Goal: Task Accomplishment & Management: Manage account settings

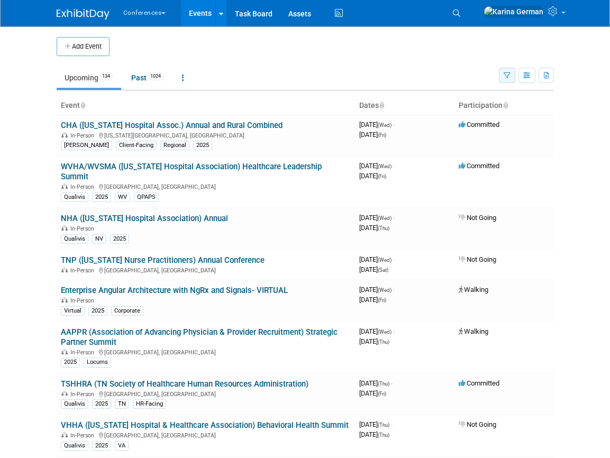
click at [508, 77] on icon "button" at bounding box center [507, 76] width 7 height 7
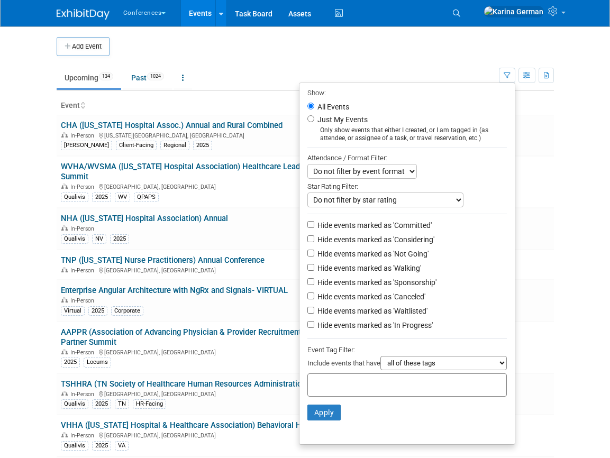
click at [374, 384] on input "text" at bounding box center [354, 383] width 85 height 11
type input "qual"
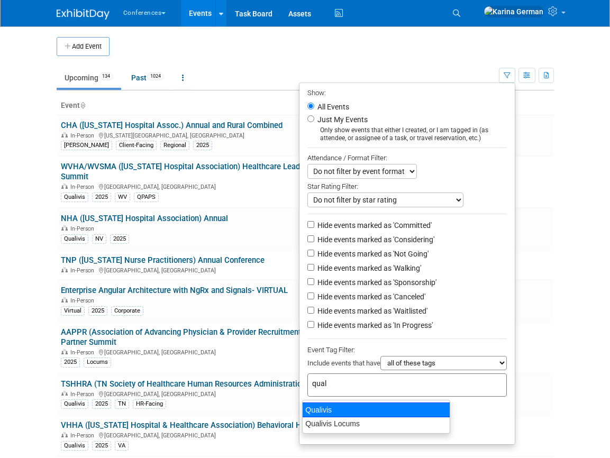
click at [337, 410] on div "Qualivis" at bounding box center [376, 410] width 148 height 15
type input "Qualivis"
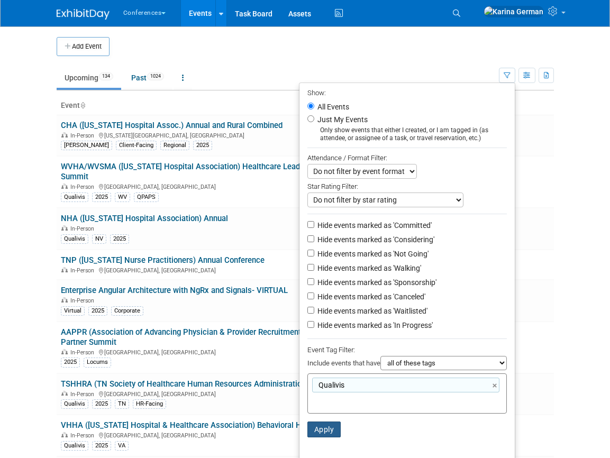
click at [327, 428] on button "Apply" at bounding box center [324, 430] width 34 height 16
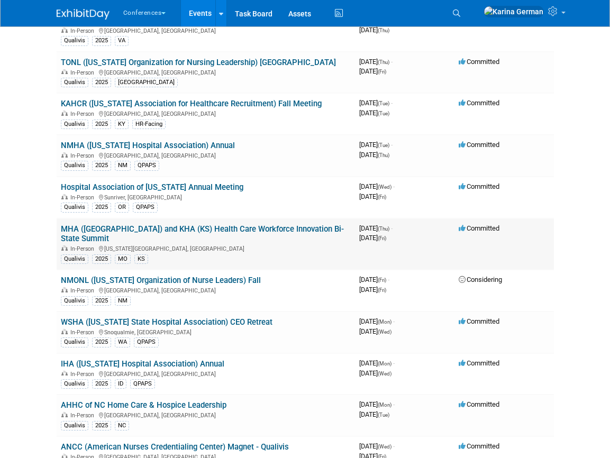
scroll to position [238, 0]
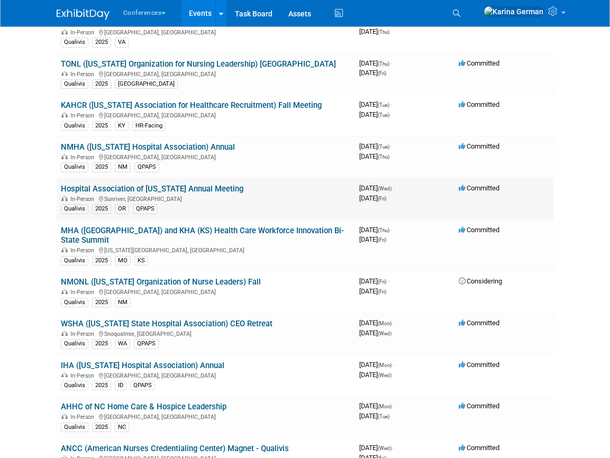
click at [216, 186] on link "Hospital Association of [US_STATE] Annual Meeting" at bounding box center [152, 189] width 183 height 10
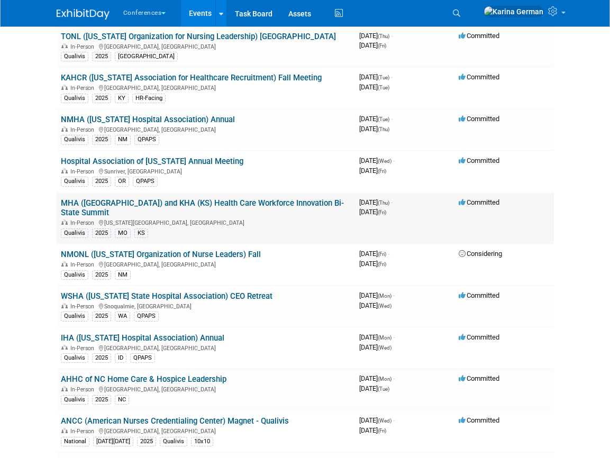
scroll to position [279, 0]
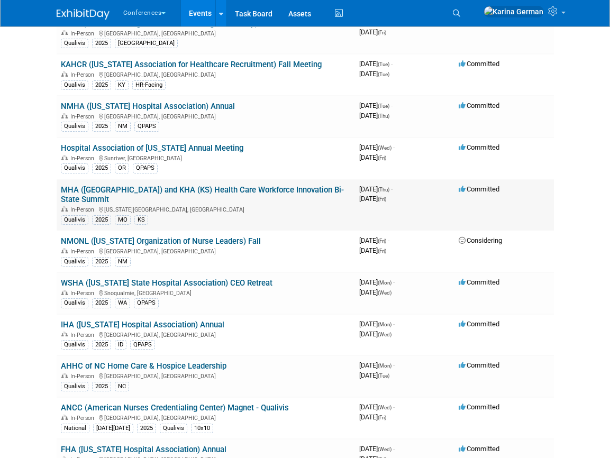
click at [196, 189] on link "MHA ([GEOGRAPHIC_DATA]) and KHA (KS) Health Care Workforce Innovation Bi-State …" at bounding box center [202, 195] width 283 height 20
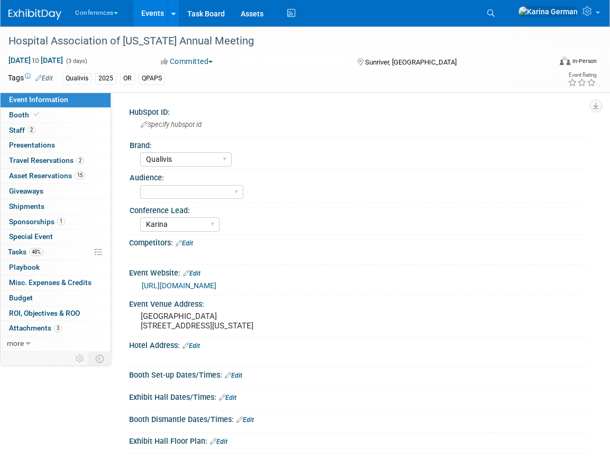
select select "Qualivis"
select select "Karina"
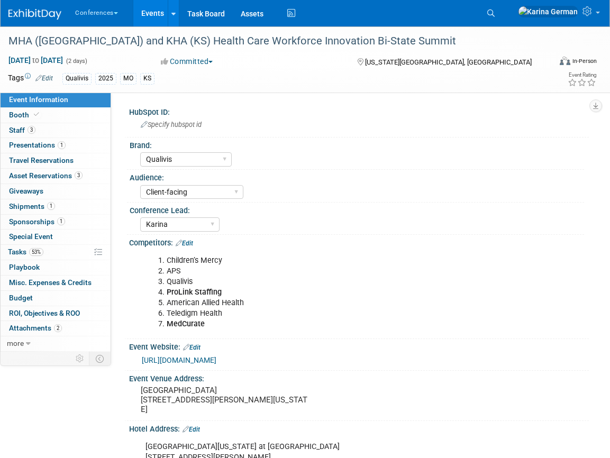
select select "Qualivis"
select select "Client-facing"
select select "Karina"
click at [66, 176] on span "Asset Reservations 3" at bounding box center [46, 175] width 74 height 8
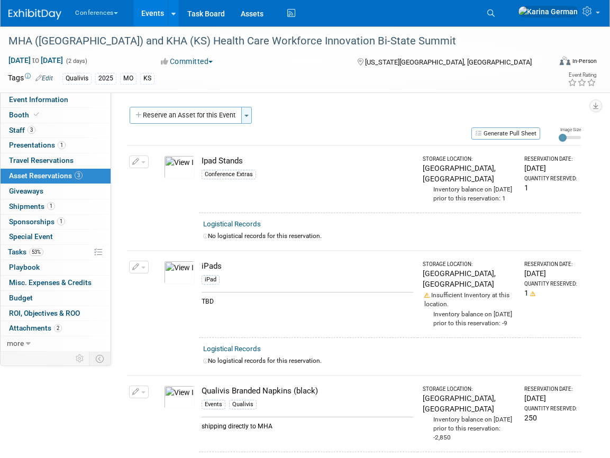
click at [249, 116] on span "button" at bounding box center [247, 116] width 4 height 2
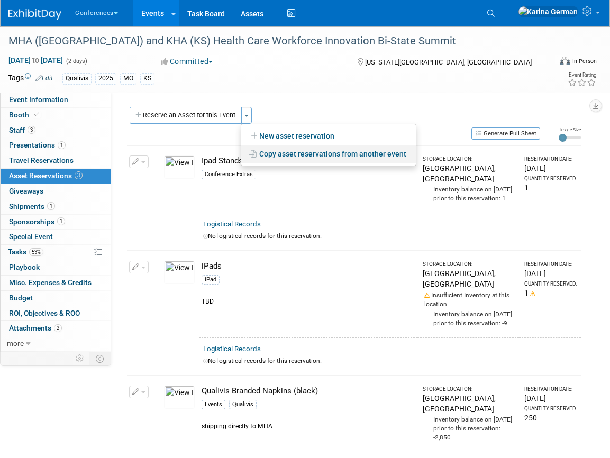
click at [283, 150] on link "Copy asset reservations from another event" at bounding box center [328, 154] width 175 height 18
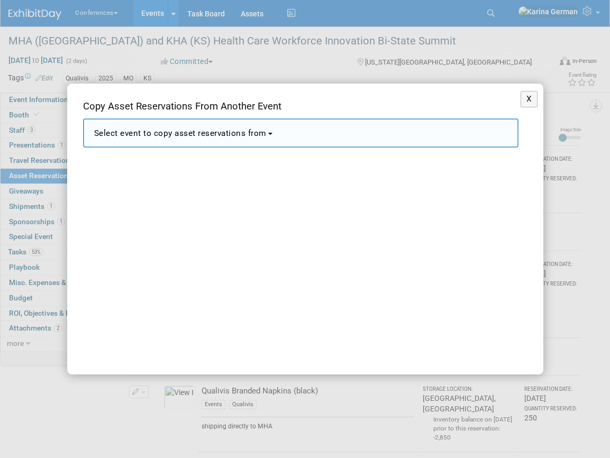
click at [256, 143] on button "Select event to copy asset reservations from" at bounding box center [301, 133] width 436 height 29
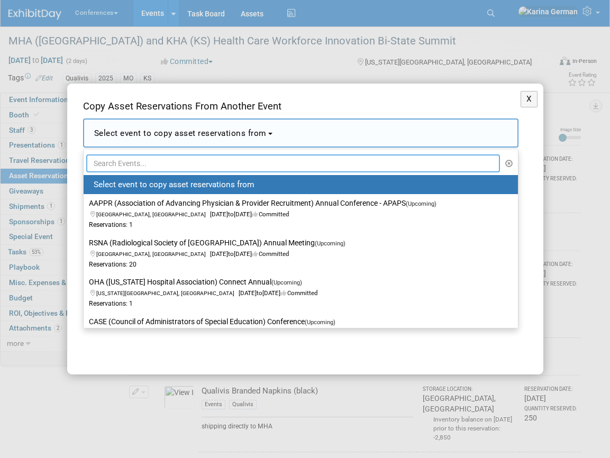
click at [154, 161] on input "text" at bounding box center [293, 164] width 414 height 18
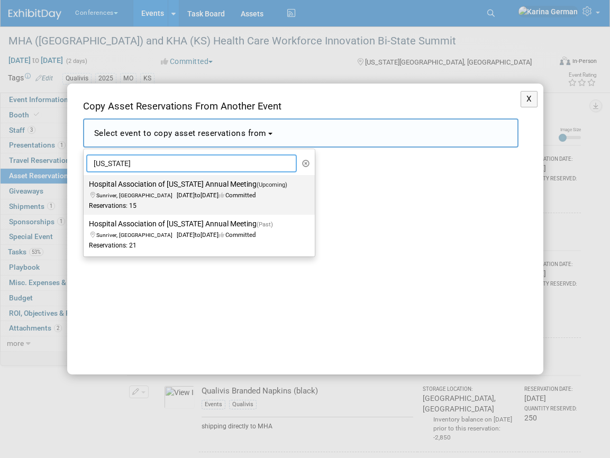
type input "oregon"
click at [115, 197] on span "Sunriver, [GEOGRAPHIC_DATA]" at bounding box center [136, 195] width 80 height 7
click at [85, 188] on input "Hospital Association of Oregon Annual Meeting (Upcoming) Sunriver, OR Oct 1, 20…" at bounding box center [81, 184] width 7 height 7
select select "11145962"
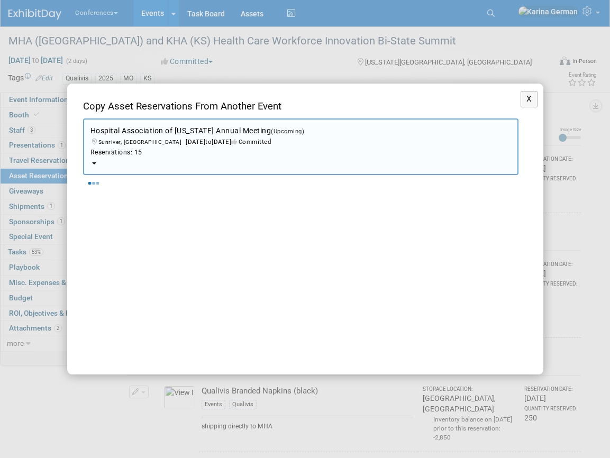
select select "9"
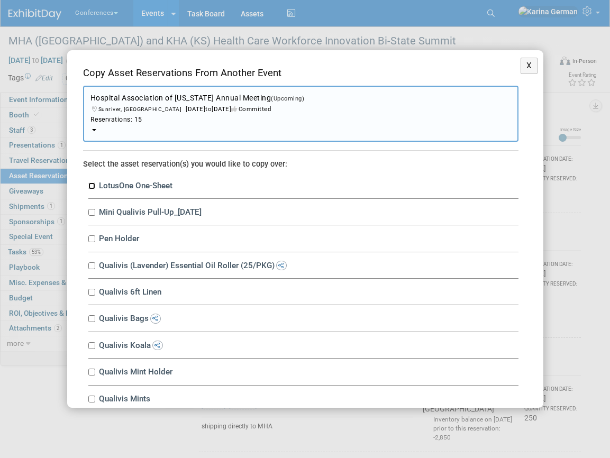
click at [94, 186] on input "LotusOne One-Sheet" at bounding box center [91, 186] width 7 height 7
checkbox input "true"
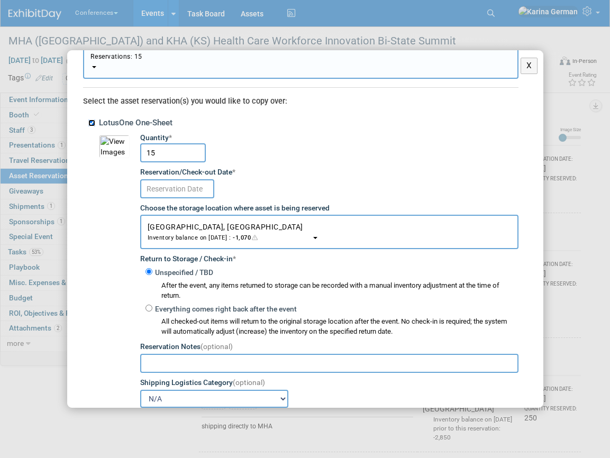
scroll to position [75, 0]
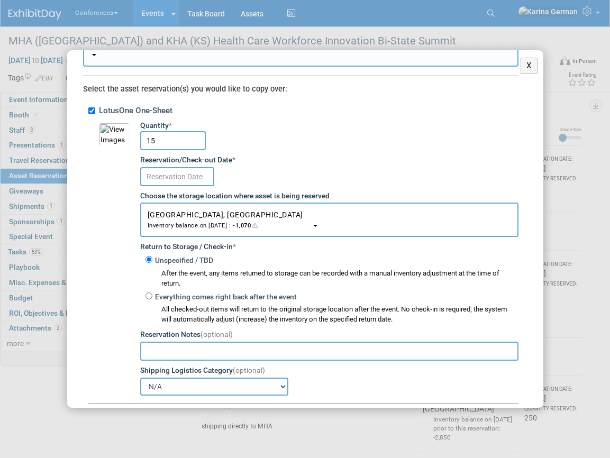
click at [179, 180] on input "text" at bounding box center [177, 176] width 74 height 19
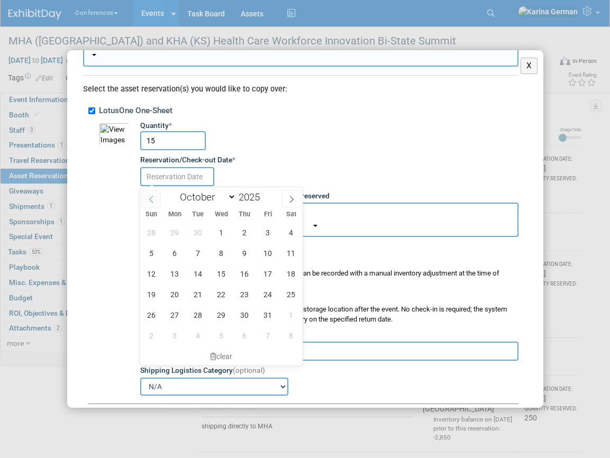
click at [156, 204] on span at bounding box center [151, 199] width 19 height 18
select select "8"
click at [240, 294] on span "25" at bounding box center [244, 294] width 21 height 21
type input "Sep 25, 2025"
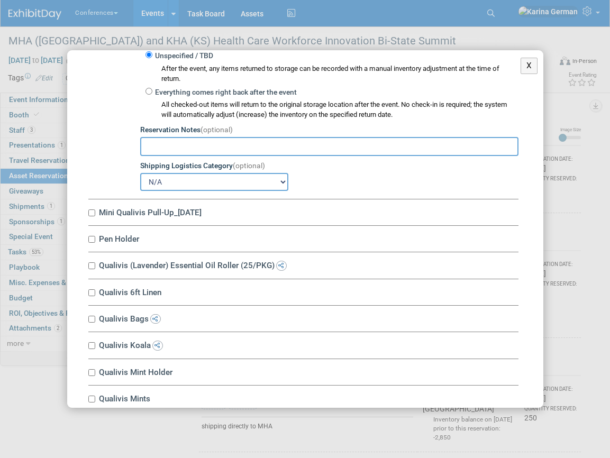
scroll to position [305, 0]
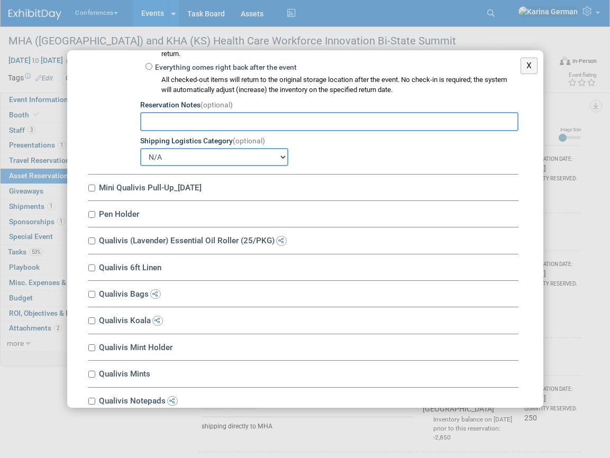
click at [158, 187] on label "Mini Qualivis Pull-Up_1.29.24" at bounding box center [307, 188] width 423 height 10
click at [95, 187] on input "Mini Qualivis Pull-Up_1.29.24" at bounding box center [91, 188] width 7 height 7
checkbox input "true"
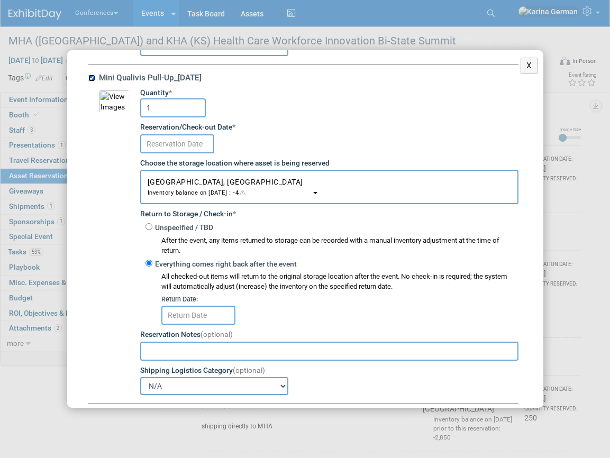
scroll to position [418, 0]
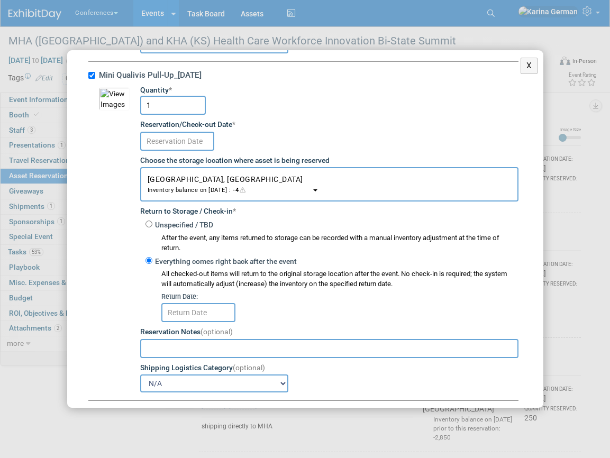
click at [170, 153] on td "Quantity * 1 Reservation/Check-out Date * Choose the storage location where ass…" at bounding box center [324, 238] width 389 height 307
click at [177, 141] on input "text" at bounding box center [177, 141] width 74 height 19
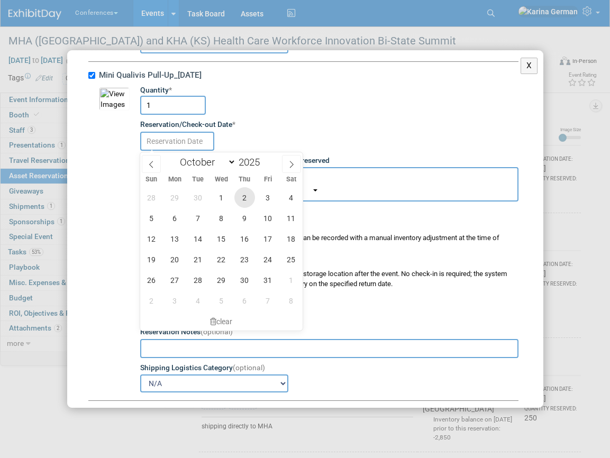
click at [241, 198] on span "2" at bounding box center [244, 197] width 21 height 21
type input "Oct 2, 2025"
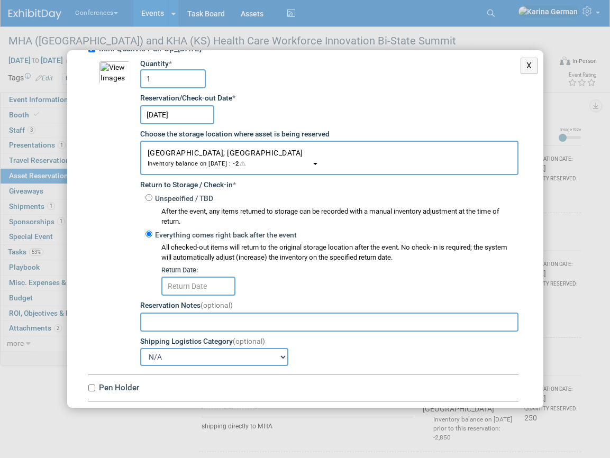
scroll to position [445, 0]
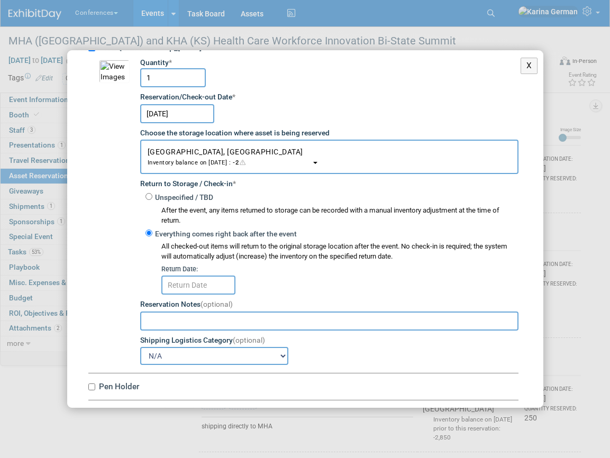
click at [160, 114] on input "Oct 2, 2025" at bounding box center [177, 113] width 74 height 19
click at [332, 108] on div "Oct 2, 2025" at bounding box center [329, 113] width 378 height 21
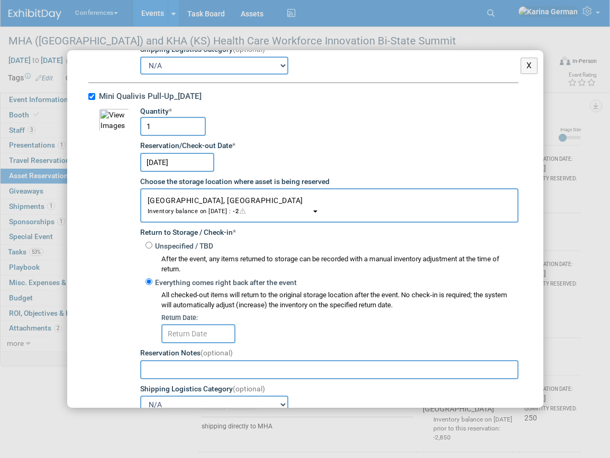
scroll to position [414, 0]
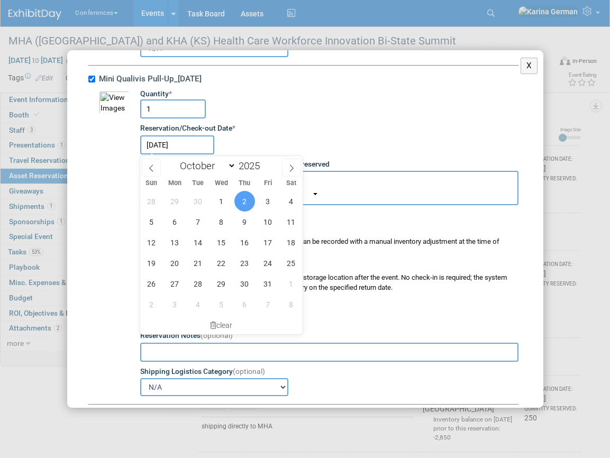
click at [182, 141] on input "Oct 2, 2025" at bounding box center [177, 144] width 74 height 19
click at [146, 166] on span at bounding box center [151, 168] width 19 height 18
select select "8"
click at [245, 267] on span "25" at bounding box center [244, 263] width 21 height 21
type input "Sep 25, 2025"
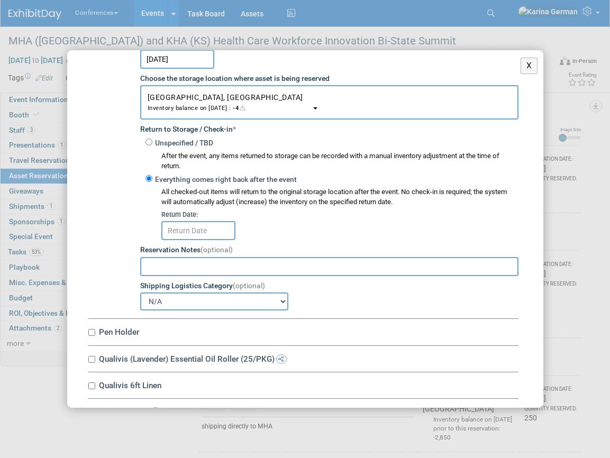
scroll to position [530, 0]
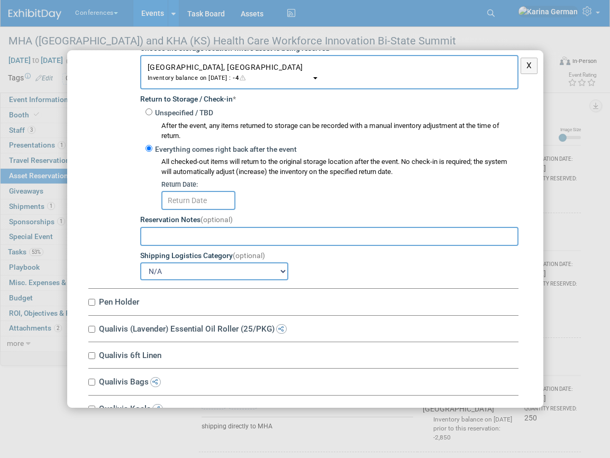
click at [177, 237] on input "text" at bounding box center [329, 236] width 378 height 19
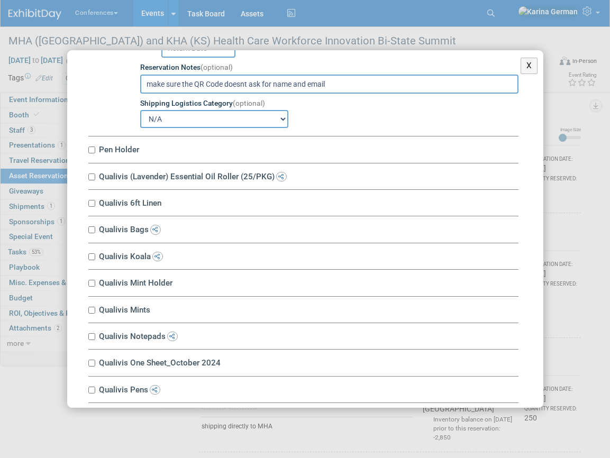
scroll to position [681, 0]
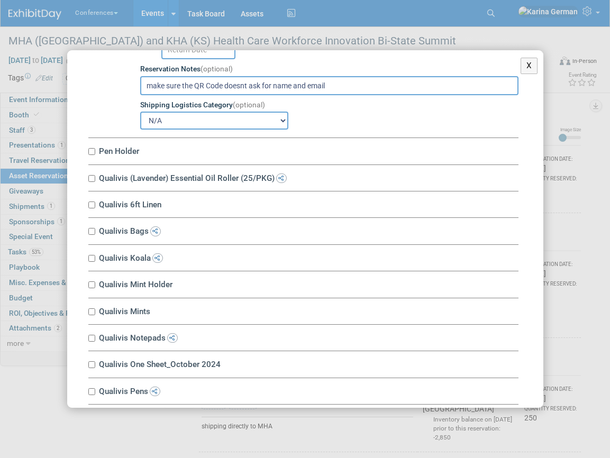
type input "make sure the QR Code doesnt ask for name and email"
click at [108, 156] on label "Pen Holder" at bounding box center [307, 151] width 423 height 10
click at [95, 155] on input "Pen Holder" at bounding box center [91, 151] width 7 height 7
checkbox input "true"
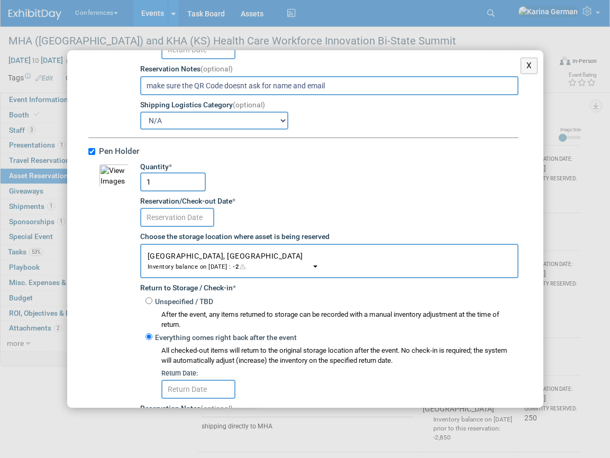
click at [174, 223] on input "text" at bounding box center [177, 217] width 74 height 19
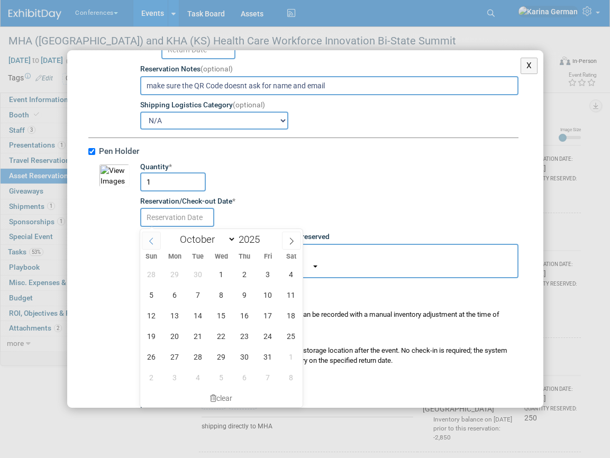
click at [148, 234] on span at bounding box center [151, 241] width 19 height 18
select select "8"
click at [247, 338] on span "25" at bounding box center [244, 336] width 21 height 21
type input "Sep 25, 2025"
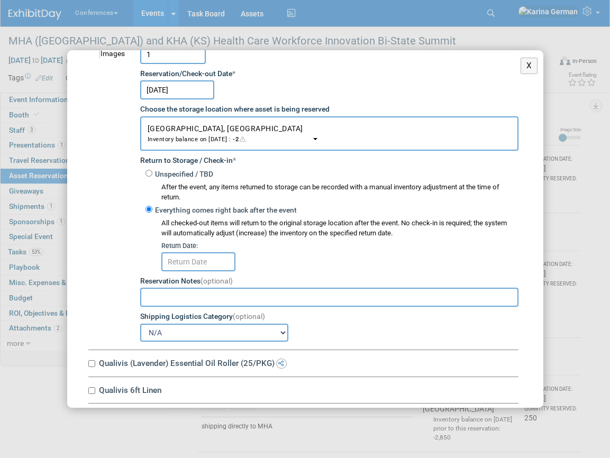
scroll to position [835, 0]
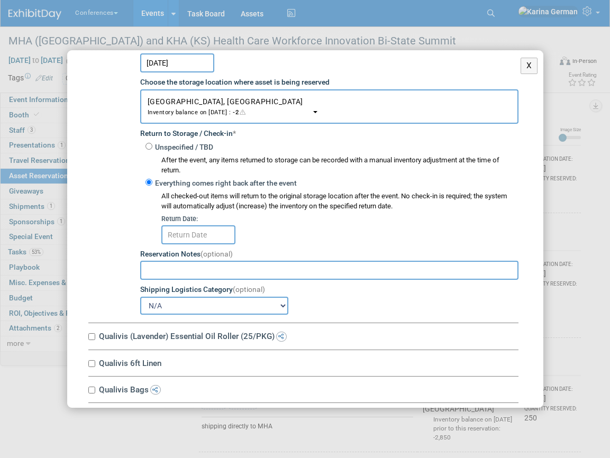
click at [217, 235] on input "text" at bounding box center [198, 234] width 74 height 19
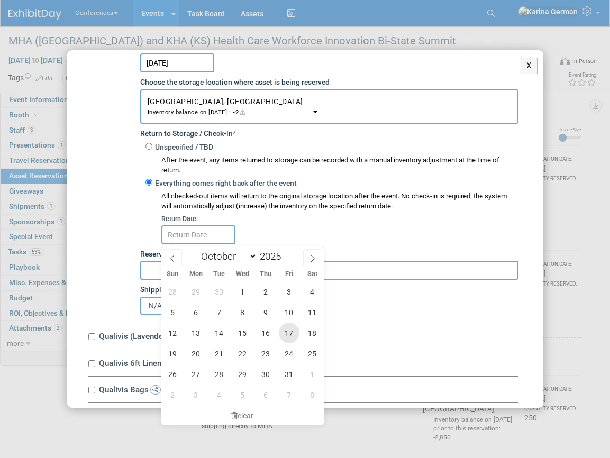
click at [283, 328] on span "17" at bounding box center [289, 333] width 21 height 21
type input "Oct 17, 2025"
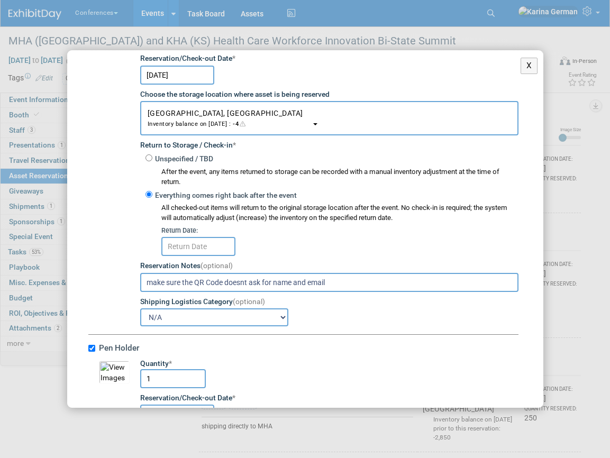
scroll to position [485, 0]
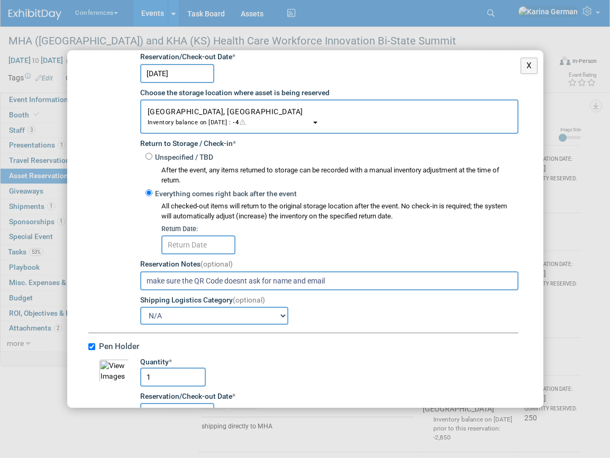
click at [182, 248] on input "text" at bounding box center [198, 245] width 74 height 19
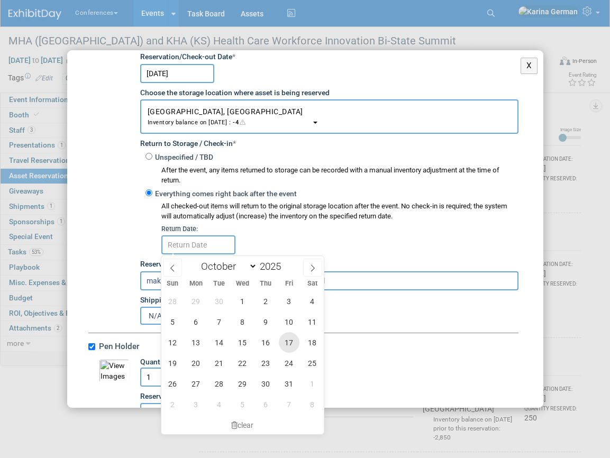
click at [289, 341] on span "17" at bounding box center [289, 342] width 21 height 21
type input "Oct 17, 2025"
click at [405, 241] on div "Oct 17, 2025" at bounding box center [339, 244] width 357 height 21
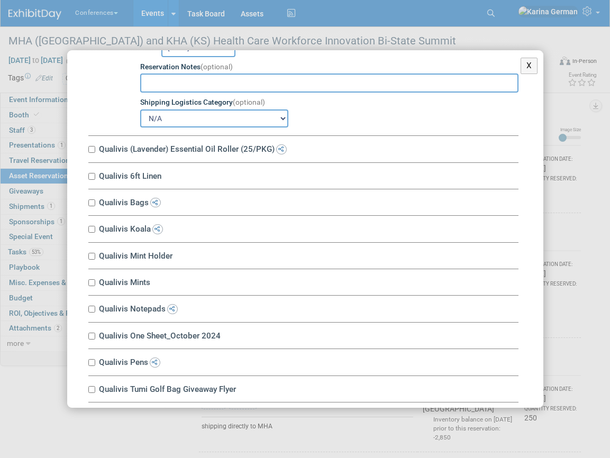
scroll to position [1063, 0]
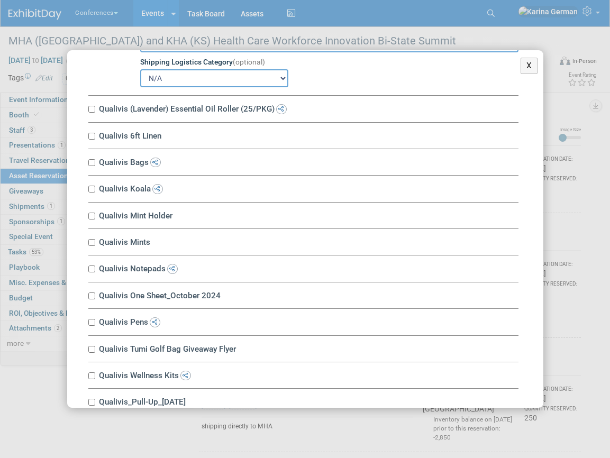
click at [125, 140] on label "Qualivis 6ft Linen" at bounding box center [307, 136] width 423 height 10
click at [95, 140] on input "Qualivis 6ft Linen" at bounding box center [91, 136] width 7 height 7
checkbox input "true"
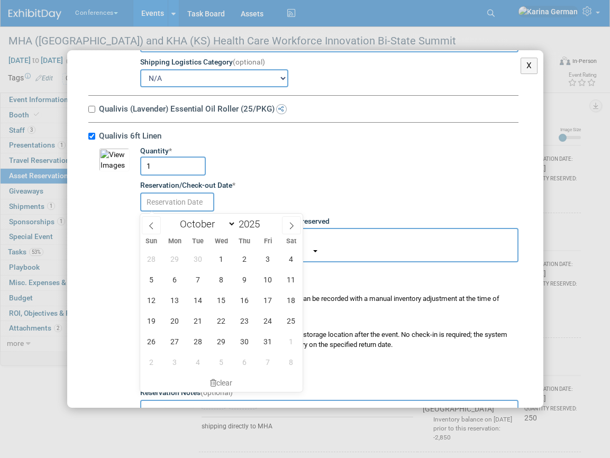
click at [183, 210] on input "text" at bounding box center [177, 202] width 74 height 19
click at [148, 224] on icon at bounding box center [151, 225] width 7 height 7
select select "8"
click at [248, 320] on span "25" at bounding box center [244, 321] width 21 height 21
type input "Sep 25, 2025"
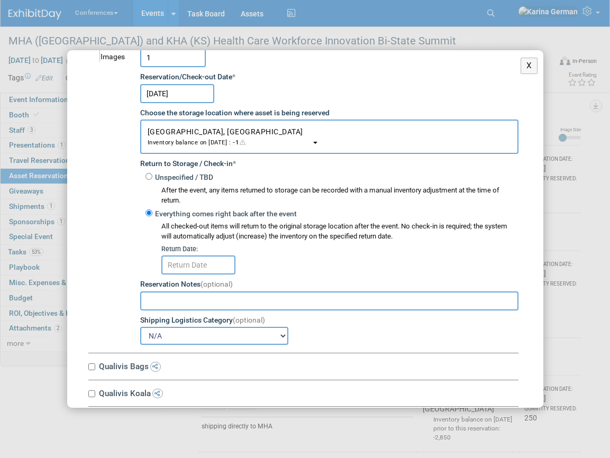
scroll to position [1192, 0]
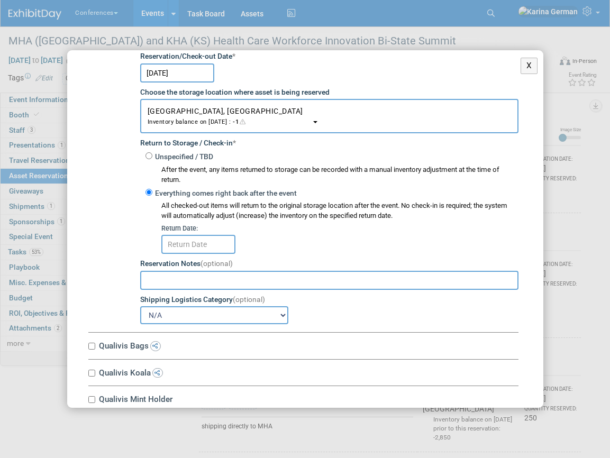
click at [214, 249] on input "text" at bounding box center [198, 244] width 74 height 19
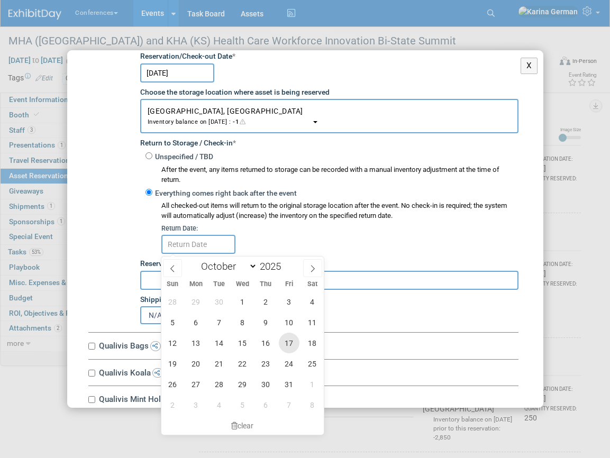
click at [284, 336] on span "17" at bounding box center [289, 343] width 21 height 21
type input "Oct 17, 2025"
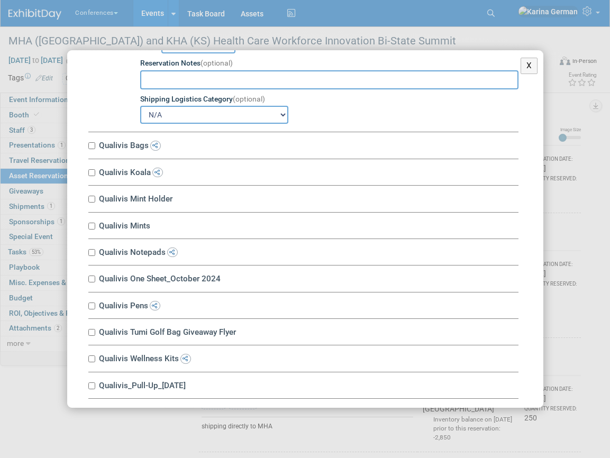
scroll to position [1413, 0]
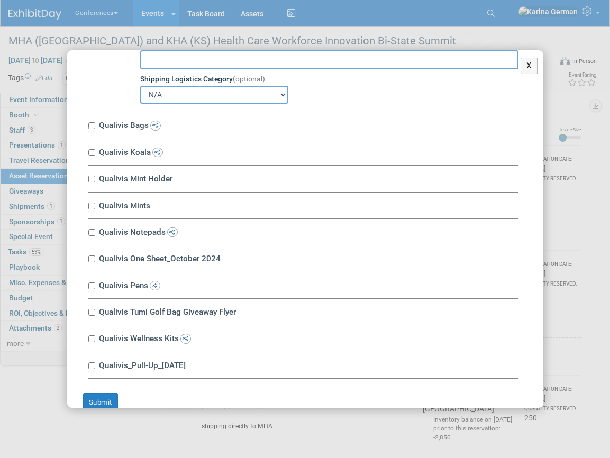
click at [112, 124] on label "Qualivis Bags" at bounding box center [307, 125] width 423 height 10
click at [95, 124] on input "Qualivis Bags" at bounding box center [91, 125] width 7 height 7
checkbox input "true"
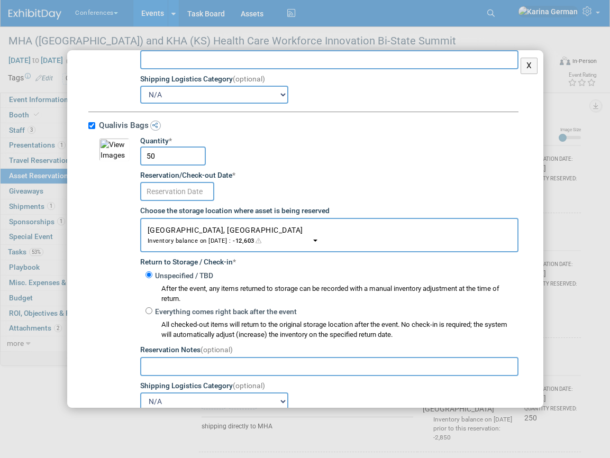
click at [166, 193] on input "text" at bounding box center [177, 191] width 74 height 19
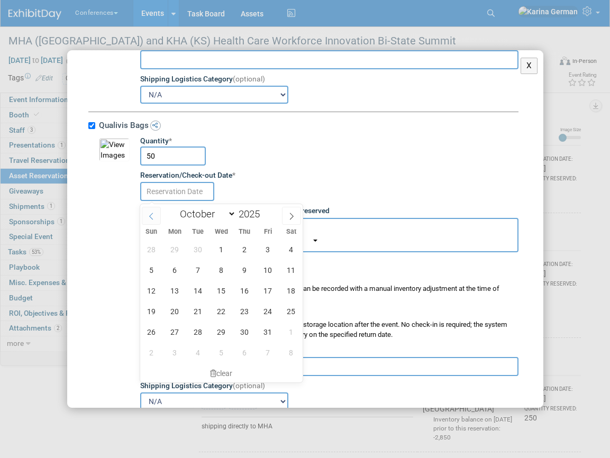
click at [156, 217] on span at bounding box center [151, 216] width 19 height 18
select select "8"
click at [247, 317] on span "25" at bounding box center [244, 311] width 21 height 21
type input "Sep 25, 2025"
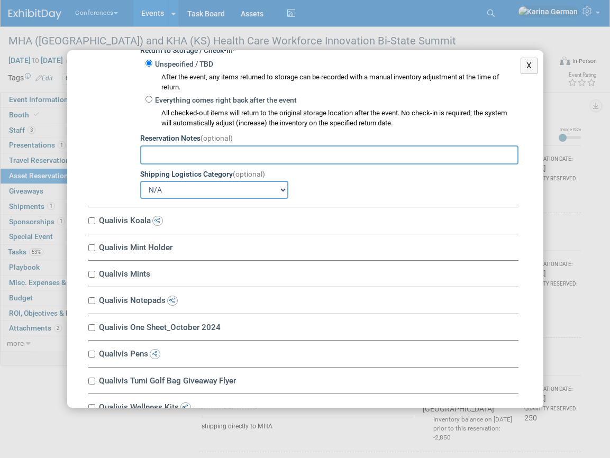
scroll to position [1645, 0]
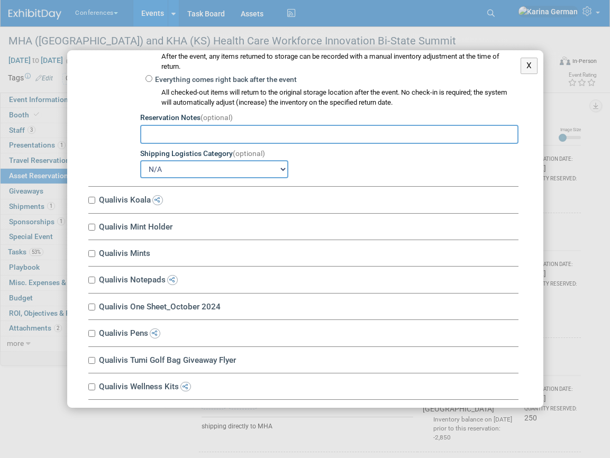
click at [126, 202] on label "Qualivis Koala" at bounding box center [307, 200] width 423 height 10
click at [95, 202] on input "Qualivis Koala" at bounding box center [91, 200] width 7 height 7
checkbox input "true"
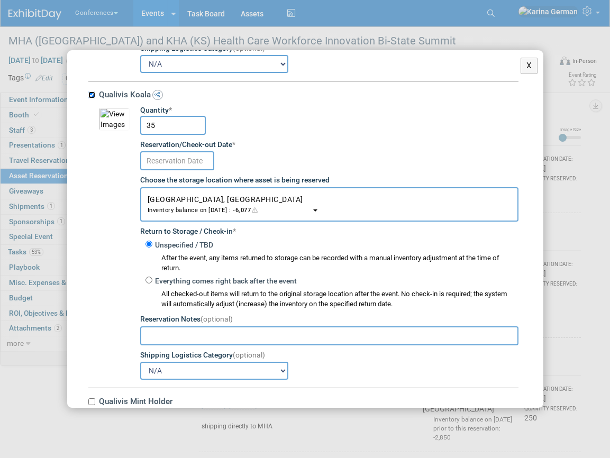
scroll to position [1752, 0]
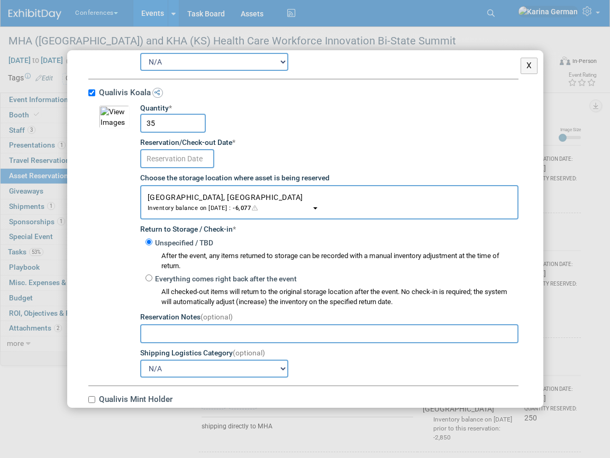
click at [174, 131] on input "35" at bounding box center [173, 123] width 66 height 19
type input "50"
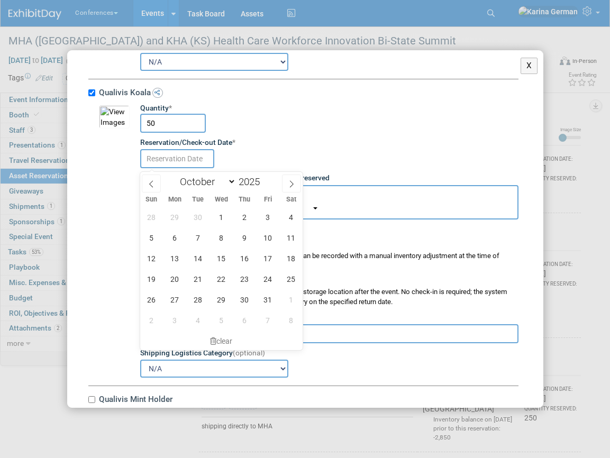
click at [182, 155] on input "text" at bounding box center [177, 158] width 74 height 19
click at [156, 180] on span at bounding box center [151, 184] width 19 height 18
select select "8"
click at [246, 276] on span "25" at bounding box center [244, 279] width 21 height 21
type input "Sep 25, 2025"
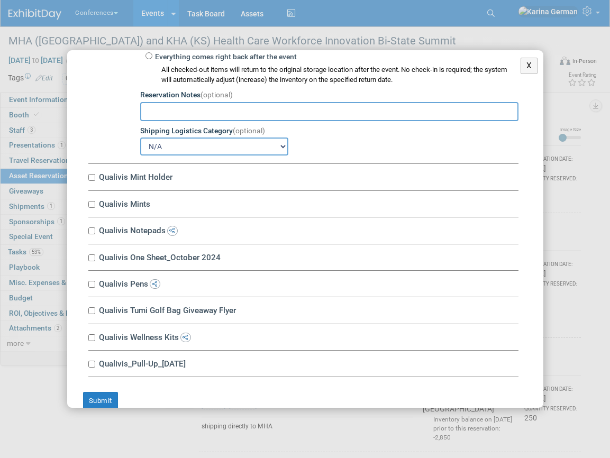
scroll to position [1980, 0]
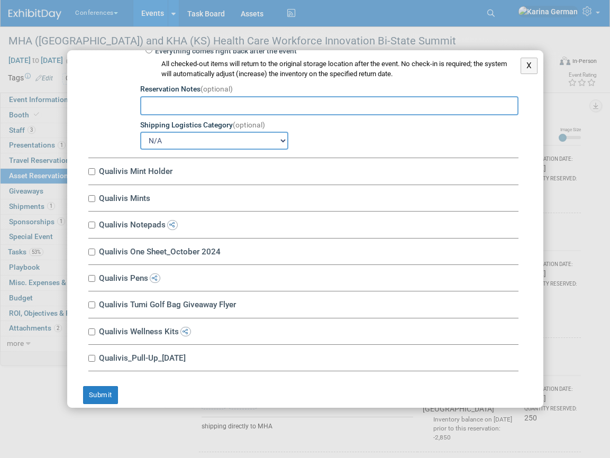
click at [119, 174] on label "Qualivis Mint Holder" at bounding box center [307, 171] width 423 height 10
click at [95, 174] on input "Qualivis Mint Holder" at bounding box center [91, 171] width 7 height 7
checkbox input "true"
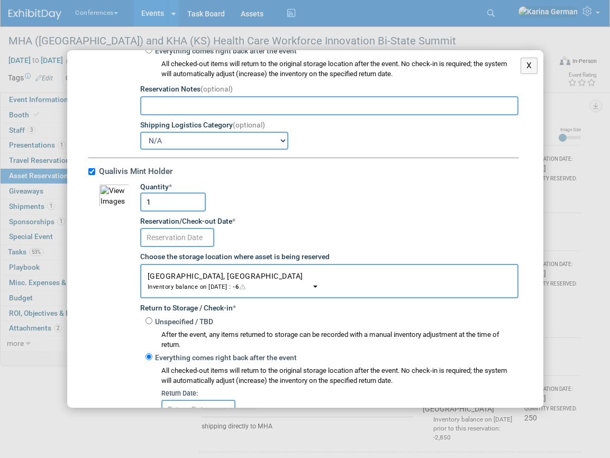
click at [176, 245] on input "text" at bounding box center [177, 237] width 74 height 19
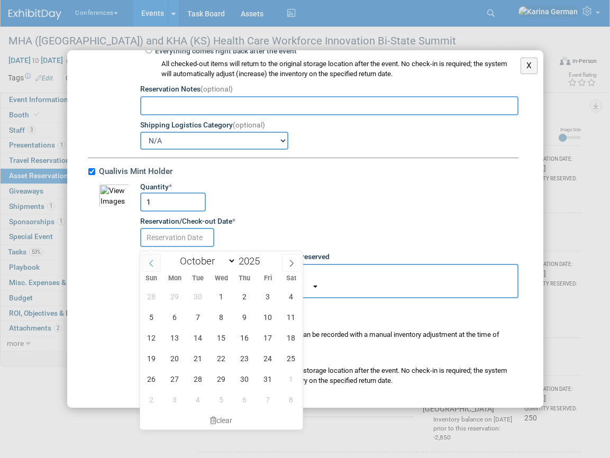
click at [146, 257] on span at bounding box center [151, 263] width 19 height 18
select select "8"
click at [244, 352] on span "25" at bounding box center [244, 358] width 21 height 21
type input "Sep 25, 2025"
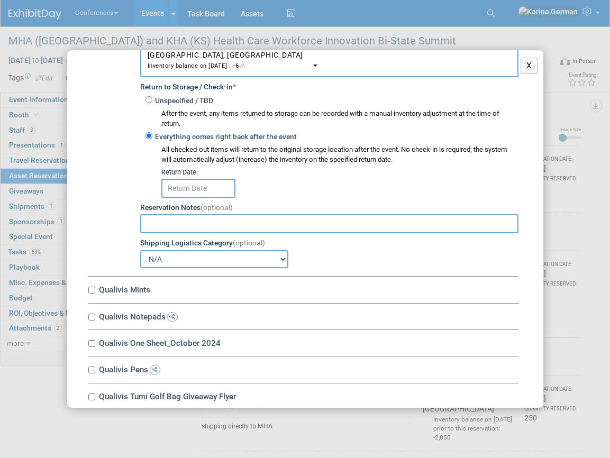
scroll to position [2204, 0]
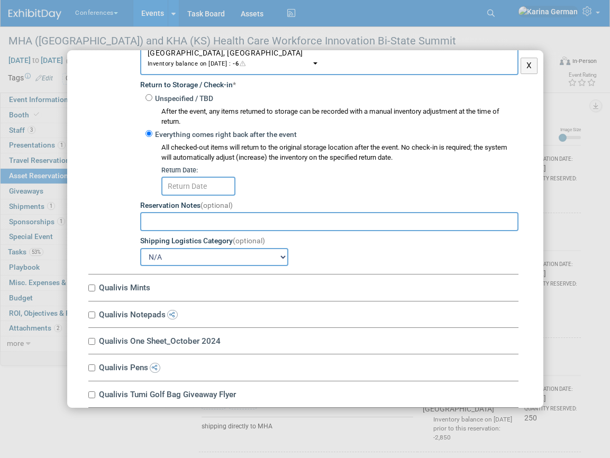
click at [206, 200] on td "Quantity * 1 Reservation/Check-out Date * Sep 25, 2025 Choose the storage locat…" at bounding box center [324, 112] width 389 height 307
click at [206, 189] on input "text" at bounding box center [198, 186] width 74 height 19
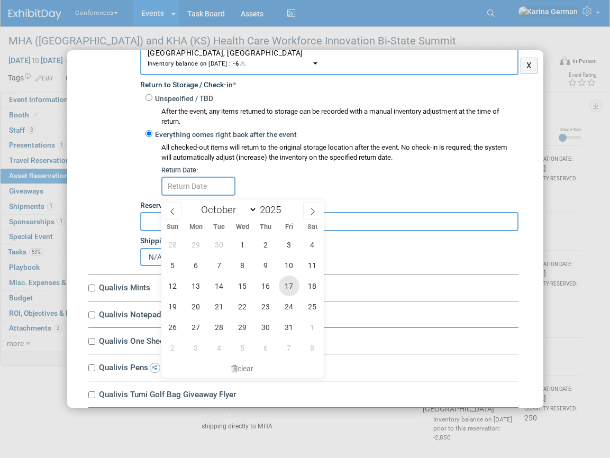
click at [288, 286] on span "17" at bounding box center [289, 286] width 21 height 21
type input "Oct 17, 2025"
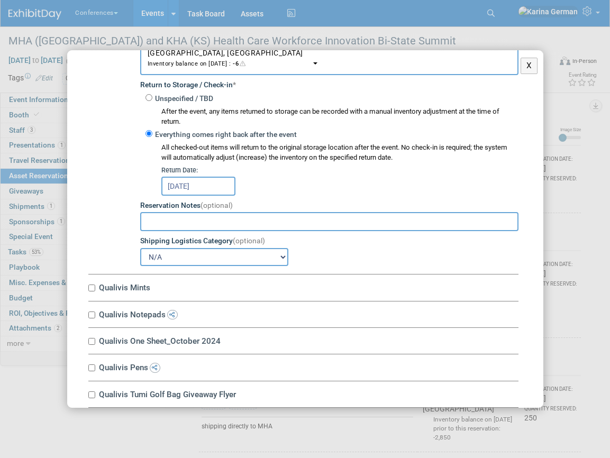
scroll to position [2309, 0]
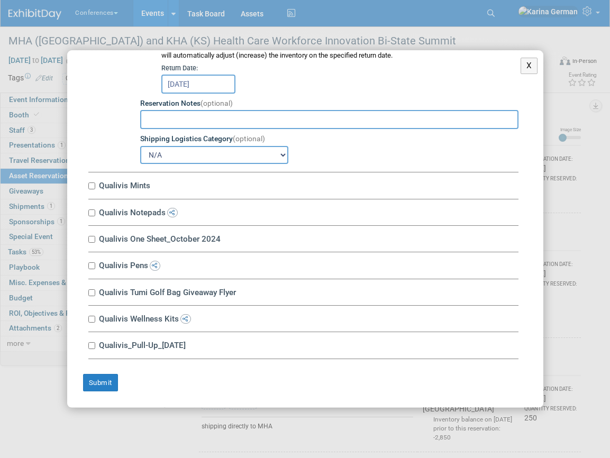
click at [119, 182] on label "Qualivis Mints" at bounding box center [307, 185] width 423 height 10
click at [95, 183] on input "Qualivis Mints" at bounding box center [91, 186] width 7 height 7
checkbox input "true"
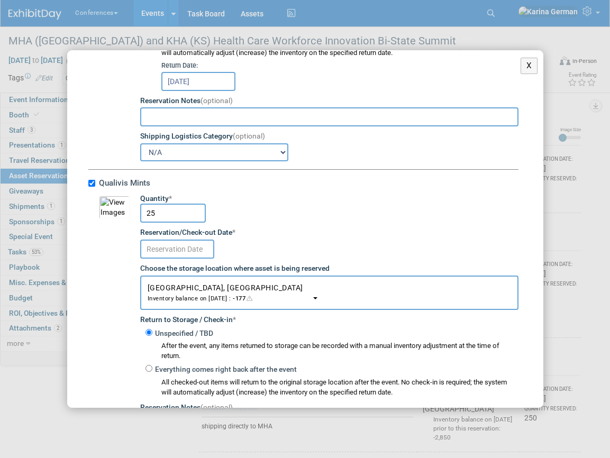
click at [162, 217] on input "25" at bounding box center [173, 213] width 66 height 19
type input "50"
click at [174, 258] on input "text" at bounding box center [177, 249] width 74 height 19
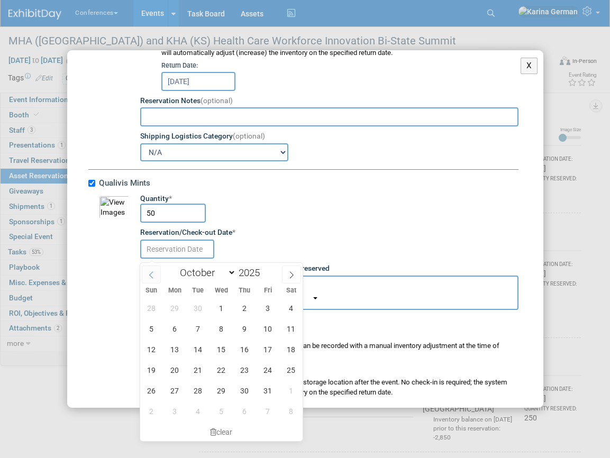
click at [152, 279] on span at bounding box center [151, 275] width 19 height 18
select select "8"
click at [245, 376] on span "25" at bounding box center [244, 370] width 21 height 21
type input "Sep 25, 2025"
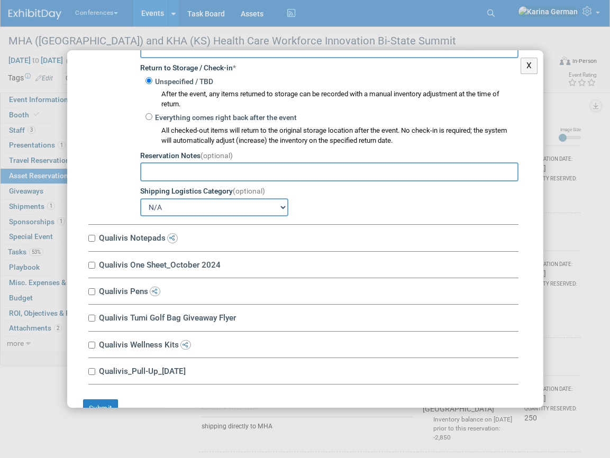
scroll to position [2590, 0]
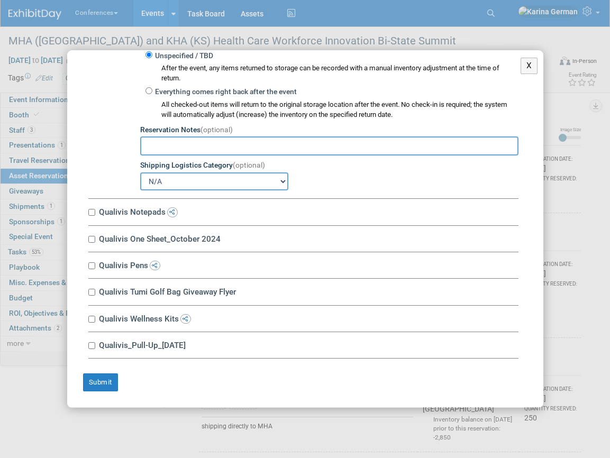
click at [146, 213] on label "Qualivis Notepads" at bounding box center [307, 212] width 423 height 10
click at [95, 213] on input "Qualivis Notepads" at bounding box center [91, 212] width 7 height 7
checkbox input "true"
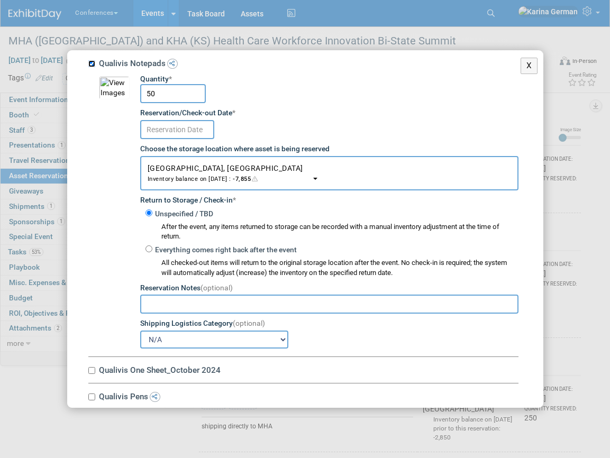
scroll to position [2757, 0]
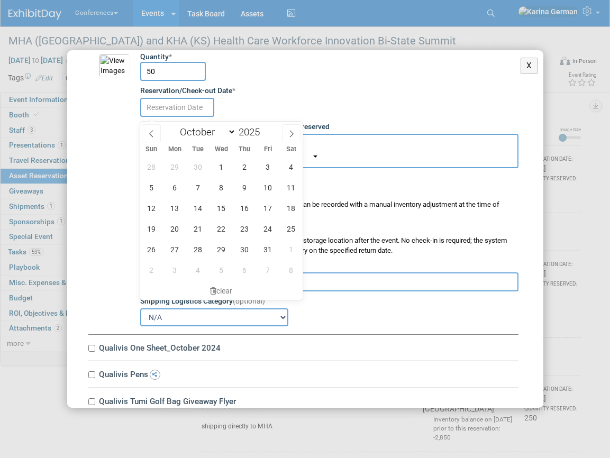
click at [188, 110] on input "text" at bounding box center [177, 107] width 74 height 19
click at [151, 138] on span at bounding box center [151, 133] width 19 height 18
select select "8"
click at [248, 227] on span "25" at bounding box center [244, 229] width 21 height 21
type input "Sep 25, 2025"
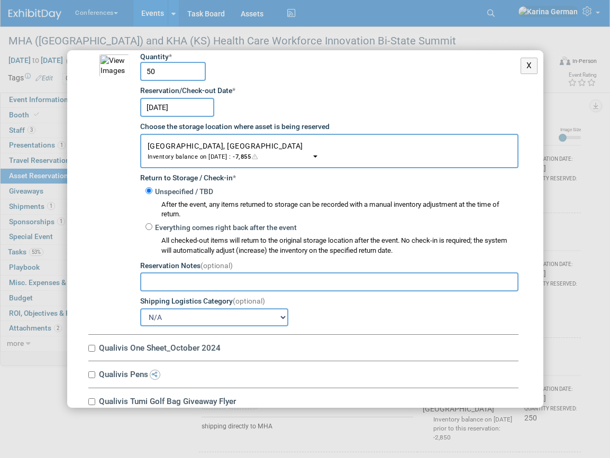
scroll to position [2870, 0]
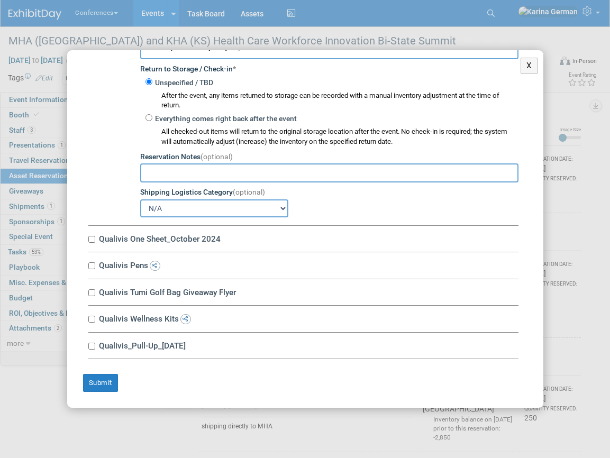
click at [149, 243] on label "Qualivis One Sheet_October 2024" at bounding box center [307, 239] width 423 height 10
click at [95, 243] on input "Qualivis One Sheet_October 2024" at bounding box center [91, 239] width 7 height 7
checkbox input "true"
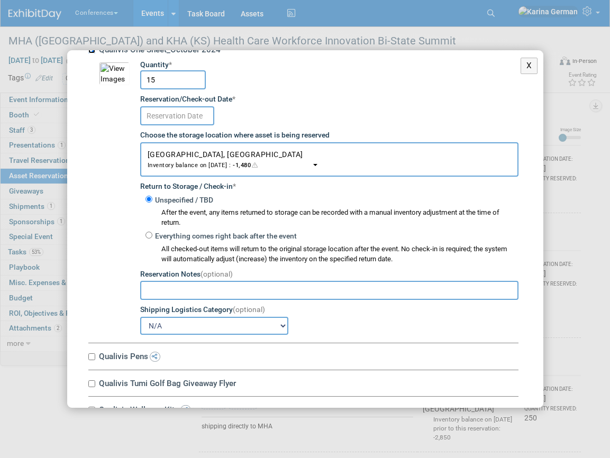
scroll to position [3070, 0]
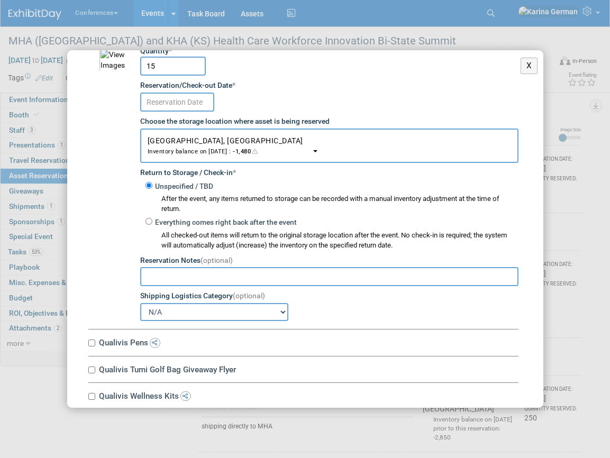
click at [188, 98] on input "text" at bounding box center [177, 102] width 74 height 19
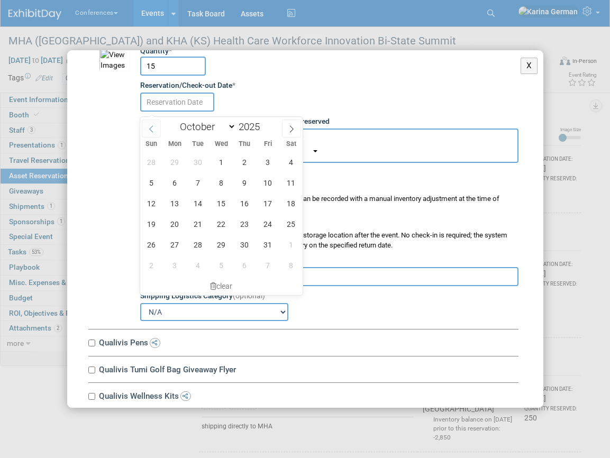
click at [149, 131] on icon at bounding box center [151, 128] width 7 height 7
select select "8"
click at [242, 220] on span "25" at bounding box center [244, 224] width 21 height 21
type input "Sep 25, 2025"
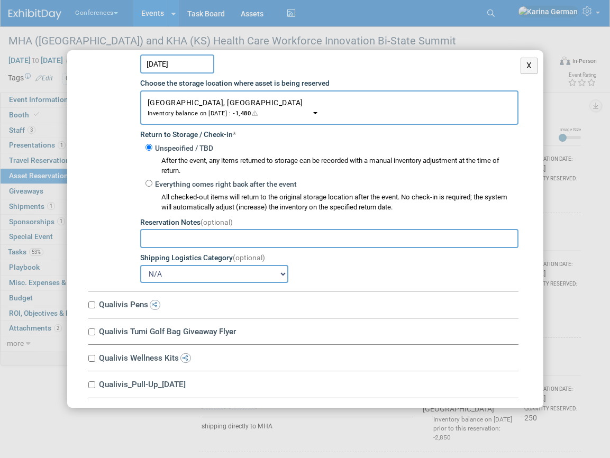
scroll to position [3151, 0]
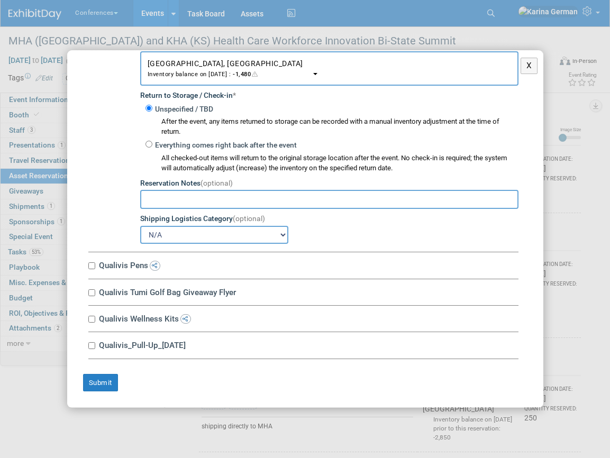
click at [123, 265] on label "Qualivis Pens" at bounding box center [307, 265] width 423 height 10
click at [95, 265] on input "Qualivis Pens" at bounding box center [91, 266] width 7 height 7
checkbox input "true"
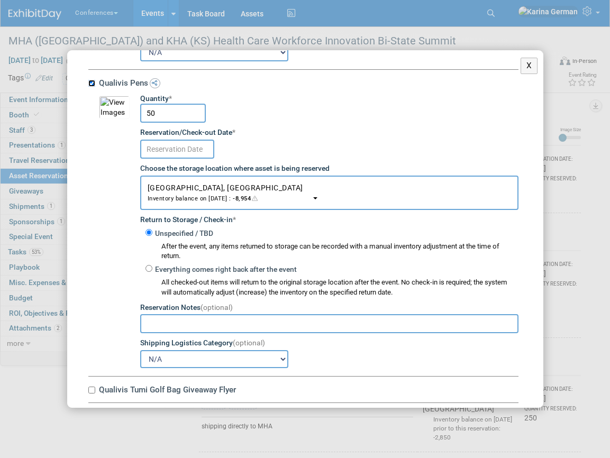
scroll to position [3347, 0]
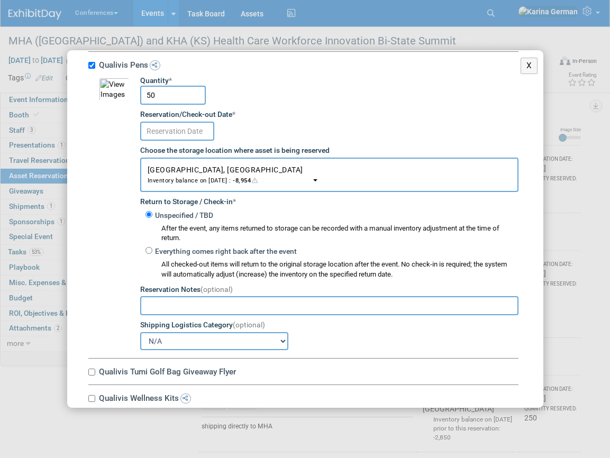
click at [188, 130] on input "text" at bounding box center [177, 131] width 74 height 19
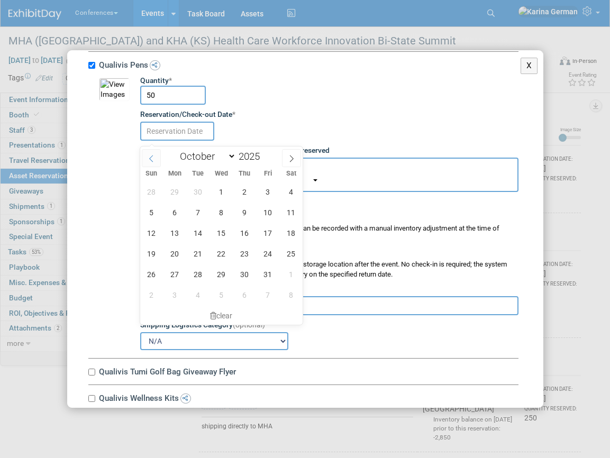
click at [157, 158] on span at bounding box center [151, 158] width 19 height 18
select select "8"
click at [244, 252] on span "25" at bounding box center [244, 253] width 21 height 21
type input "Sep 25, 2025"
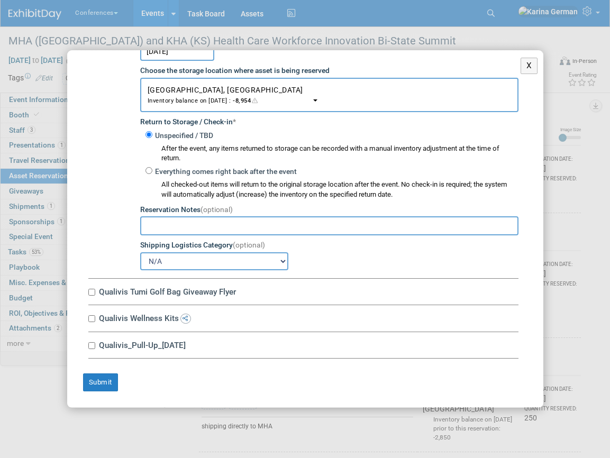
click at [151, 294] on label "Qualivis Tumi Golf Bag Giveaway Flyer" at bounding box center [307, 292] width 423 height 10
click at [95, 294] on input "Qualivis Tumi Golf Bag Giveaway Flyer" at bounding box center [91, 292] width 7 height 7
checkbox input "true"
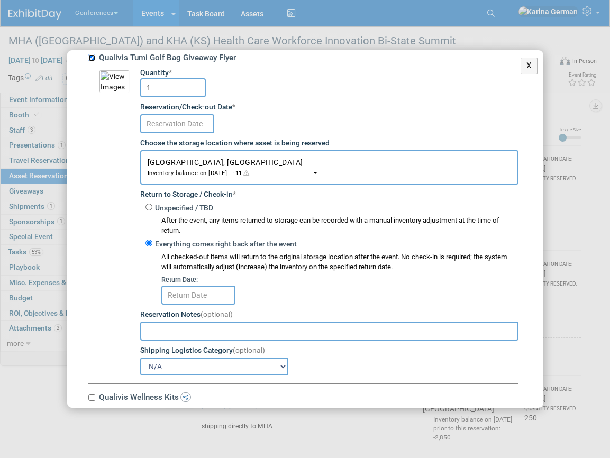
scroll to position [3664, 0]
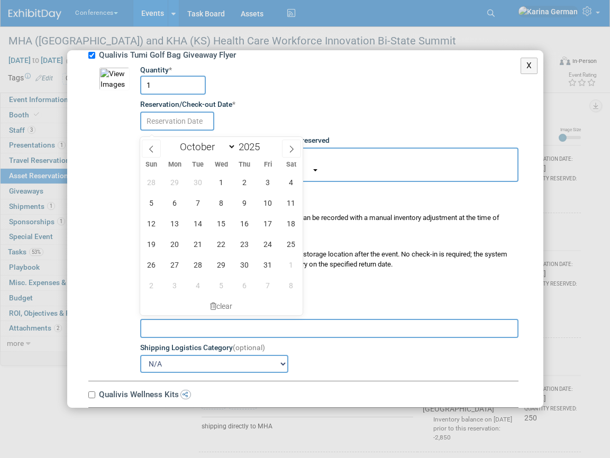
click at [186, 119] on input "text" at bounding box center [177, 121] width 74 height 19
click at [158, 149] on span at bounding box center [151, 149] width 19 height 18
select select "8"
click at [245, 246] on span "25" at bounding box center [244, 244] width 21 height 21
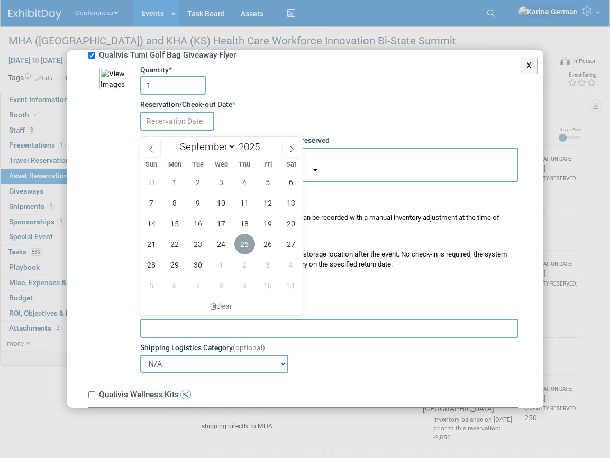
type input "Sep 25, 2025"
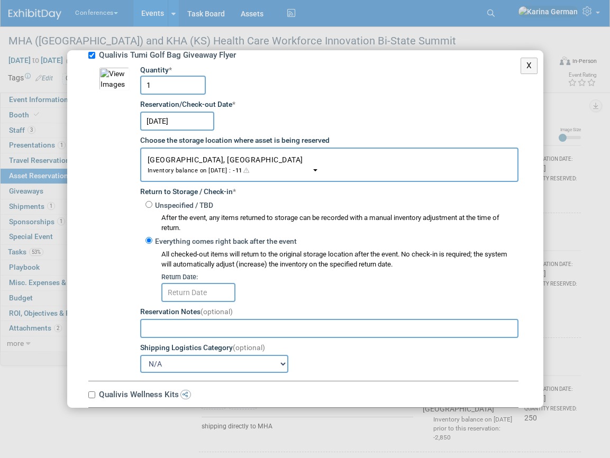
scroll to position [3745, 0]
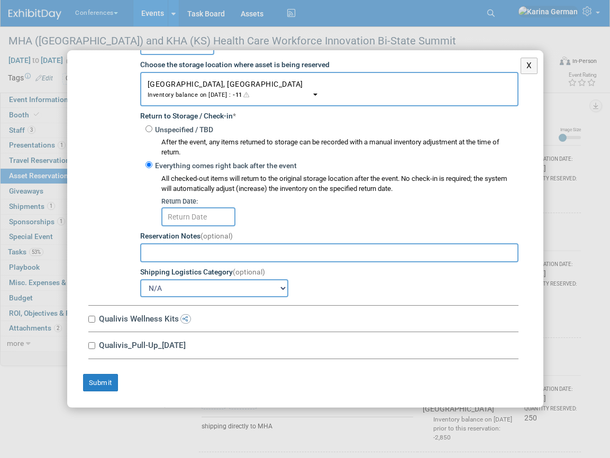
click at [206, 219] on input "text" at bounding box center [198, 216] width 74 height 19
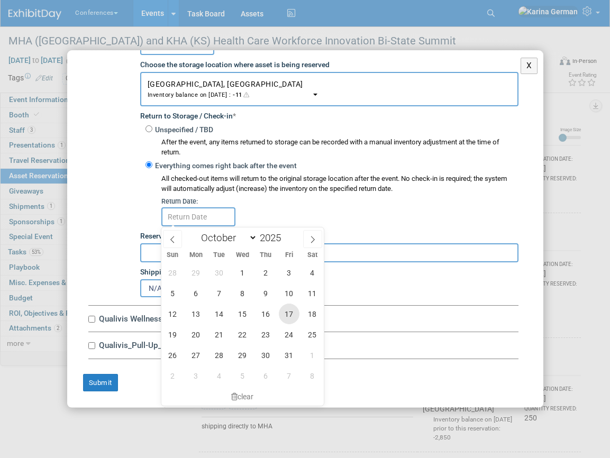
click at [281, 319] on span "17" at bounding box center [289, 314] width 21 height 21
type input "Oct 17, 2025"
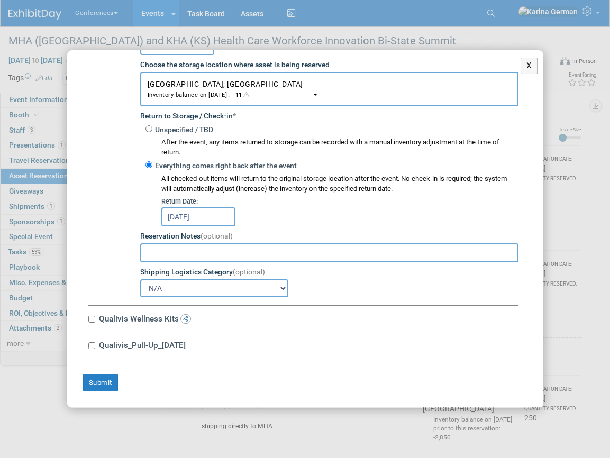
click at [133, 322] on label "Qualivis Wellness Kits" at bounding box center [307, 319] width 423 height 10
click at [95, 322] on input "Qualivis Wellness Kits" at bounding box center [91, 319] width 7 height 7
checkbox input "true"
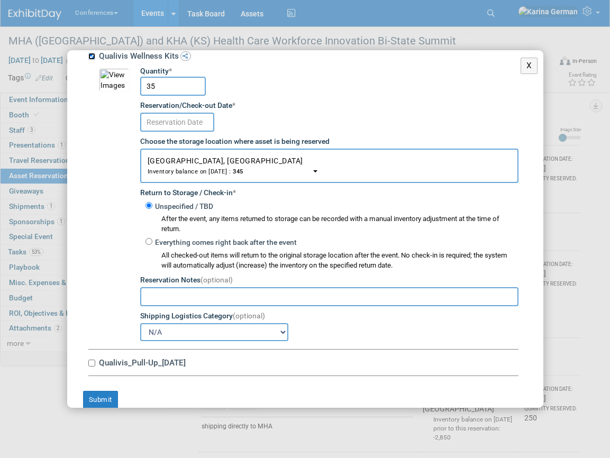
scroll to position [4007, 0]
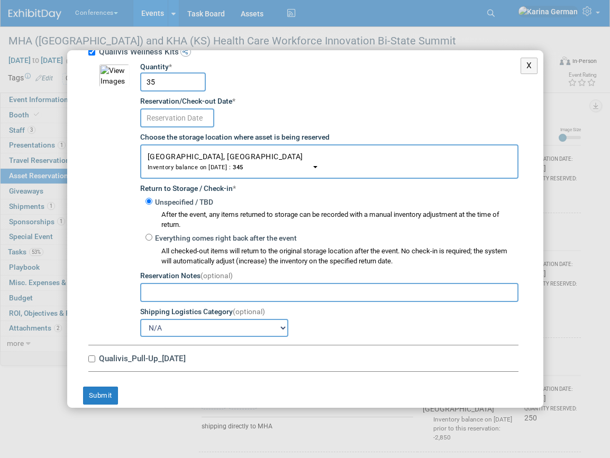
click at [193, 133] on td "Quantity * 35 Reservation/Check-out Date * Choose the storage location where as…" at bounding box center [324, 199] width 389 height 275
click at [192, 123] on input "text" at bounding box center [177, 117] width 74 height 19
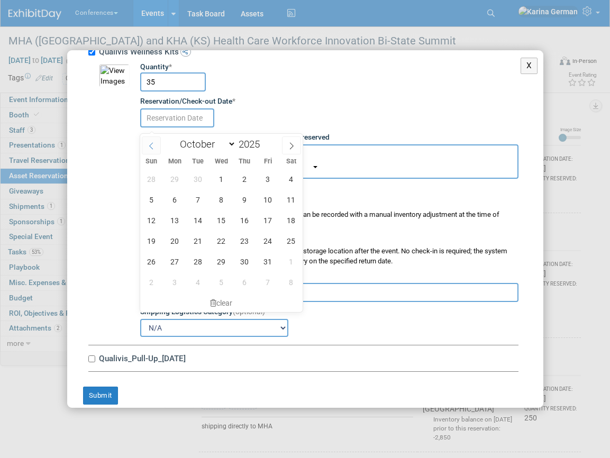
click at [149, 142] on icon at bounding box center [151, 145] width 7 height 7
select select "8"
click at [246, 238] on span "25" at bounding box center [244, 241] width 21 height 21
type input "Sep 25, 2025"
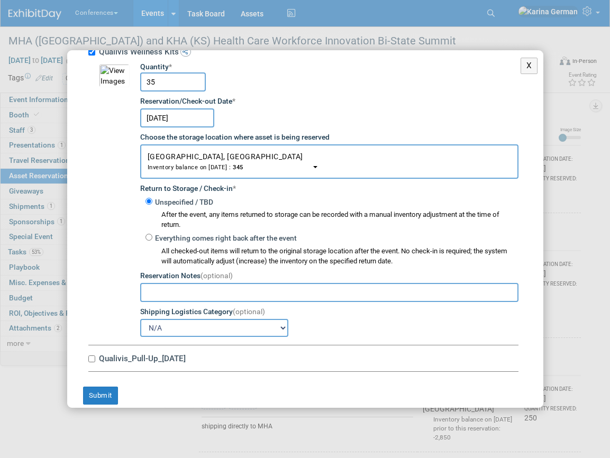
scroll to position [4026, 0]
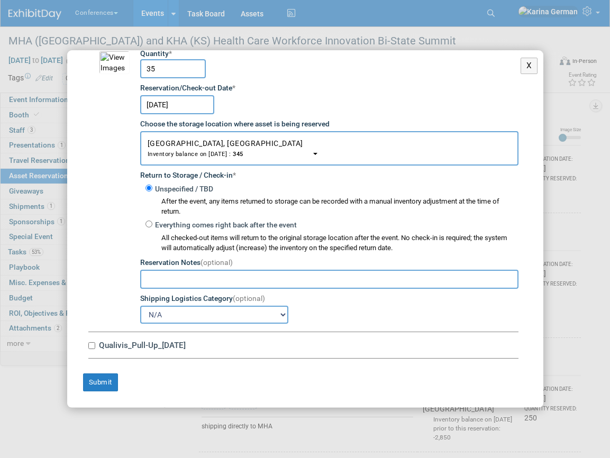
click at [151, 345] on label "Qualivis_Pull-Up_1.27.25" at bounding box center [307, 345] width 423 height 10
click at [95, 345] on input "Qualivis_Pull-Up_1.27.25" at bounding box center [91, 345] width 7 height 7
checkbox input "true"
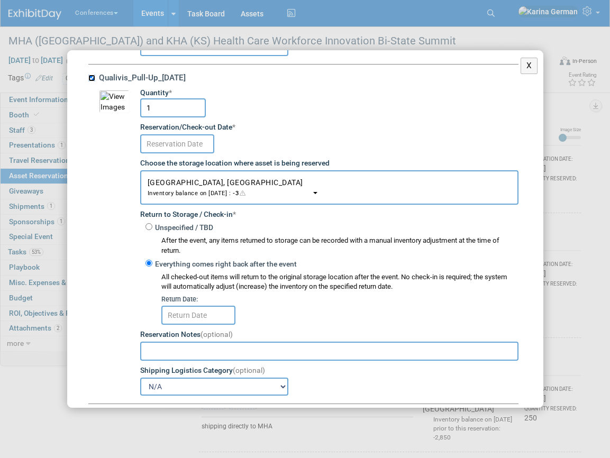
scroll to position [4291, 0]
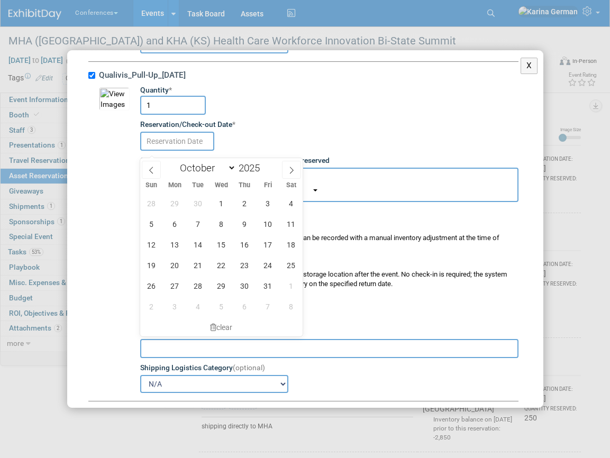
click at [192, 151] on input "text" at bounding box center [177, 141] width 74 height 19
click at [155, 169] on span at bounding box center [151, 170] width 19 height 18
select select "8"
click at [239, 267] on span "25" at bounding box center [244, 265] width 21 height 21
type input "Sep 25, 2025"
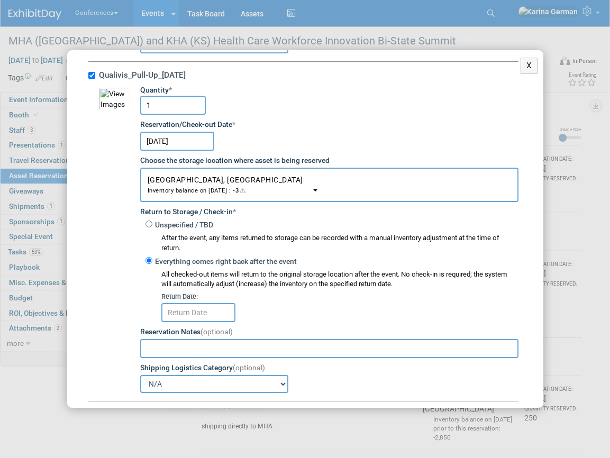
scroll to position [4340, 0]
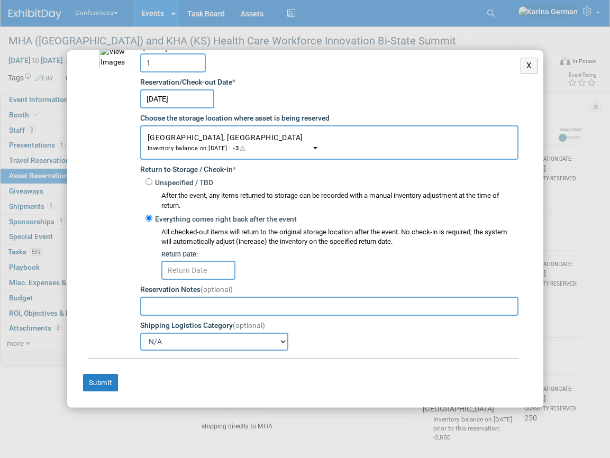
click at [200, 267] on input "text" at bounding box center [198, 270] width 74 height 19
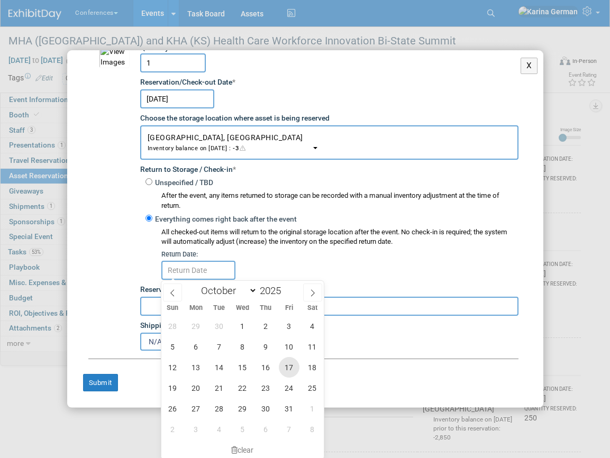
click at [287, 365] on span "17" at bounding box center [289, 367] width 21 height 21
type input "Oct 17, 2025"
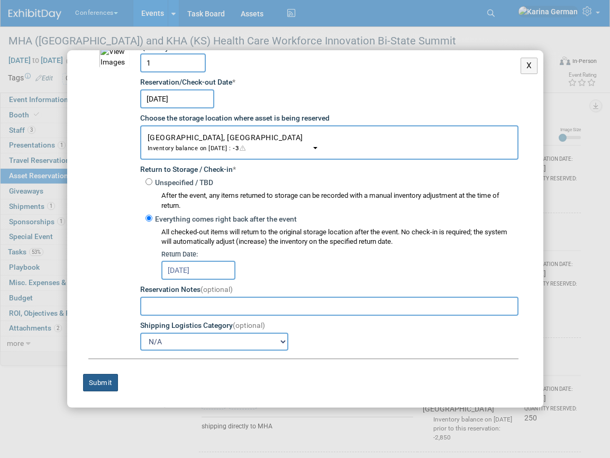
click at [115, 380] on button "Submit" at bounding box center [100, 383] width 35 height 18
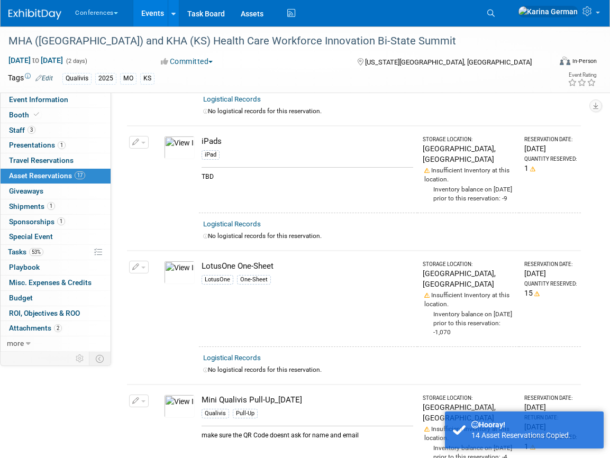
scroll to position [138, 0]
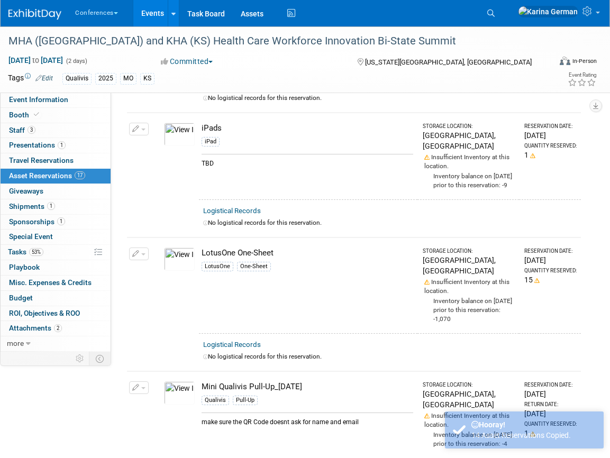
click at [141, 123] on button "button" at bounding box center [139, 129] width 20 height 13
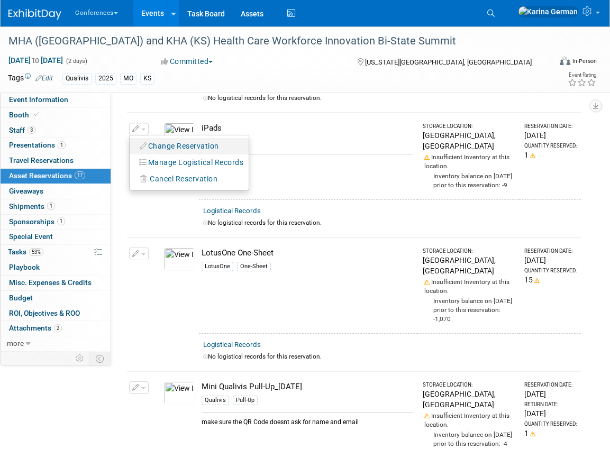
click at [201, 142] on button "Change Reservation" at bounding box center [179, 146] width 89 height 14
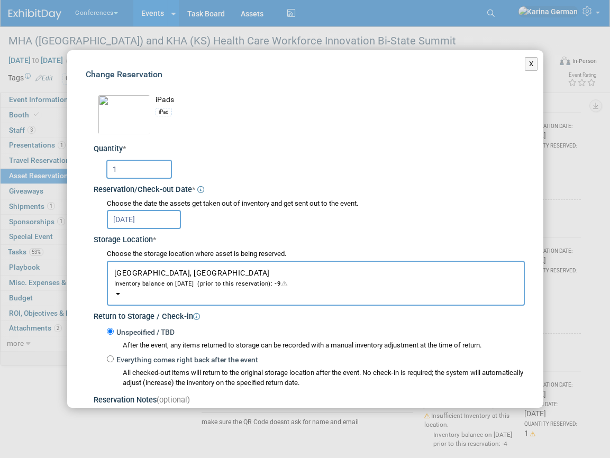
scroll to position [135, 0]
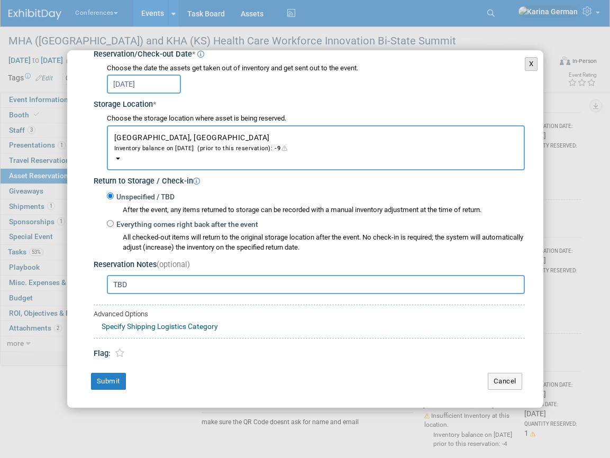
click at [530, 65] on button "X" at bounding box center [531, 64] width 13 height 14
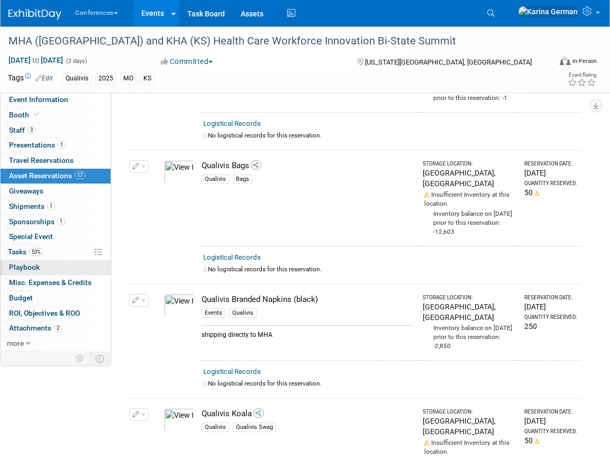
scroll to position [765, 0]
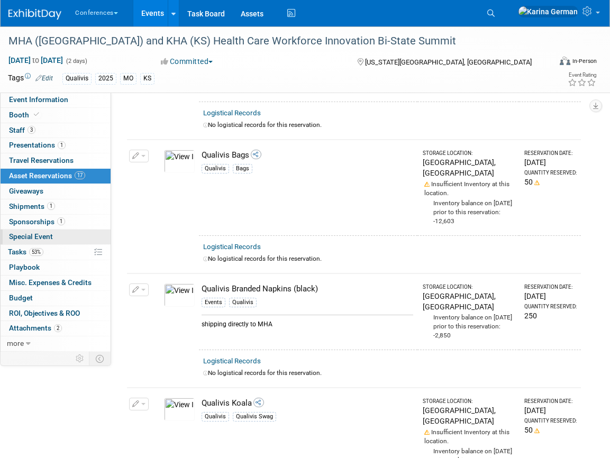
click at [57, 243] on link "Special Event" at bounding box center [56, 237] width 110 height 15
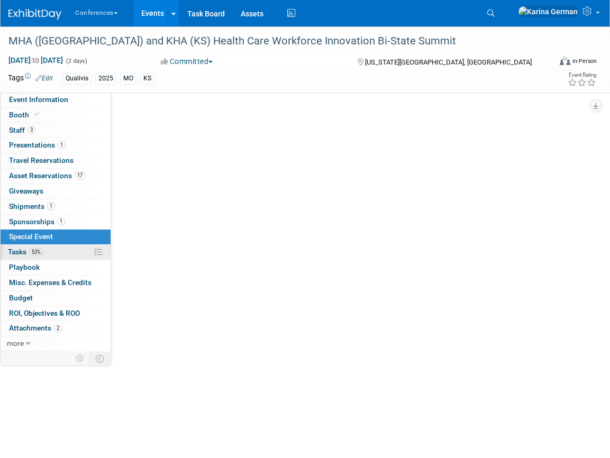
click at [54, 258] on link "53% Tasks 53%" at bounding box center [56, 252] width 110 height 15
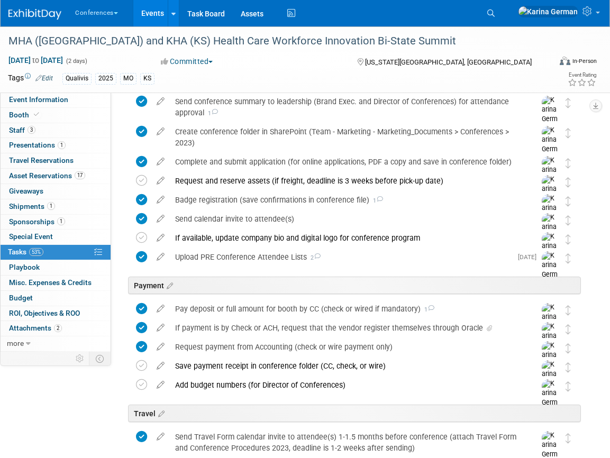
scroll to position [142, 0]
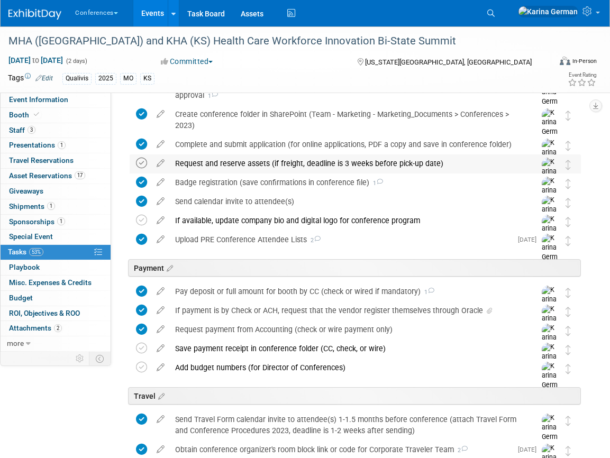
click at [140, 165] on icon at bounding box center [141, 163] width 11 height 11
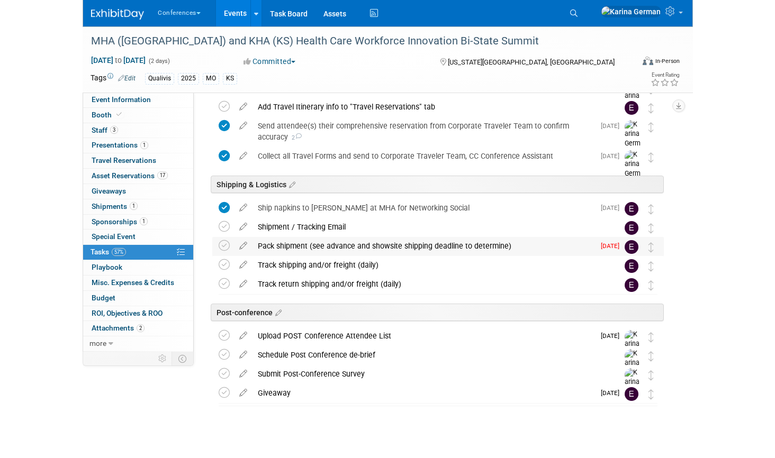
scroll to position [510, 0]
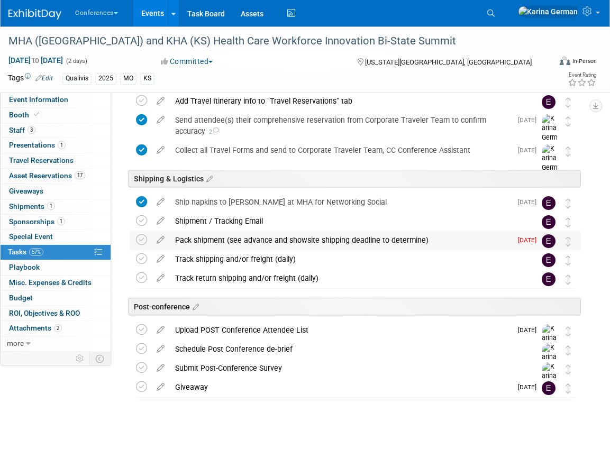
click at [299, 241] on div "Pack shipment (see advance and showsite shipping deadline to determine)" at bounding box center [341, 240] width 342 height 18
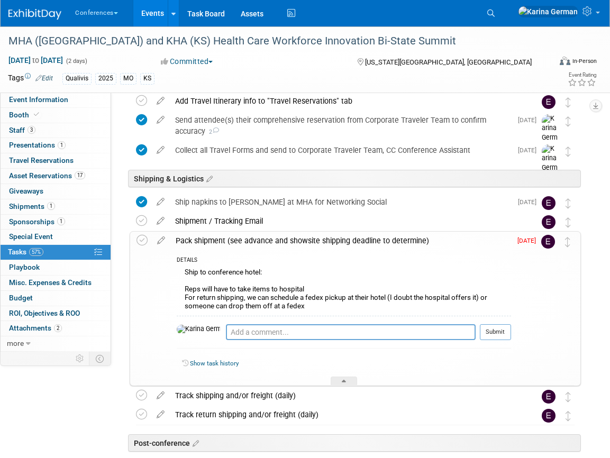
click at [299, 241] on div "Pack shipment (see advance and showsite shipping deadline to determine)" at bounding box center [340, 241] width 341 height 18
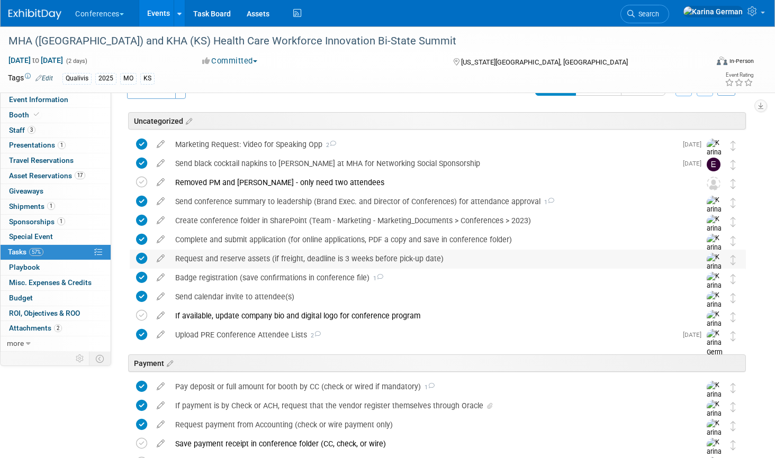
scroll to position [0, 0]
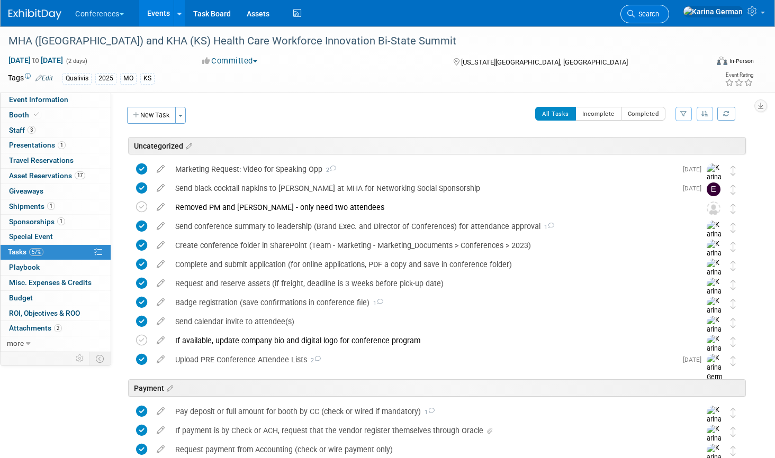
click at [610, 5] on link "Search" at bounding box center [644, 14] width 49 height 19
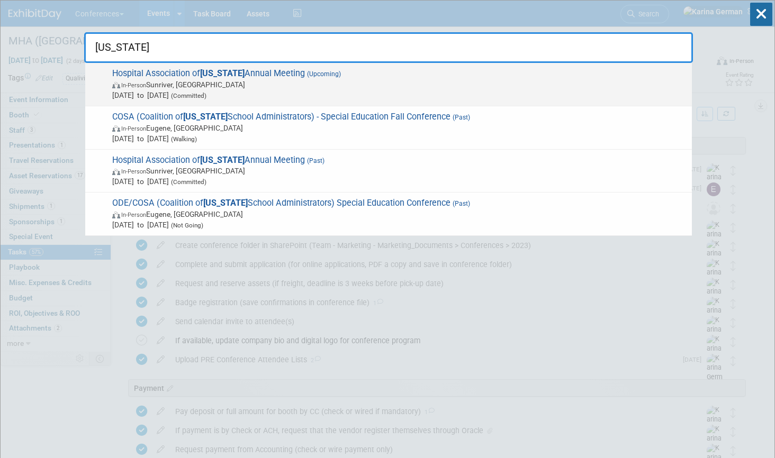
type input "oregon"
click at [358, 85] on span "In-Person Sunriver, OR" at bounding box center [399, 84] width 574 height 11
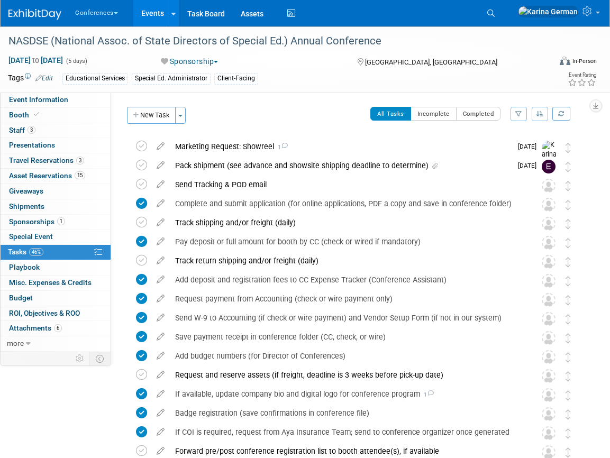
click at [166, 14] on link "Events" at bounding box center [152, 13] width 39 height 26
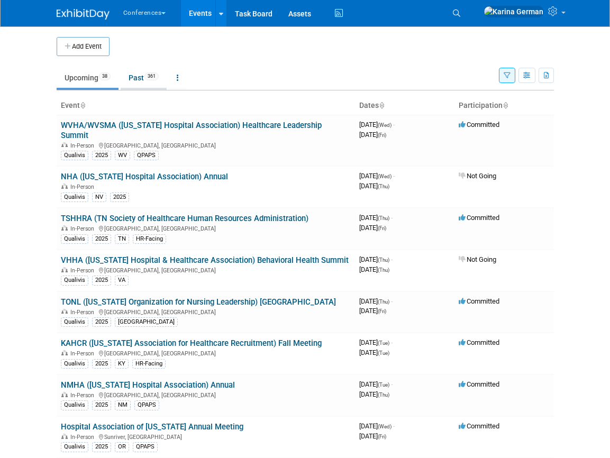
click at [147, 77] on link "Past 361" at bounding box center [144, 78] width 46 height 20
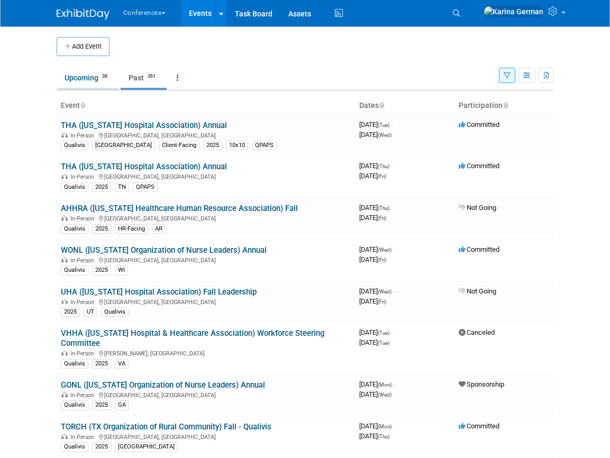
click at [93, 81] on link "Upcoming 38" at bounding box center [88, 78] width 62 height 20
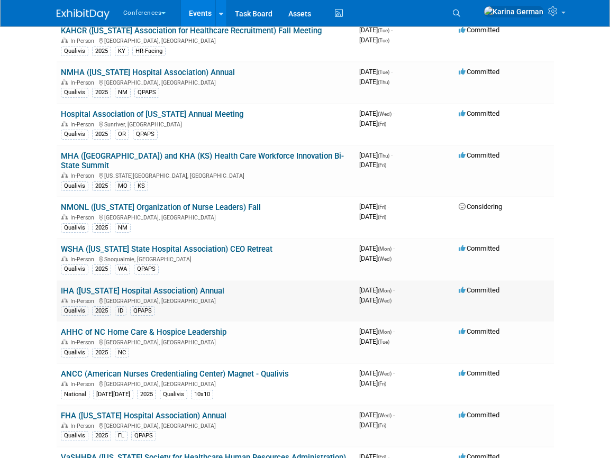
scroll to position [310, 0]
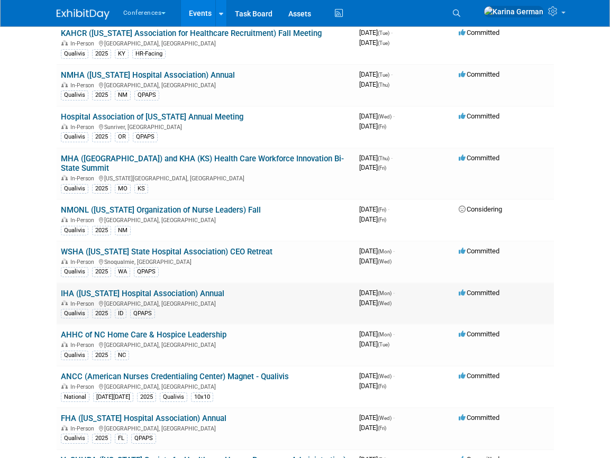
click at [165, 289] on link "IHA ([US_STATE] Hospital Association) Annual" at bounding box center [143, 294] width 164 height 10
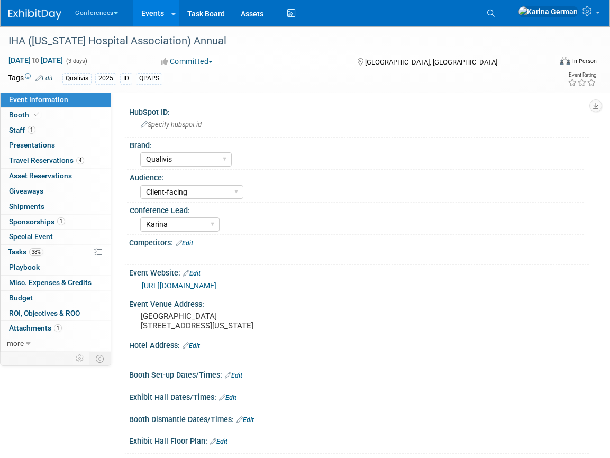
select select "Qualivis"
select select "Client-facing"
select select "Karina"
click at [54, 251] on link "38% Tasks 38%" at bounding box center [56, 252] width 110 height 15
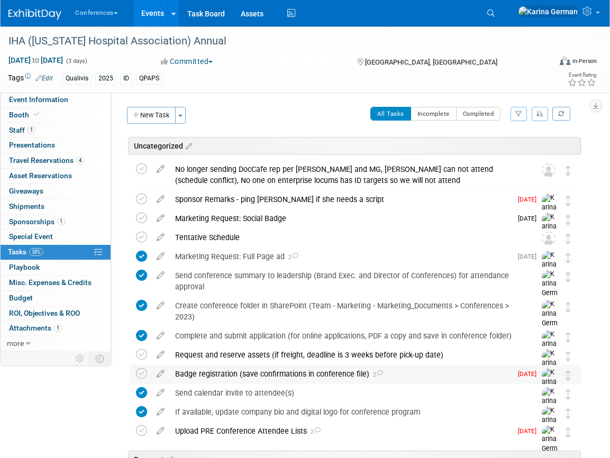
click at [207, 375] on div "Badge registration (save confirmations in conference file) 2" at bounding box center [341, 374] width 342 height 18
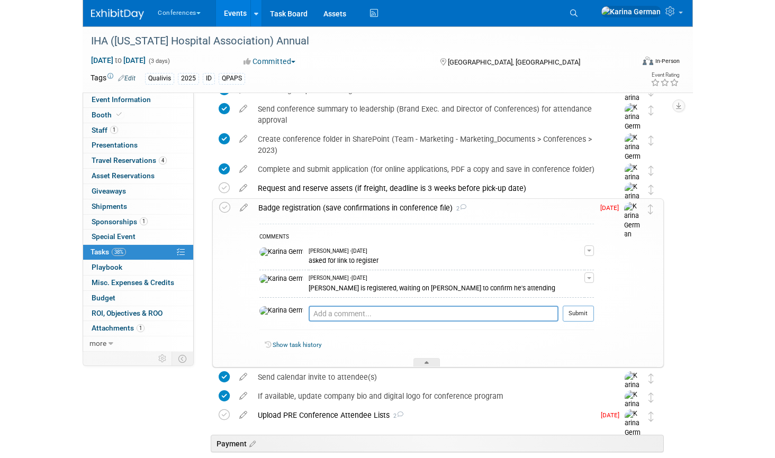
scroll to position [166, 0]
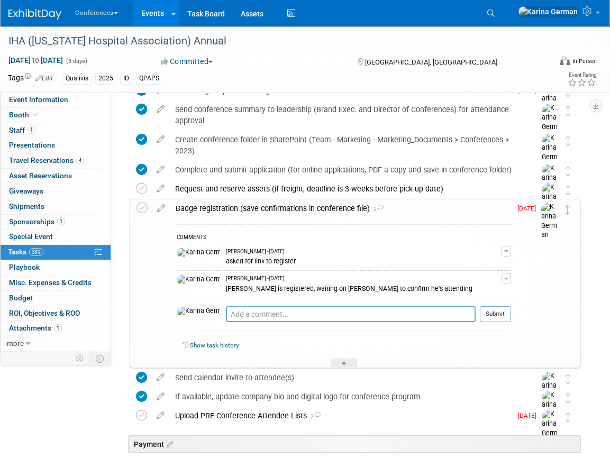
click at [261, 207] on div "Badge registration (save confirmations in conference file) 2" at bounding box center [340, 209] width 341 height 18
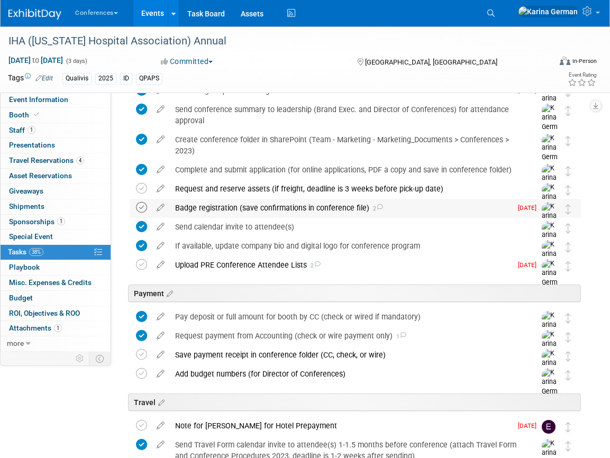
click at [146, 207] on icon at bounding box center [141, 207] width 11 height 11
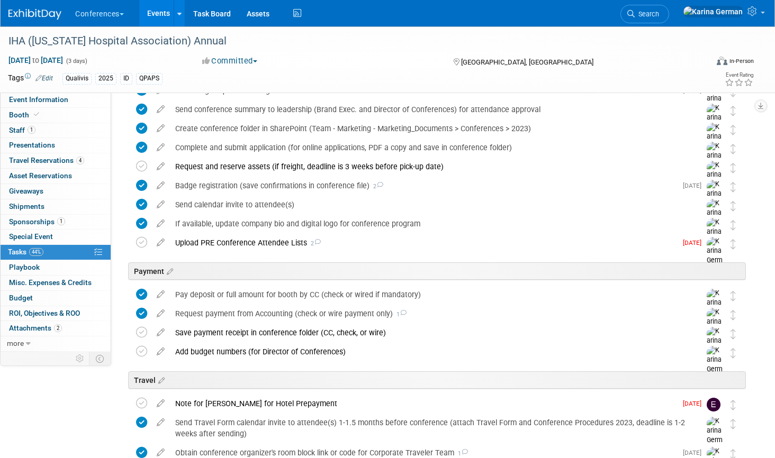
click at [610, 25] on li "Search" at bounding box center [644, 13] width 49 height 26
click at [610, 15] on span "Search" at bounding box center [647, 14] width 24 height 8
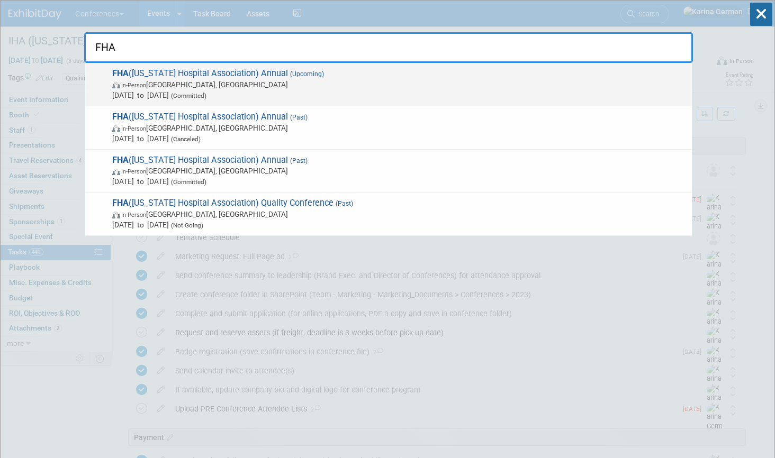
type input "FHA"
click at [361, 89] on span "In-Person Orlando, FL" at bounding box center [399, 84] width 574 height 11
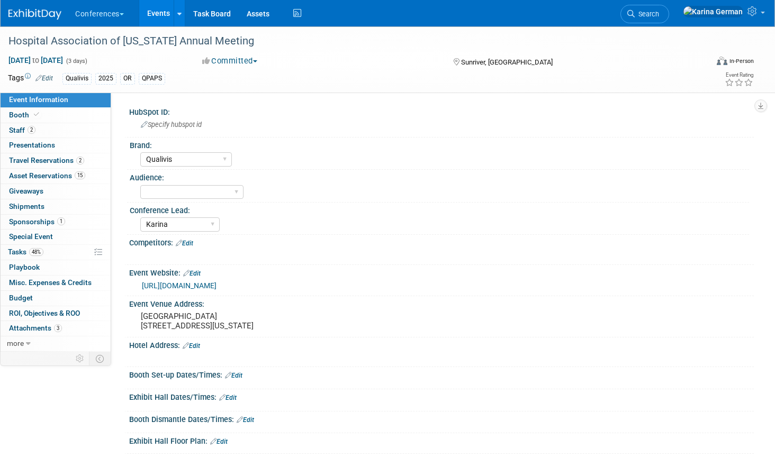
select select "Qualivis"
select select "Karina"
click at [38, 134] on link "2 Staff 2" at bounding box center [56, 130] width 110 height 15
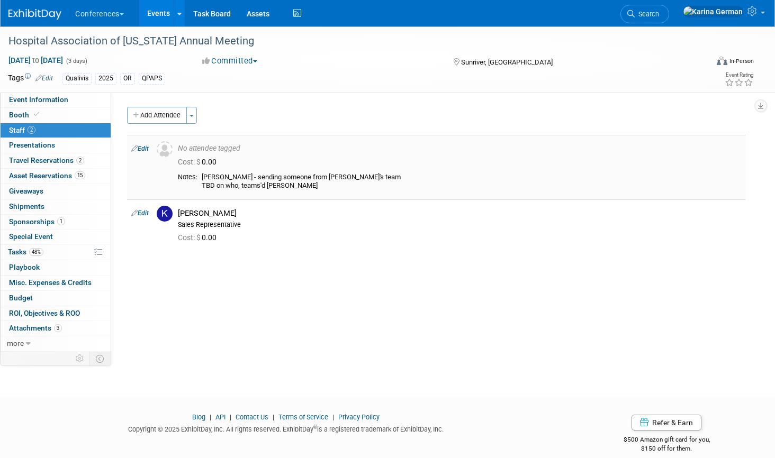
click at [142, 146] on link "Edit" at bounding box center [139, 148] width 17 height 7
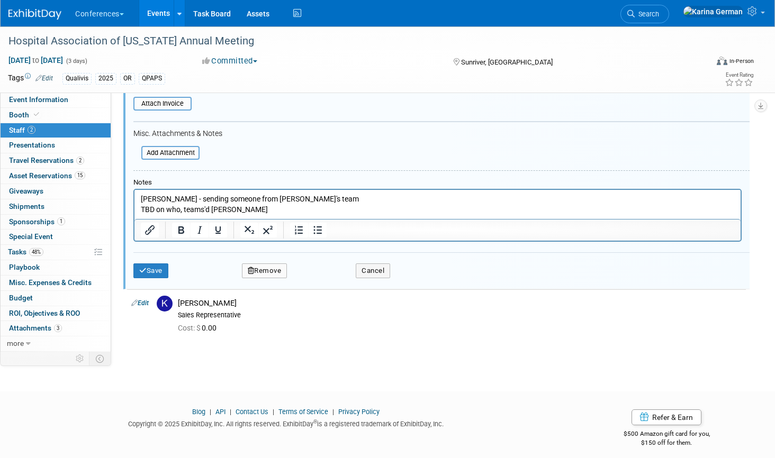
scroll to position [222, 0]
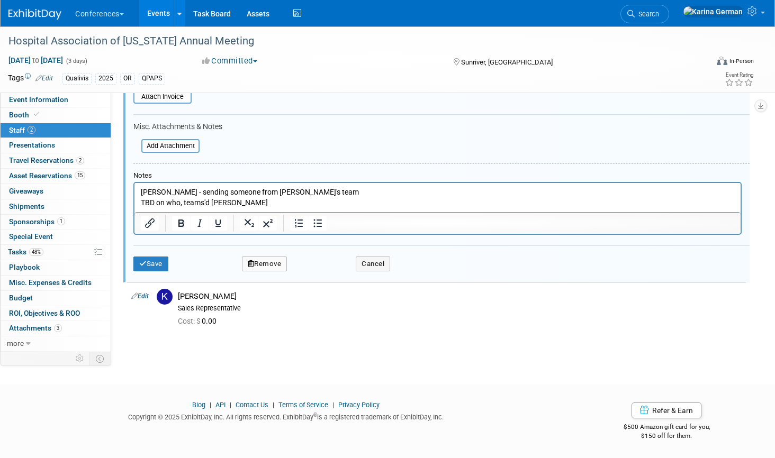
click at [278, 257] on button "Remove" at bounding box center [265, 264] width 46 height 15
click at [320, 272] on link "Yes" at bounding box center [322, 272] width 31 height 17
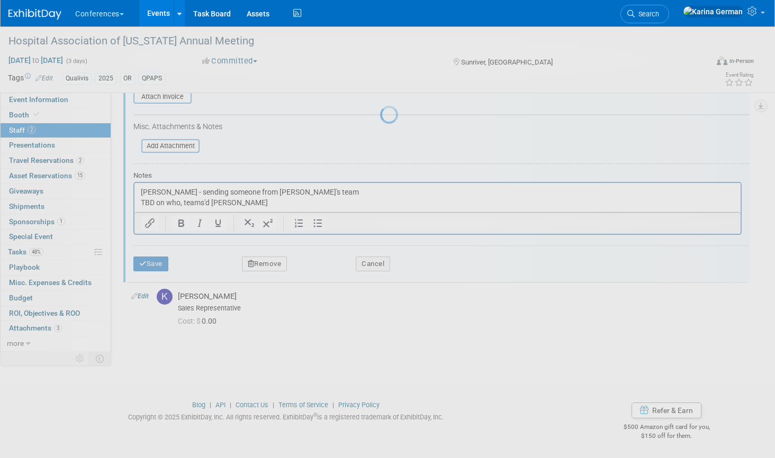
scroll to position [13, 0]
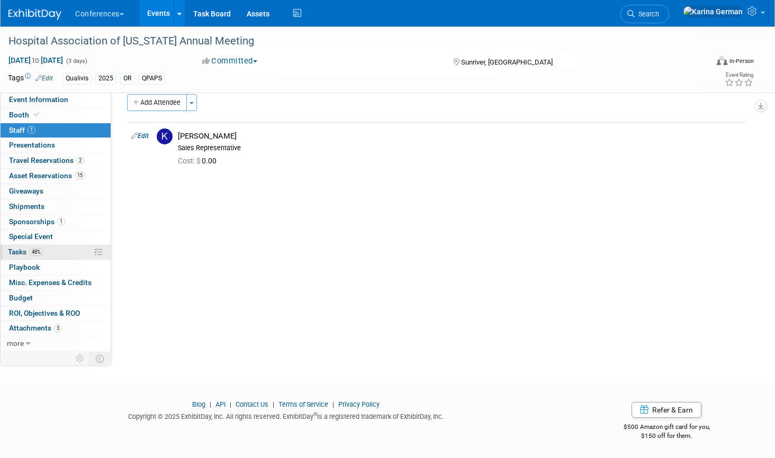
click at [64, 255] on link "48% Tasks 48%" at bounding box center [56, 252] width 110 height 15
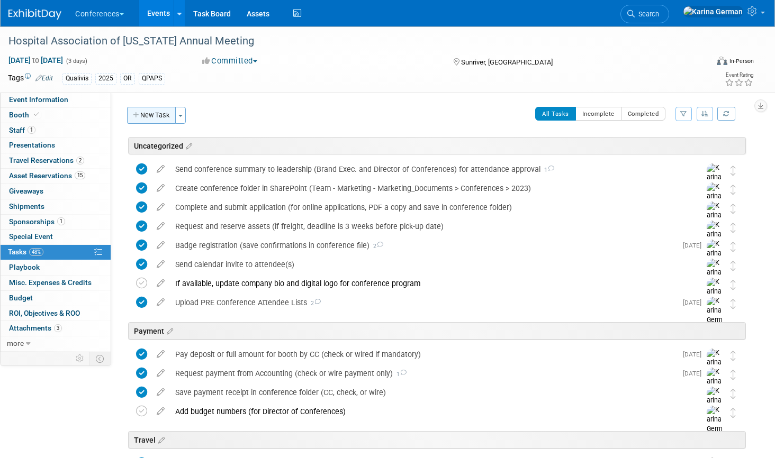
click at [151, 117] on button "New Task" at bounding box center [151, 115] width 49 height 17
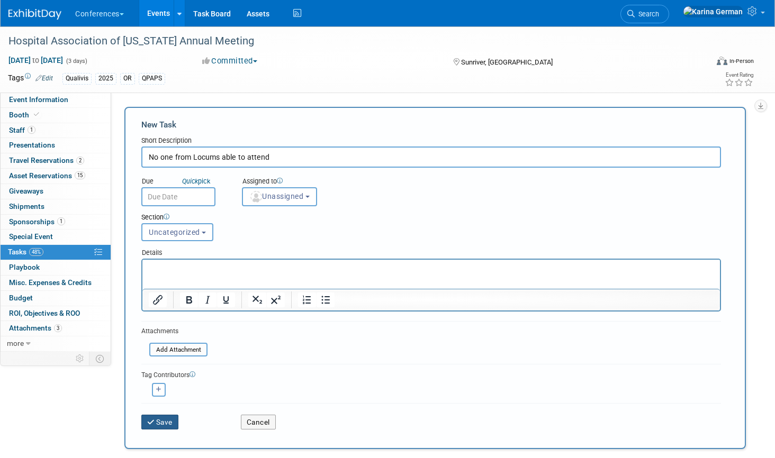
type input "No one from Locums able to attend"
click at [169, 423] on button "Save" at bounding box center [159, 422] width 37 height 15
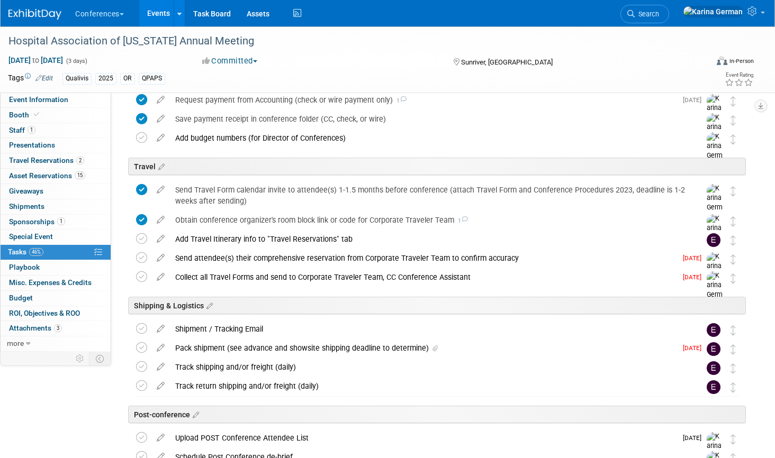
scroll to position [290, 0]
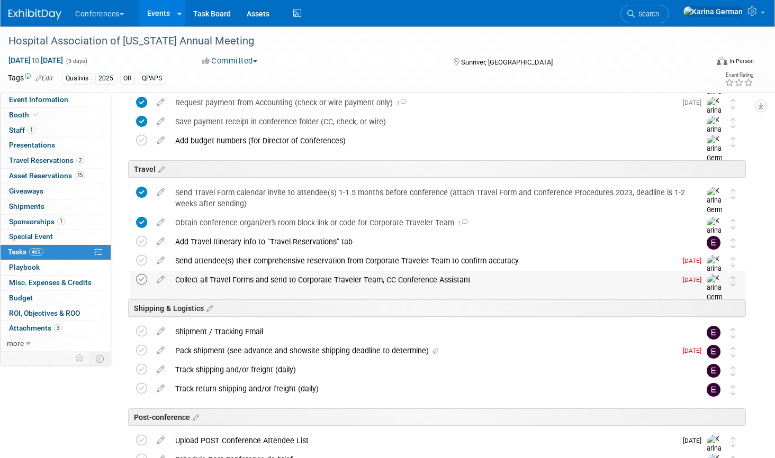
click at [137, 280] on icon at bounding box center [141, 279] width 11 height 11
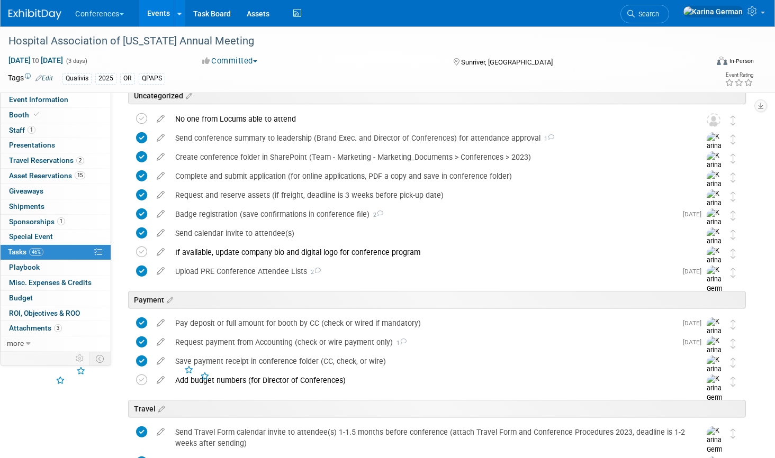
scroll to position [0, 0]
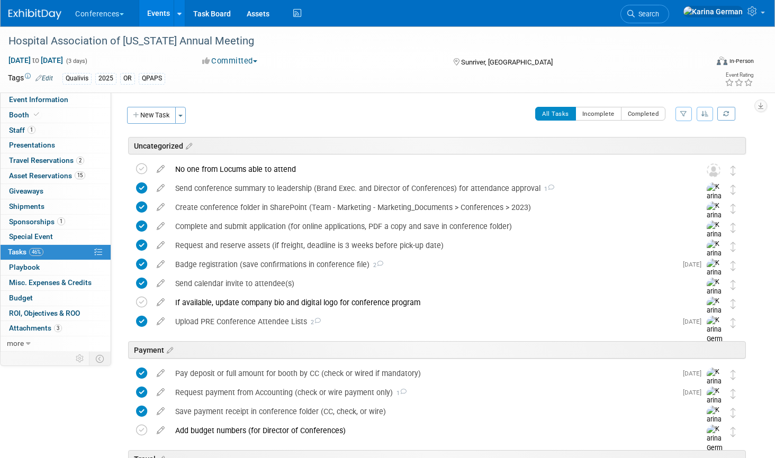
click at [169, 16] on link "Events" at bounding box center [158, 13] width 39 height 26
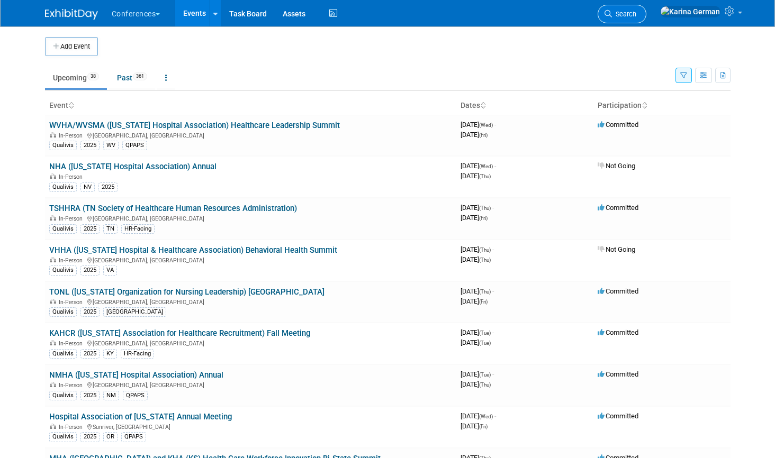
click at [636, 15] on span "Search" at bounding box center [624, 14] width 24 height 8
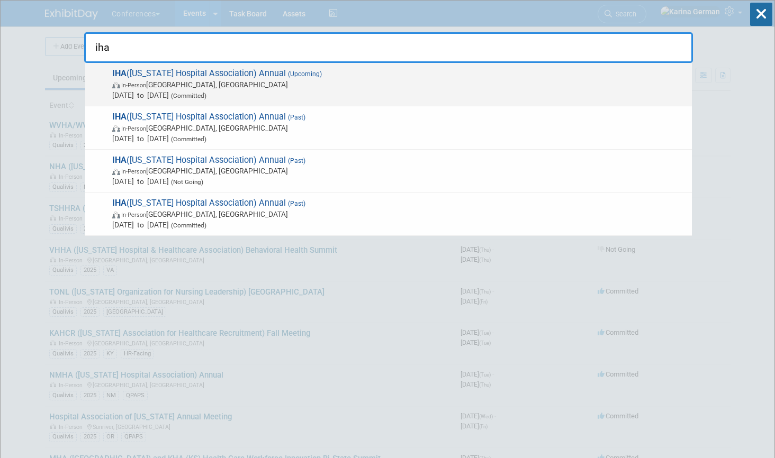
type input "iha"
click at [254, 84] on span "In-Person [GEOGRAPHIC_DATA], [GEOGRAPHIC_DATA]" at bounding box center [399, 84] width 574 height 11
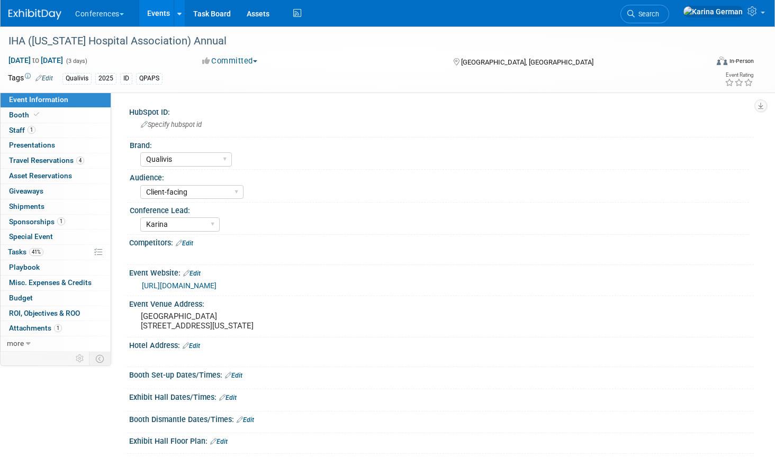
select select "Qualivis"
select select "Client-facing"
select select "Karina"
click at [58, 245] on link "Special Event" at bounding box center [56, 237] width 110 height 15
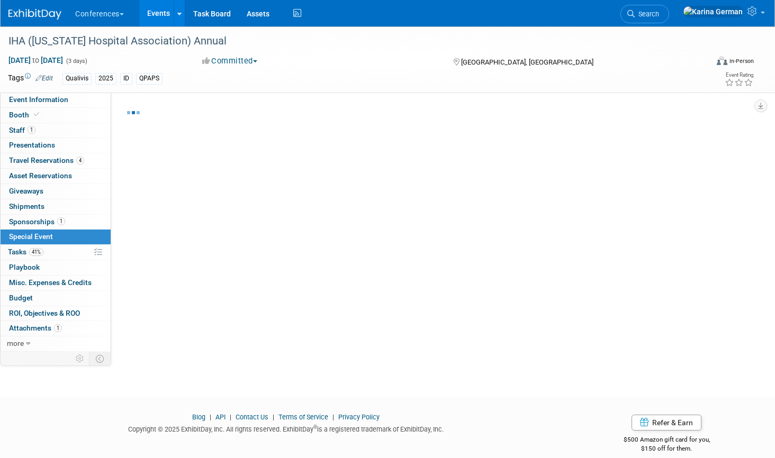
click at [58, 245] on link "Special Event" at bounding box center [56, 237] width 110 height 15
click at [56, 253] on link "41% Tasks 41%" at bounding box center [56, 252] width 110 height 15
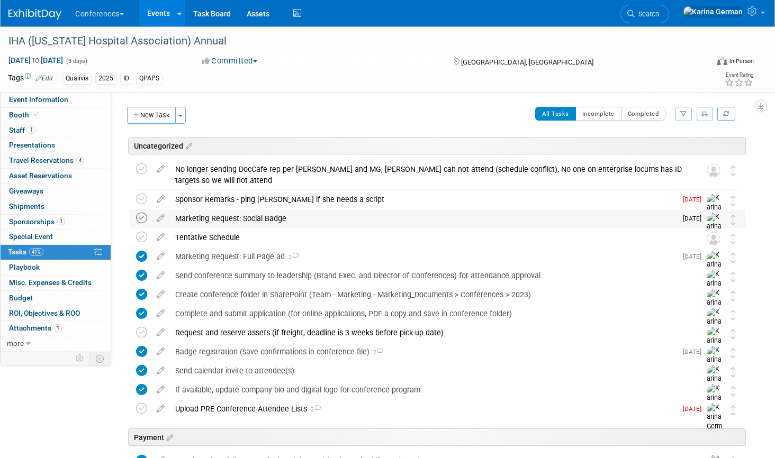
click at [145, 220] on icon at bounding box center [141, 218] width 11 height 11
click at [215, 211] on div "Marketing Request: Social Badge" at bounding box center [423, 219] width 506 height 18
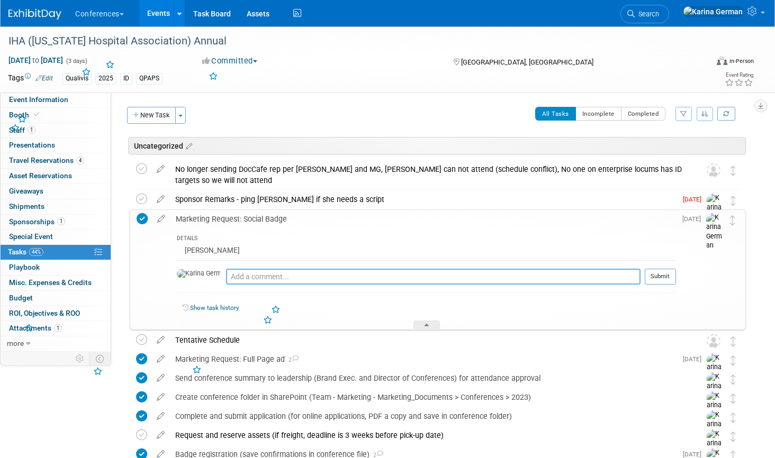
click at [238, 281] on textarea at bounding box center [433, 277] width 414 height 16
type textarea "sent to [PERSON_NAME]"
click at [664, 269] on td "Submit" at bounding box center [657, 281] width 35 height 24
click at [664, 269] on button "Submit" at bounding box center [660, 277] width 31 height 16
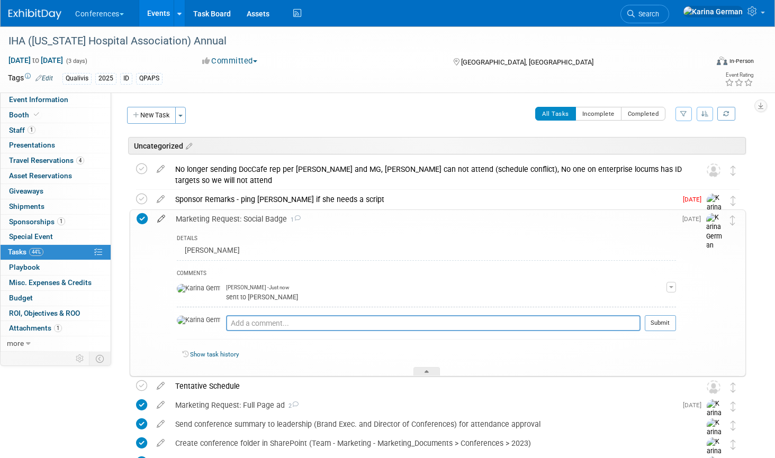
click at [160, 220] on icon at bounding box center [161, 216] width 19 height 13
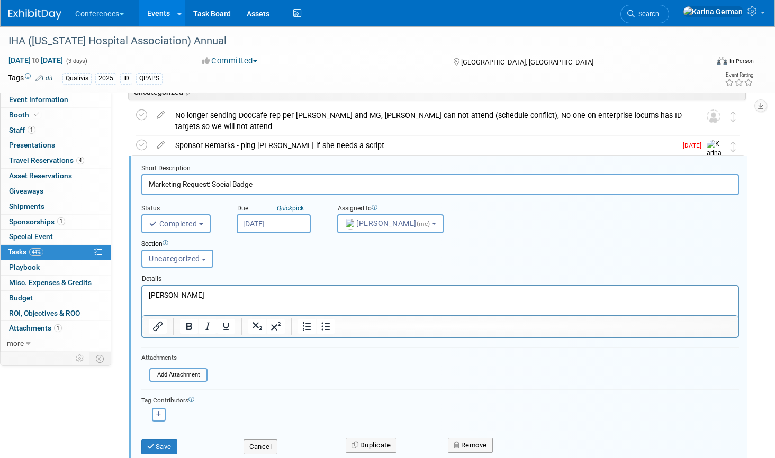
scroll to position [55, 0]
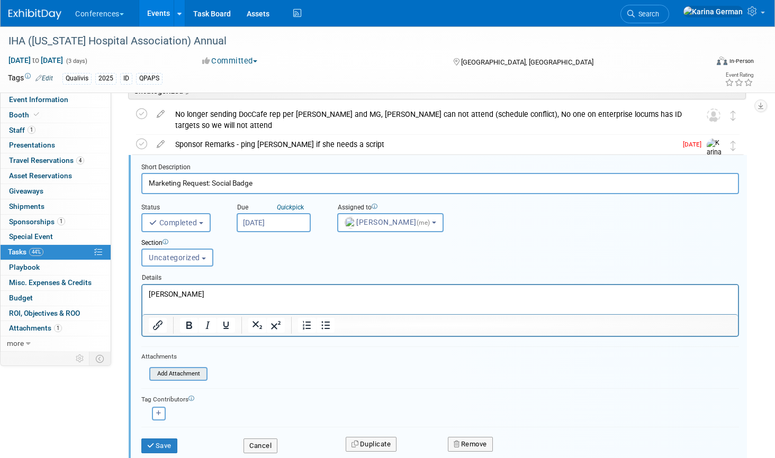
click at [184, 370] on input "file" at bounding box center [152, 374] width 108 height 12
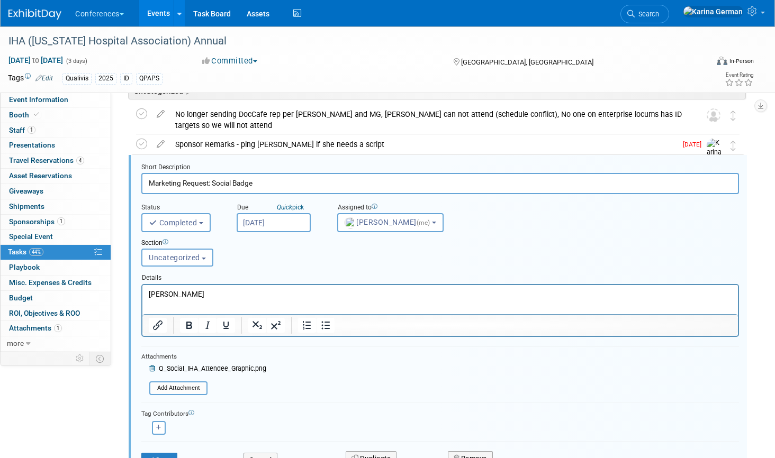
scroll to position [98, 0]
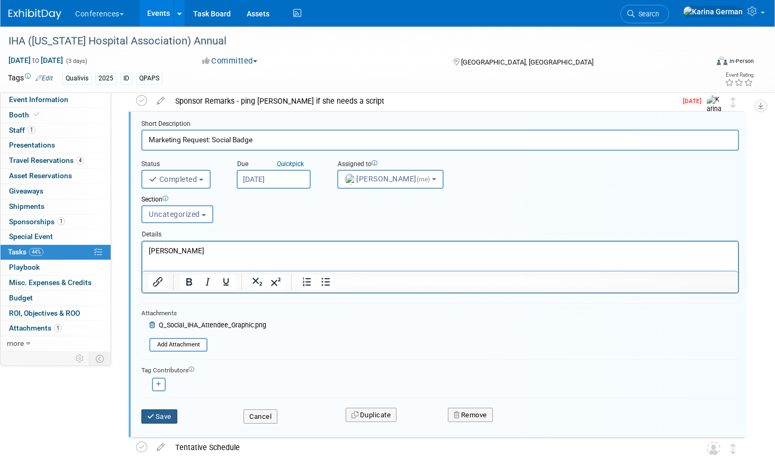
click at [163, 418] on button "Save" at bounding box center [159, 417] width 36 height 15
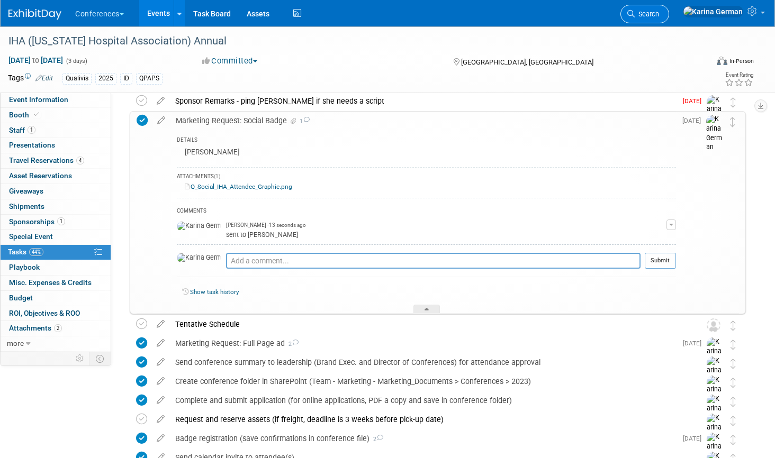
click at [669, 21] on link "Search" at bounding box center [644, 14] width 49 height 19
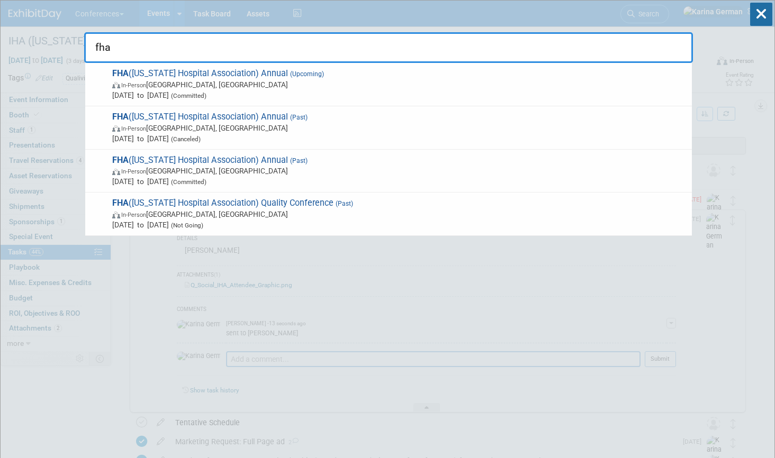
click at [597, 54] on input "fha" at bounding box center [388, 47] width 609 height 31
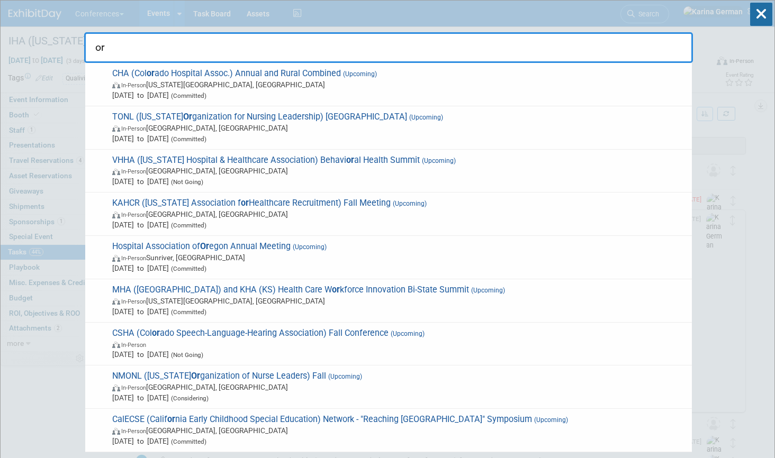
type input "o"
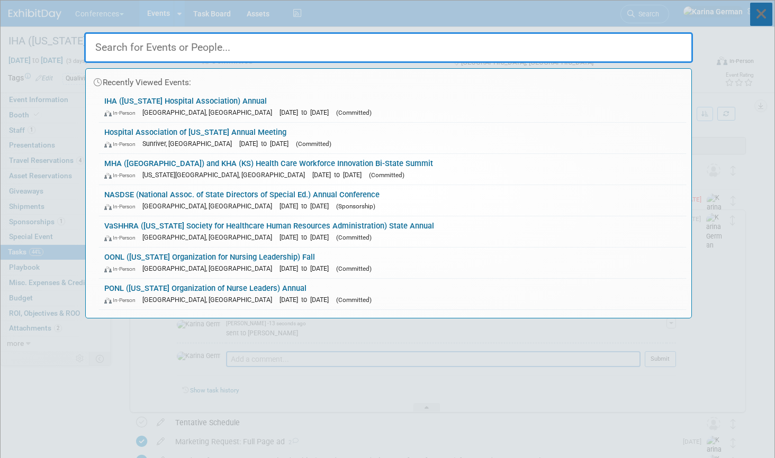
click at [764, 12] on icon at bounding box center [761, 14] width 22 height 23
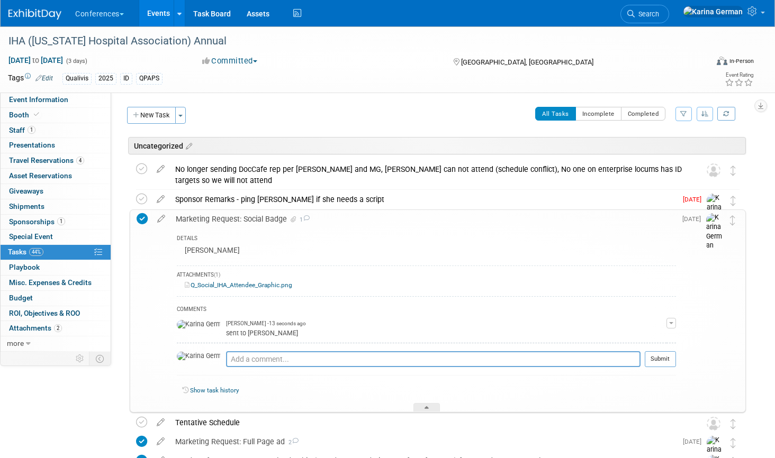
click at [264, 213] on div "Marketing Request: Social Badge 1" at bounding box center [422, 219] width 505 height 18
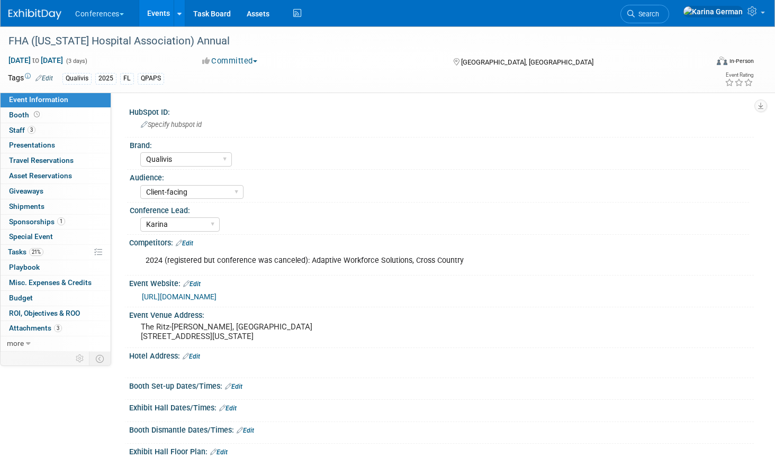
select select "Qualivis"
select select "Client-facing"
select select "Karina"
click at [35, 254] on span "21%" at bounding box center [36, 252] width 14 height 8
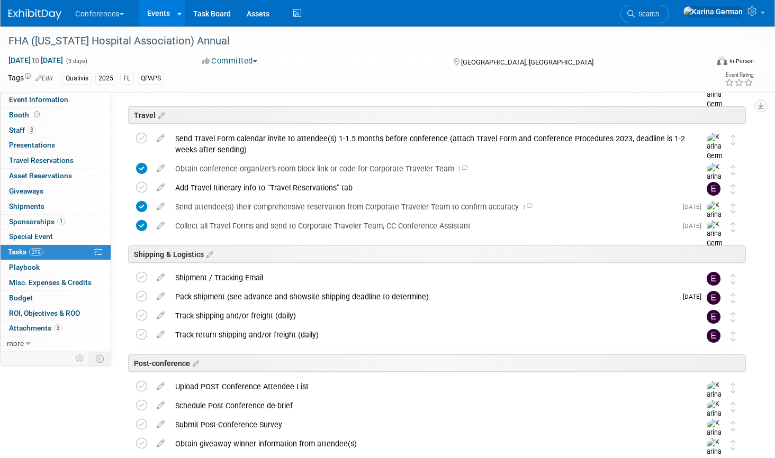
scroll to position [377, 0]
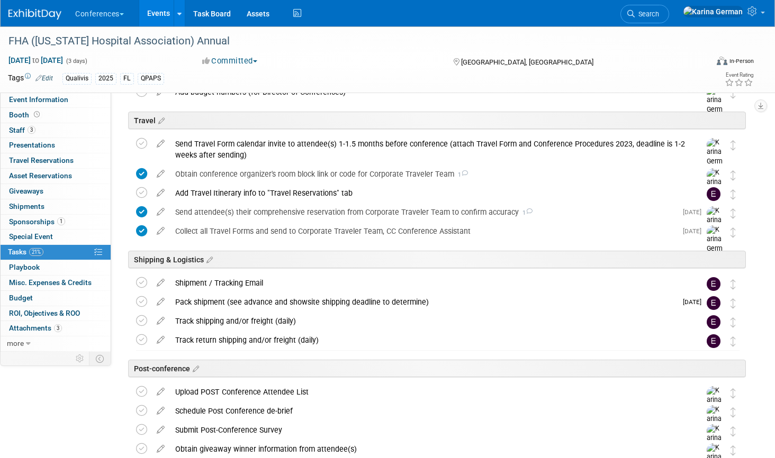
click at [309, 237] on div "Collect all Travel Forms and send to Corporate Traveler Team, CC Conference Ass…" at bounding box center [423, 231] width 506 height 18
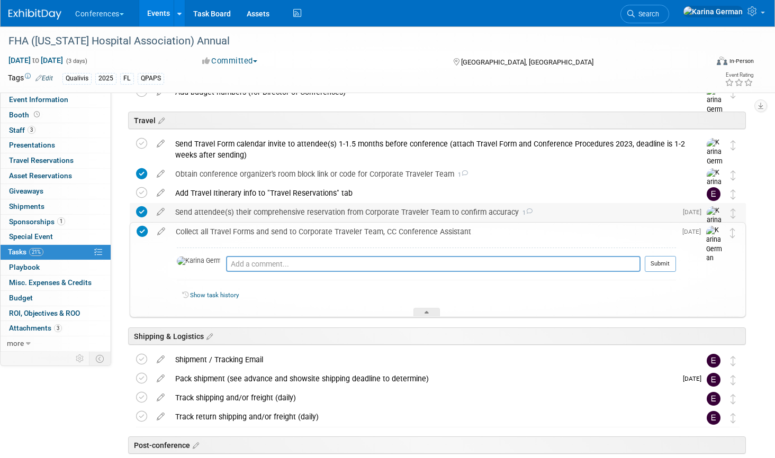
click at [311, 215] on div "Send attendee(s) their comprehensive reservation from Corporate Traveler Team t…" at bounding box center [423, 212] width 506 height 18
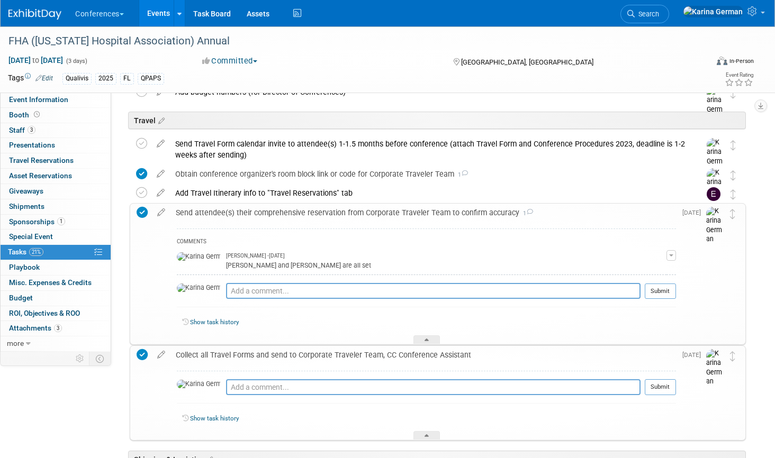
click at [311, 215] on div "Send attendee(s) their comprehensive reservation from Corporate Traveler Team t…" at bounding box center [422, 213] width 505 height 18
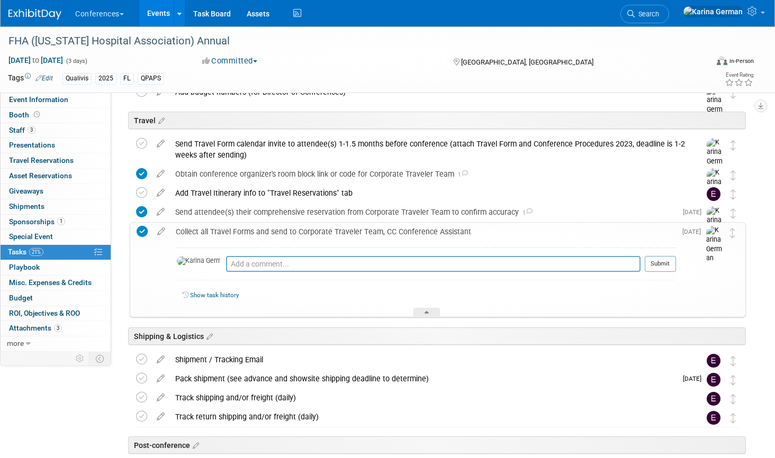
scroll to position [372, 0]
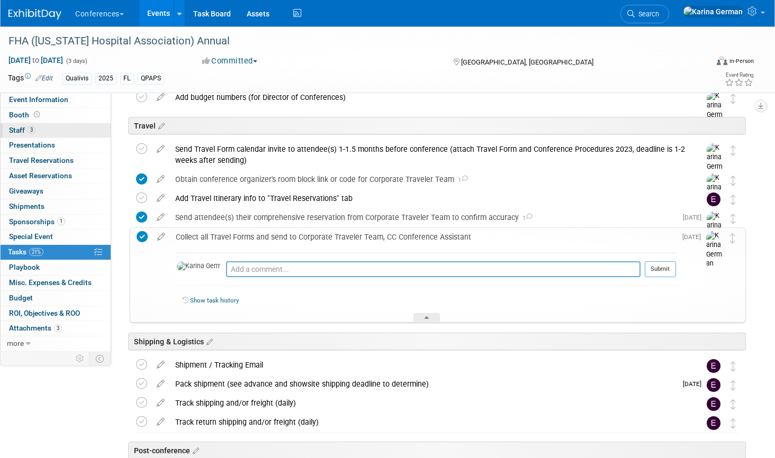
click at [76, 128] on link "3 Staff 3" at bounding box center [56, 130] width 110 height 15
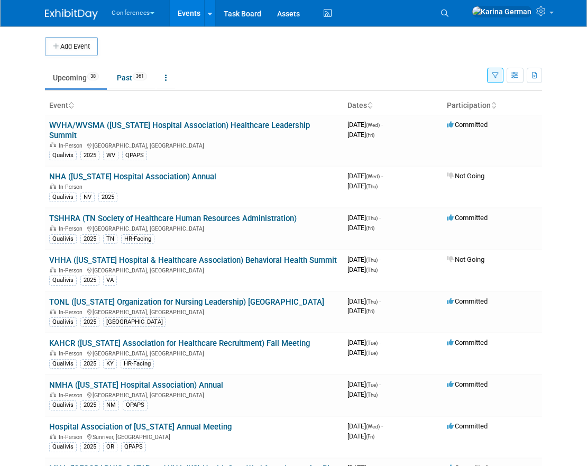
click at [469, 13] on div "Conferences Explore: My Workspaces 2 Go to Workspace: Conferences Marketing Req…" at bounding box center [293, 13] width 497 height 26
click at [458, 13] on link "Search" at bounding box center [446, 13] width 23 height 17
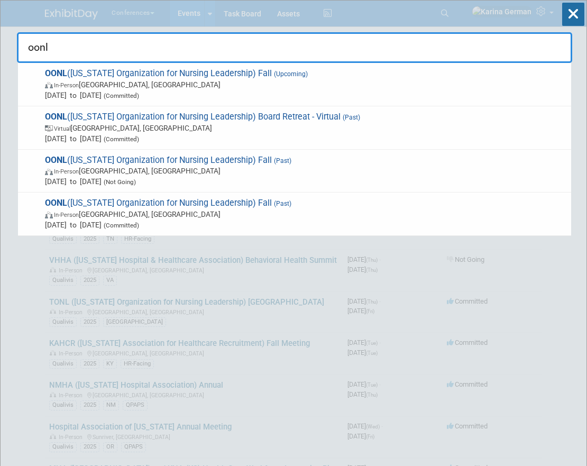
click at [277, 60] on input "oonl" at bounding box center [295, 47] width 556 height 31
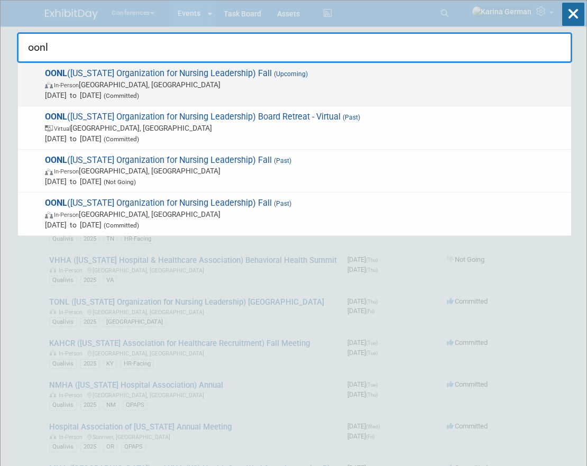
type input "oonl"
click at [272, 73] on span "(Upcoming)" at bounding box center [290, 73] width 36 height 7
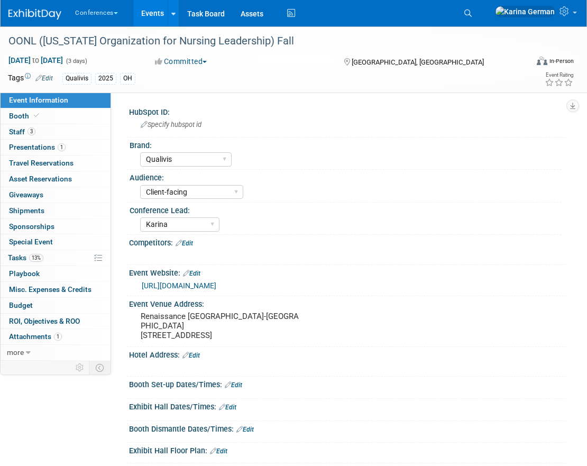
select select "Qualivis"
select select "Client-facing"
select select "Karina"
click at [37, 259] on span "13%" at bounding box center [36, 258] width 14 height 8
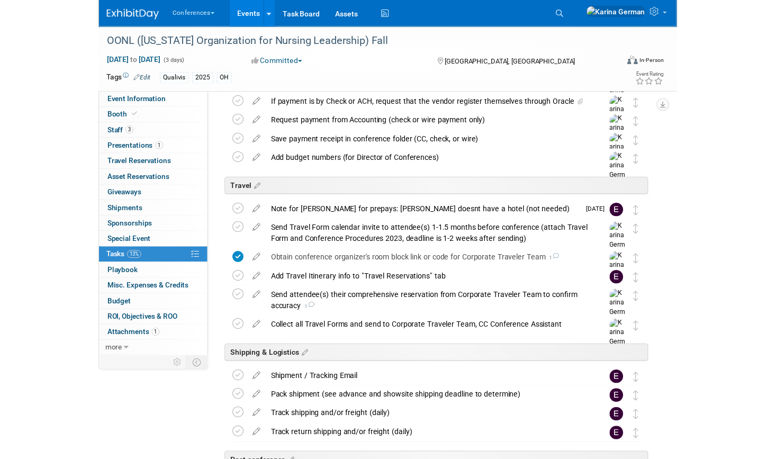
scroll to position [363, 0]
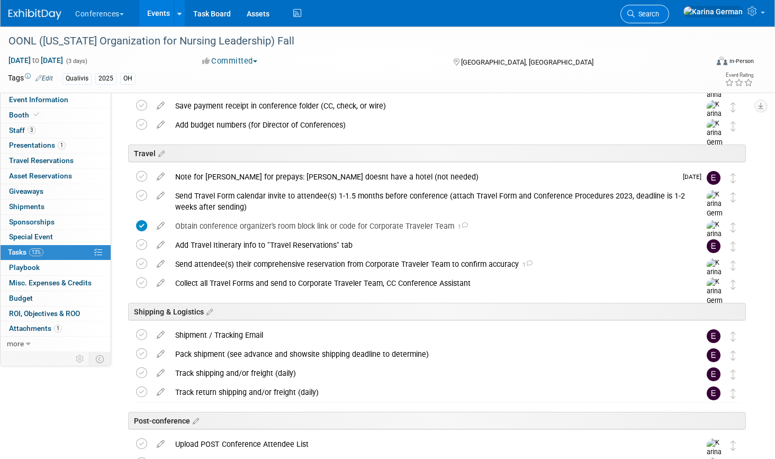
click at [587, 22] on link "Search" at bounding box center [644, 14] width 49 height 19
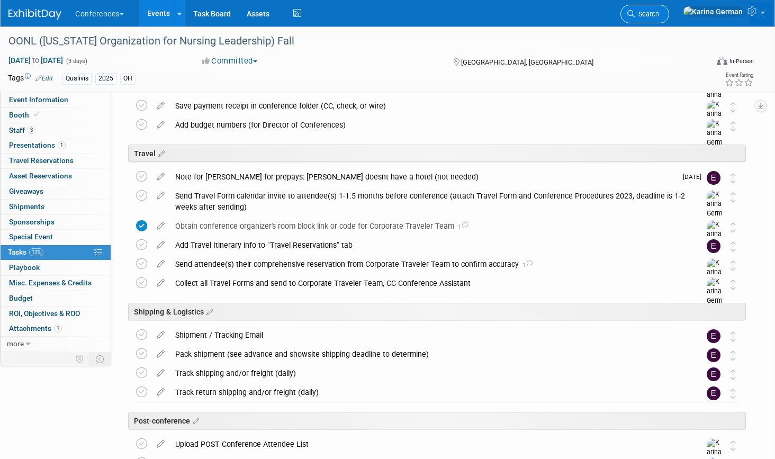
scroll to position [0, 0]
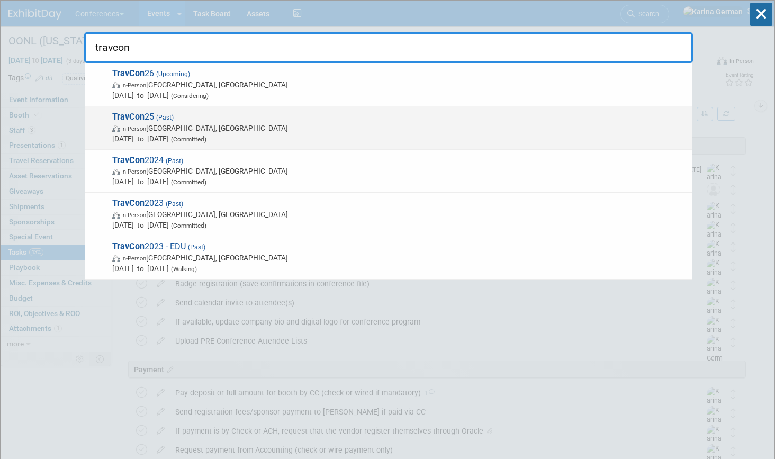
type input "travcon"
click at [233, 118] on span "TravCon 25 (Past) In-Person [GEOGRAPHIC_DATA], [GEOGRAPHIC_DATA] [DATE] to [DAT…" at bounding box center [397, 128] width 577 height 32
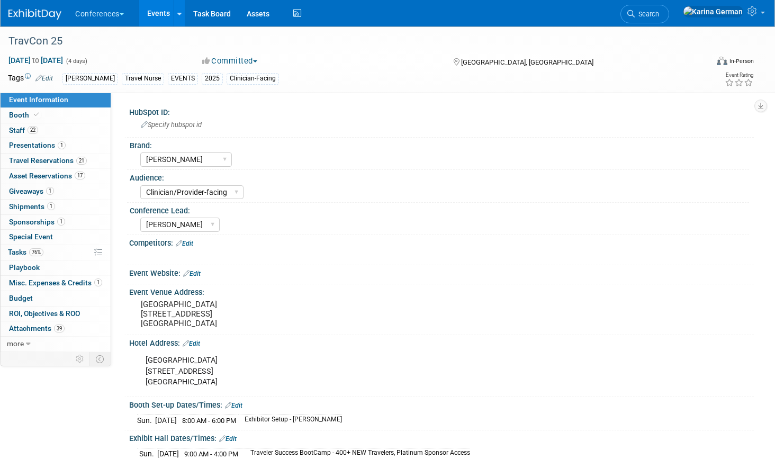
select select "[PERSON_NAME]"
select select "Clinician/Provider-facing"
select select "[PERSON_NAME]"
click at [43, 262] on link "0 Playbook 0" at bounding box center [56, 267] width 110 height 15
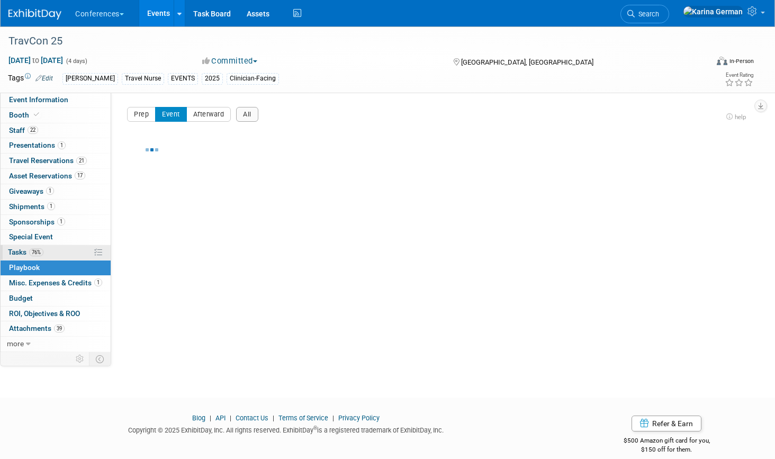
click at [43, 257] on link "76% Tasks 76%" at bounding box center [56, 252] width 110 height 15
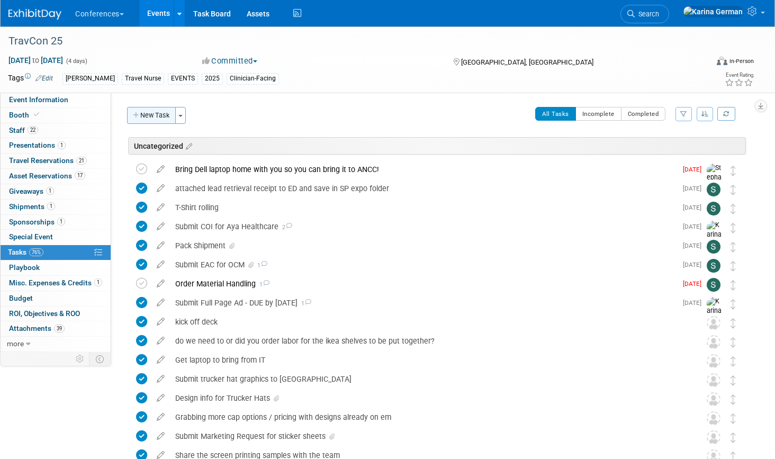
click at [154, 119] on button "New Task" at bounding box center [151, 115] width 49 height 17
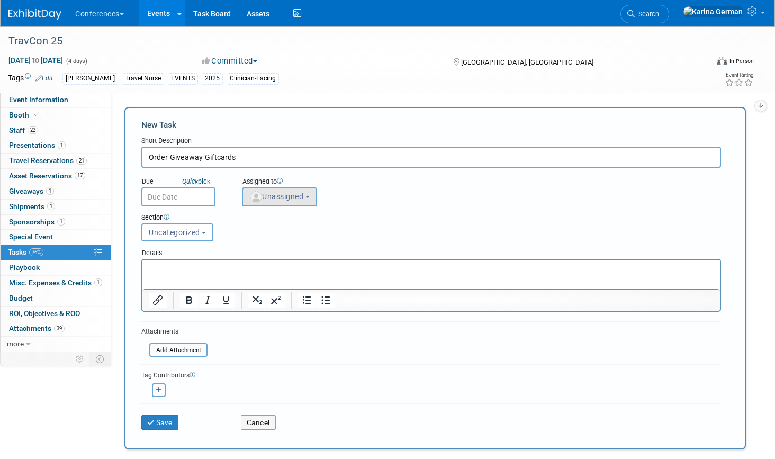
type input "Order Giveaway Giftcards"
click at [280, 202] on button "Unassigned" at bounding box center [279, 196] width 75 height 19
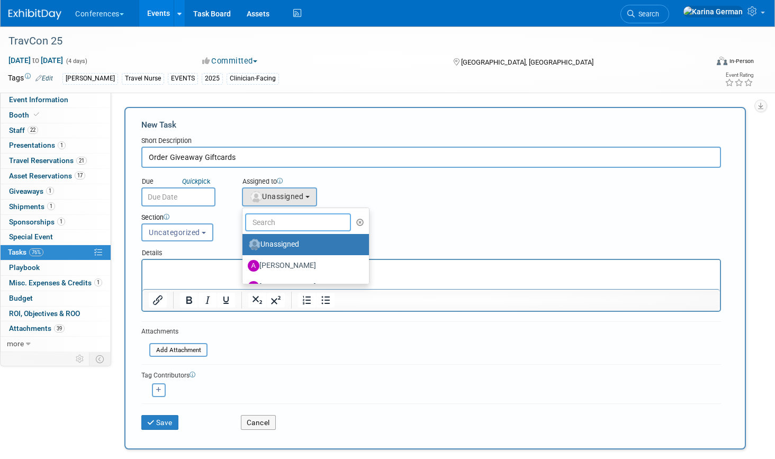
click at [278, 224] on input "text" at bounding box center [298, 222] width 106 height 18
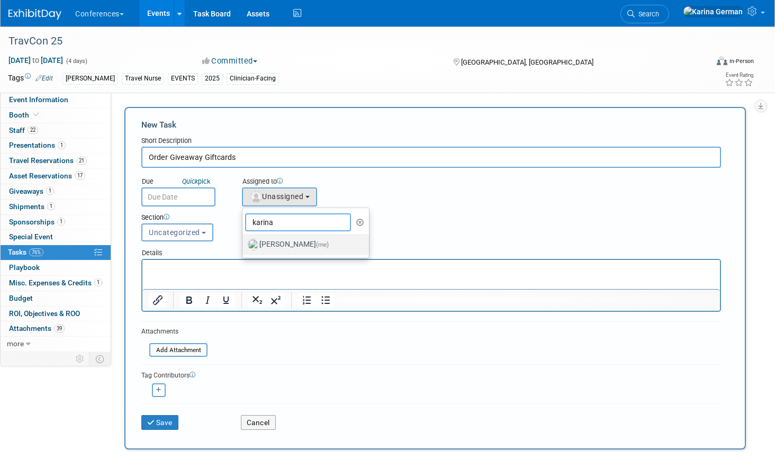
type input "karina"
click at [266, 245] on label "[PERSON_NAME] (me)" at bounding box center [303, 244] width 111 height 17
click at [244, 245] on input "[PERSON_NAME] (me)" at bounding box center [240, 243] width 7 height 7
select select "eb9a80ed-01df-455e-b7c9-ebccef2a47a7"
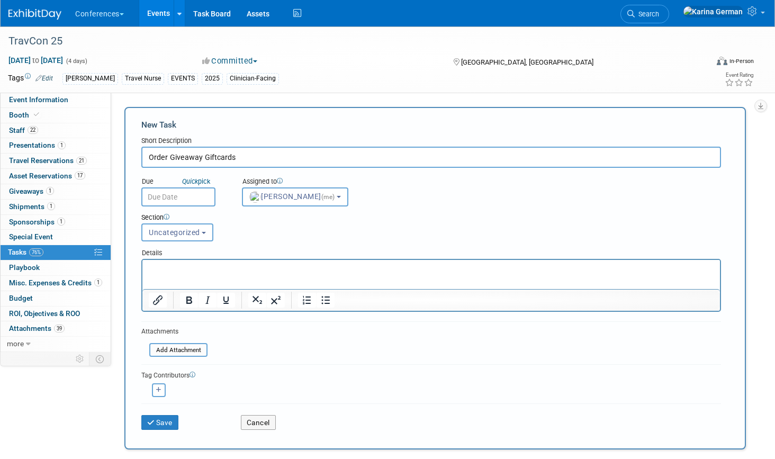
click at [191, 199] on input "text" at bounding box center [178, 196] width 74 height 19
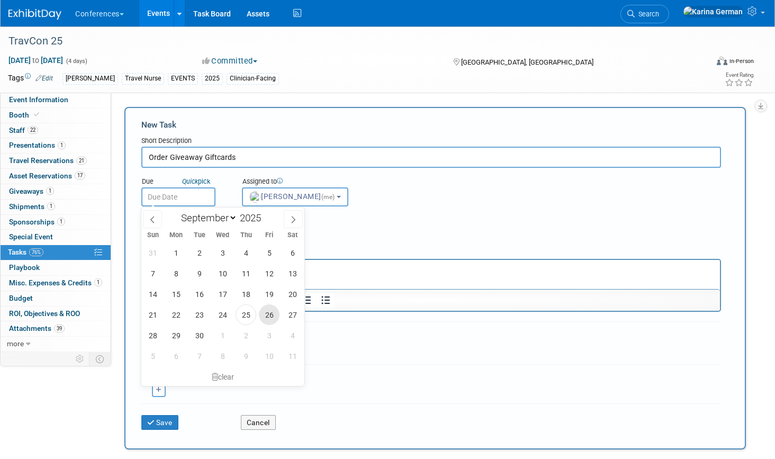
click at [268, 319] on span "26" at bounding box center [269, 314] width 21 height 21
type input "[DATE]"
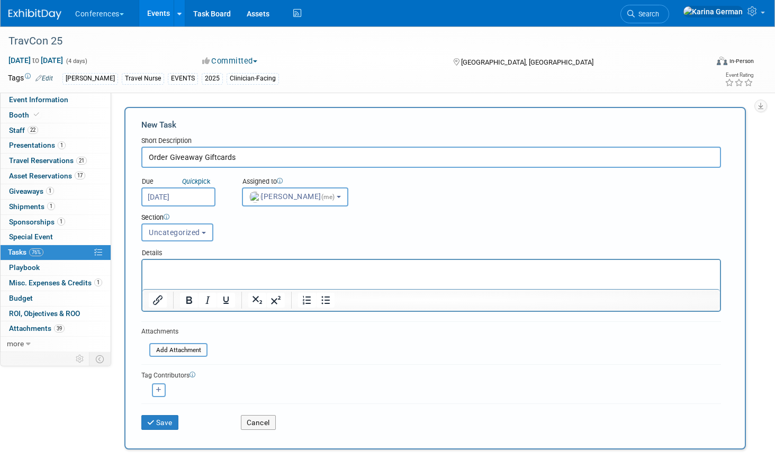
click at [260, 233] on div "Section Uncategorized Expo & Convention Services Shipping & Logistics Post-conf…" at bounding box center [406, 224] width 546 height 37
click at [194, 270] on p "Rich Text Area. Press ALT-0 for help." at bounding box center [431, 269] width 565 height 11
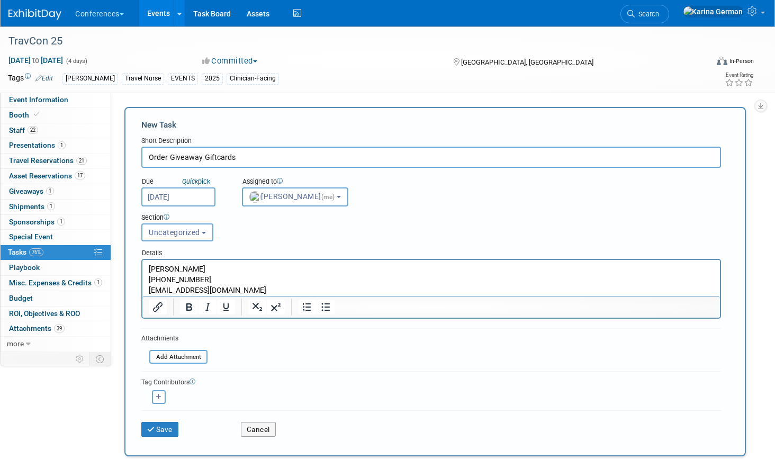
click at [230, 287] on p "[EMAIL_ADDRESS][DOMAIN_NAME]" at bounding box center [431, 290] width 565 height 11
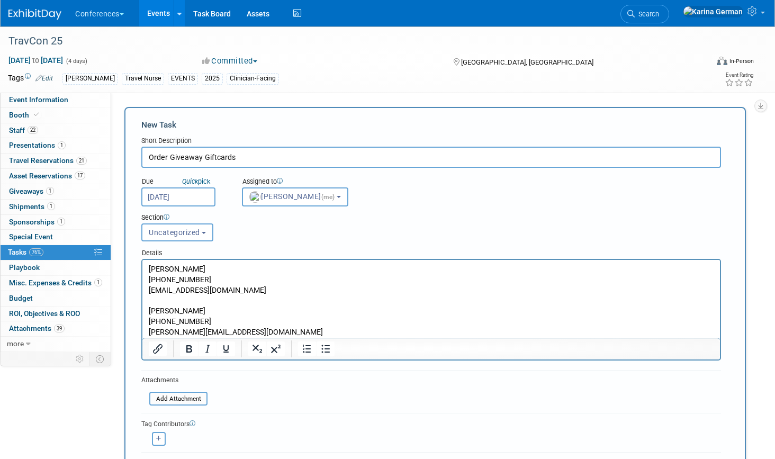
scroll to position [16, 0]
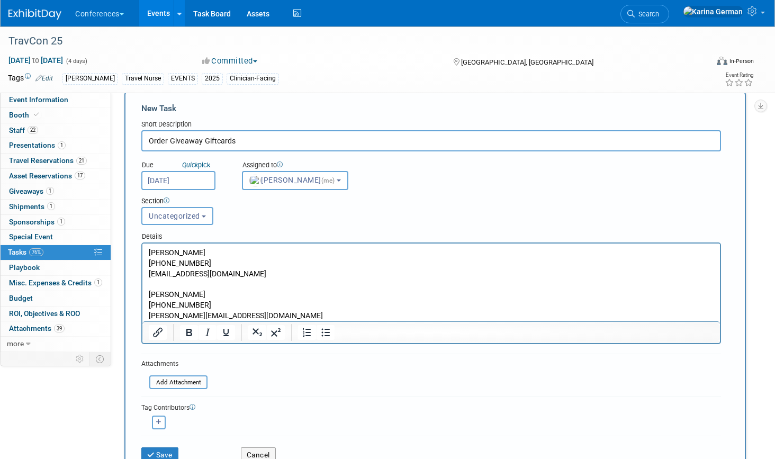
click at [235, 314] on p "[PERSON_NAME][EMAIL_ADDRESS][DOMAIN_NAME]" at bounding box center [431, 316] width 565 height 11
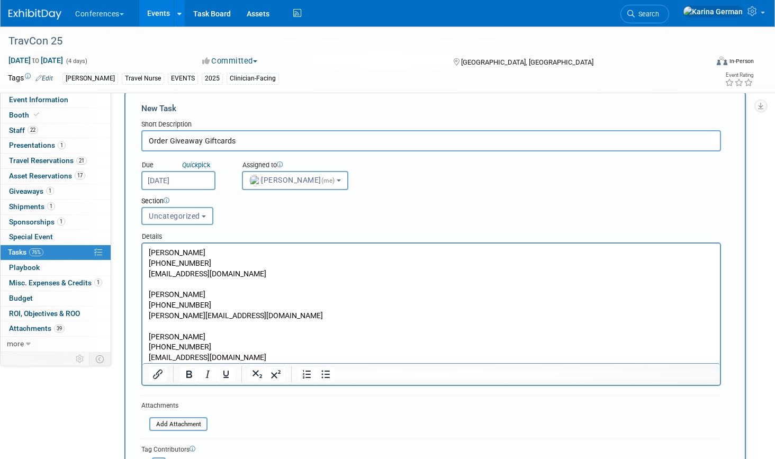
click at [260, 358] on p "[EMAIL_ADDRESS][DOMAIN_NAME]" at bounding box center [431, 357] width 565 height 11
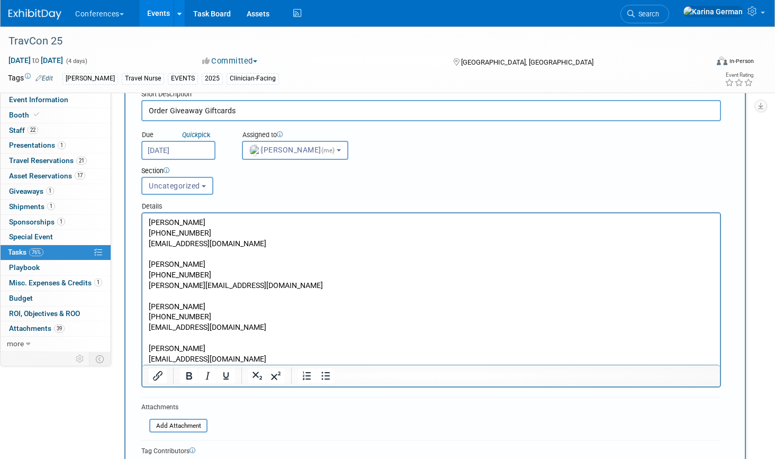
scroll to position [74, 0]
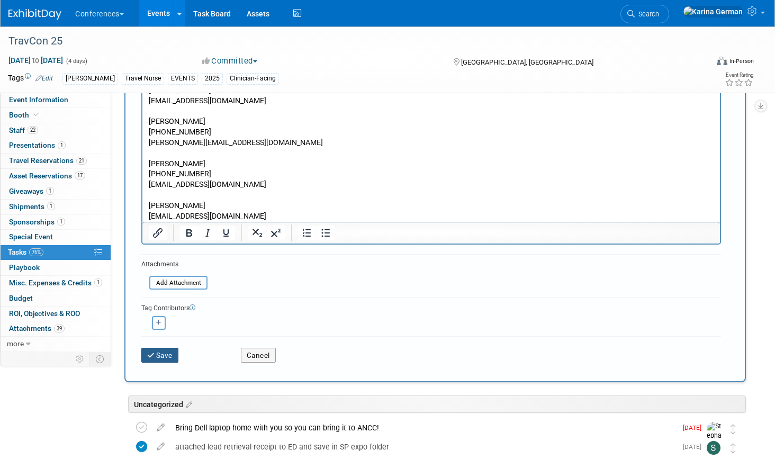
click at [172, 354] on button "Save" at bounding box center [159, 355] width 37 height 15
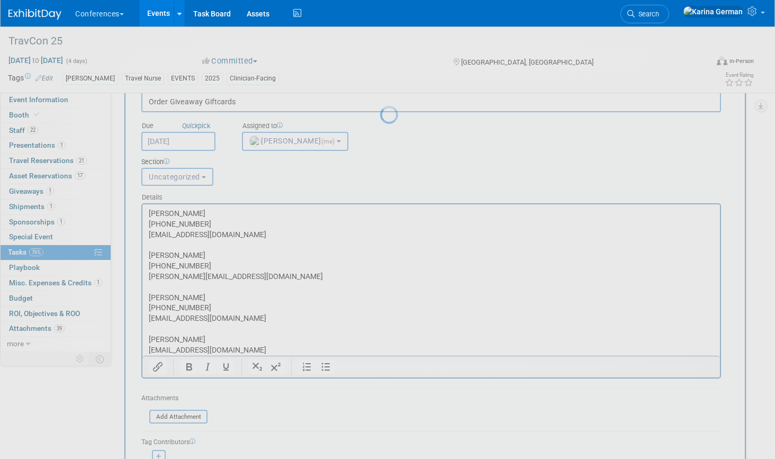
scroll to position [0, 0]
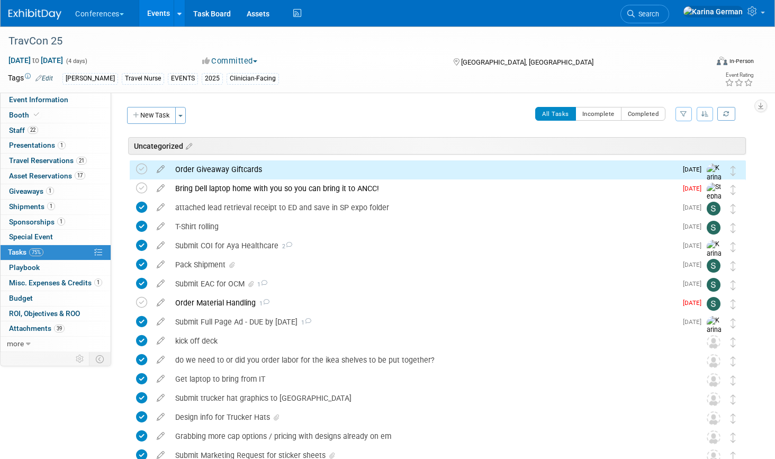
click at [208, 176] on div "Order Giveaway Giftcards" at bounding box center [423, 169] width 506 height 18
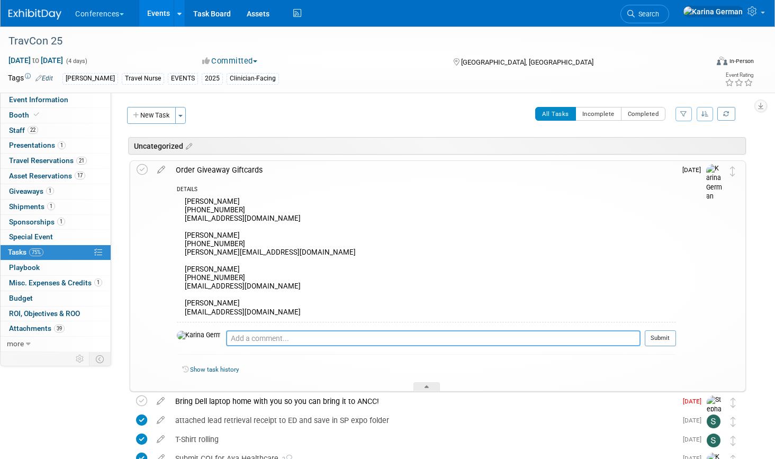
click at [233, 341] on textarea at bounding box center [433, 338] width 414 height 16
type textarea "ordered giftcards for [PERSON_NAME] and [PERSON_NAME]"
click at [659, 339] on button "Submit" at bounding box center [660, 338] width 31 height 16
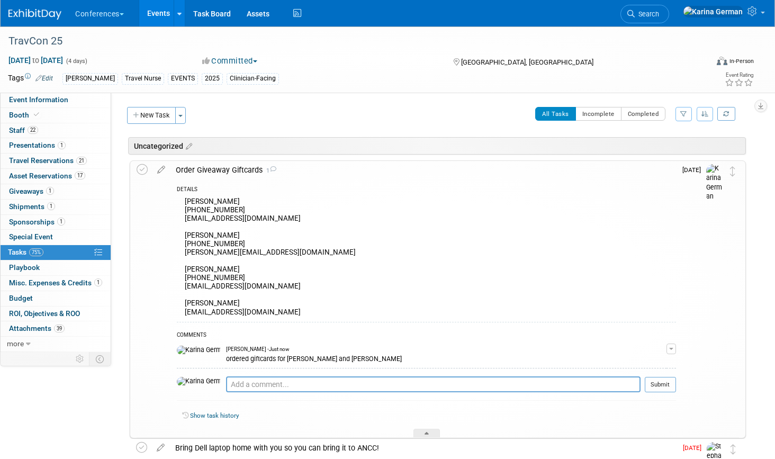
click at [218, 170] on div "Order Giveaway Giftcards 1" at bounding box center [422, 170] width 505 height 18
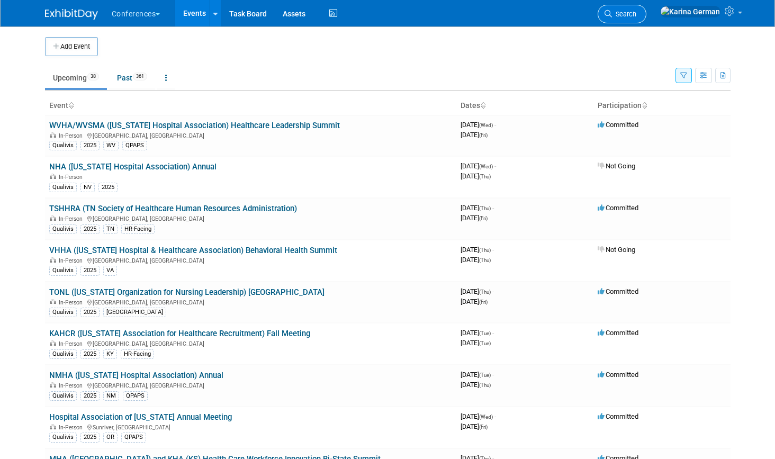
click at [646, 19] on link "Search" at bounding box center [622, 14] width 49 height 19
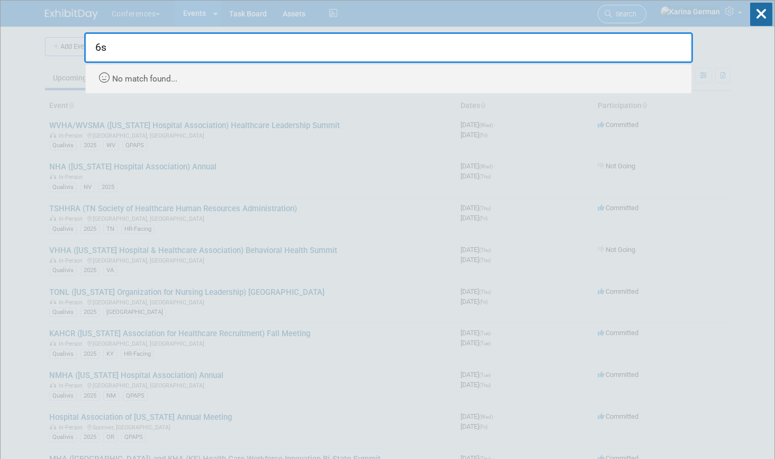
type input "6"
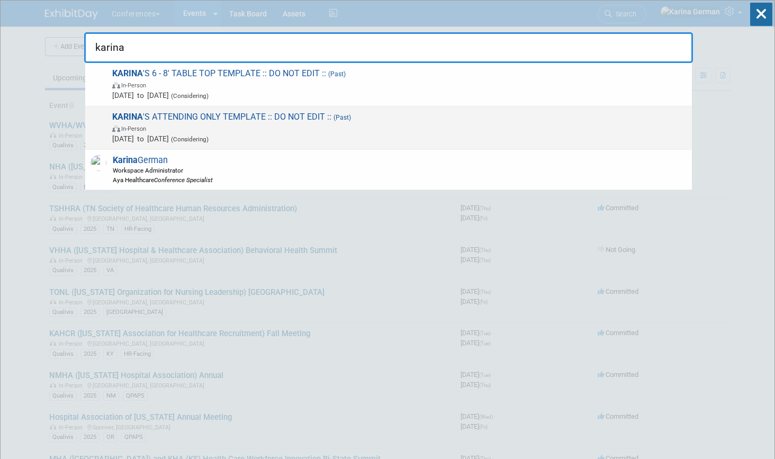
type input "karina"
click at [242, 142] on span "Jan 1, 2025 to Jan 1, 2025 (Considering)" at bounding box center [399, 138] width 574 height 11
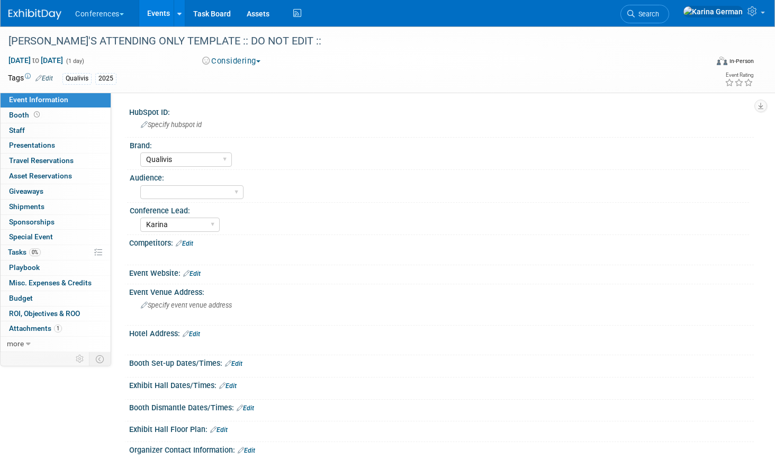
select select "Qualivis"
select select "Karina"
click at [43, 344] on link "more" at bounding box center [56, 344] width 110 height 15
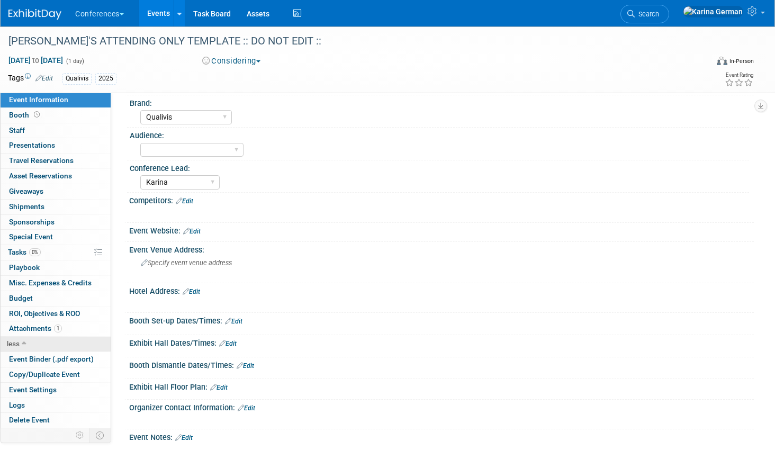
scroll to position [60, 0]
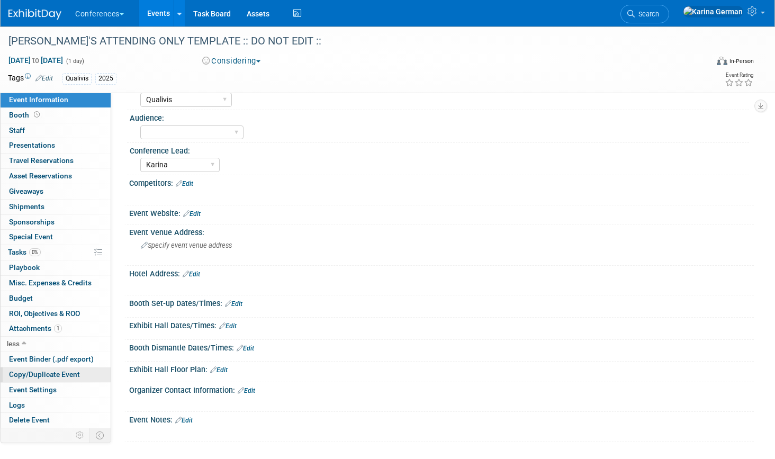
click at [46, 374] on span "Copy/Duplicate Event" at bounding box center [44, 374] width 71 height 8
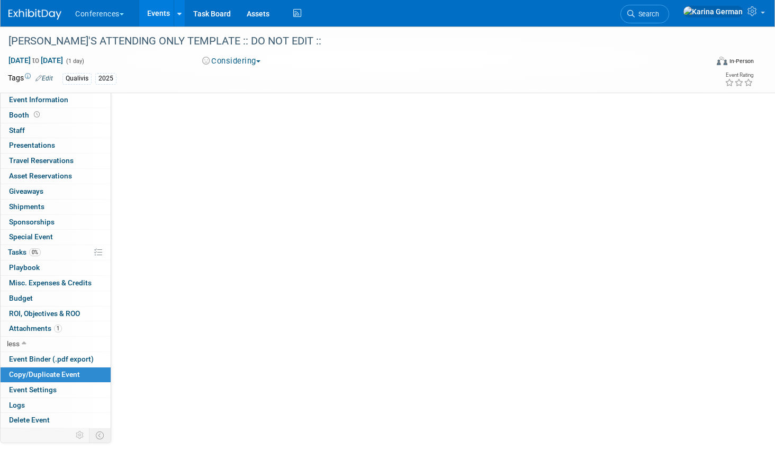
scroll to position [0, 0]
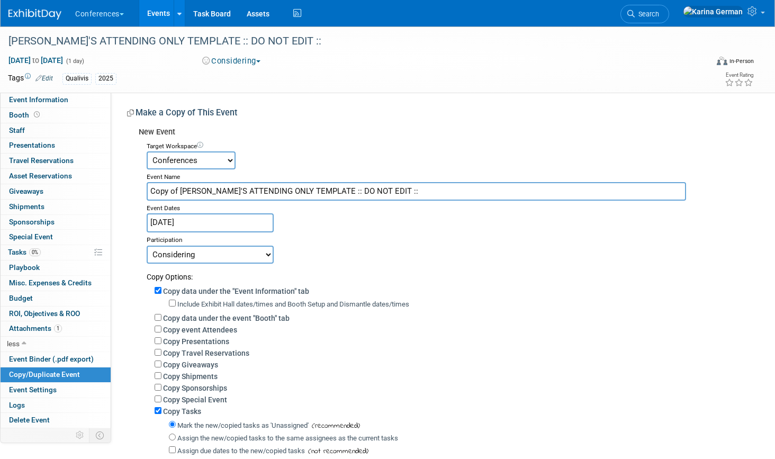
click at [230, 187] on input "Copy of KARINA'S ATTENDING ONLY TEMPLATE :: DO NOT EDIT ::" at bounding box center [416, 191] width 539 height 19
type input "6sense"
click at [196, 219] on input "Jan 1, 2025" at bounding box center [210, 222] width 127 height 19
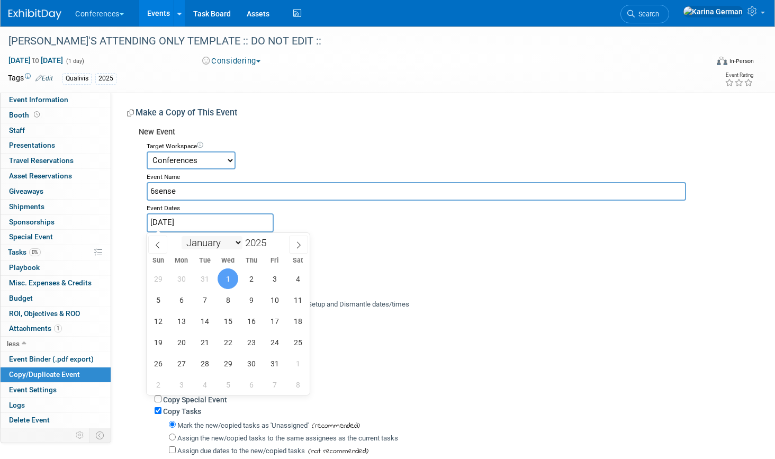
click at [215, 246] on select "January February March April May June July August September October November De…" at bounding box center [212, 242] width 61 height 13
select select "10"
click at [206, 320] on span "11" at bounding box center [204, 321] width 21 height 21
click at [278, 319] on span "14" at bounding box center [274, 321] width 21 height 21
type input "[DATE] to [DATE]"
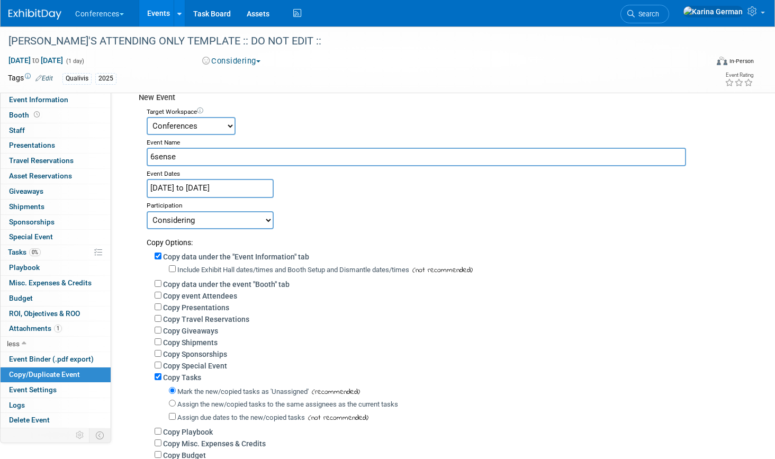
scroll to position [43, 0]
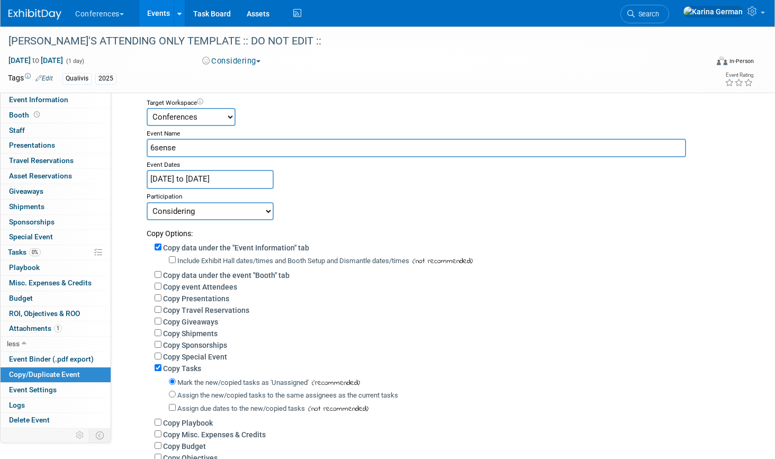
click at [213, 220] on div "Copy Options:" at bounding box center [446, 229] width 599 height 19
click at [211, 207] on select "Committed Considering Not Going Walking Sponsorship Canceled Waitlisted In Prog…" at bounding box center [210, 211] width 127 height 18
select select "1"
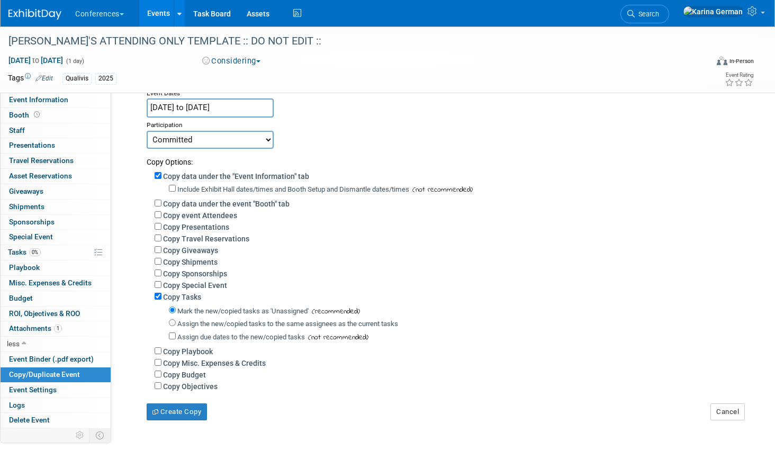
scroll to position [146, 0]
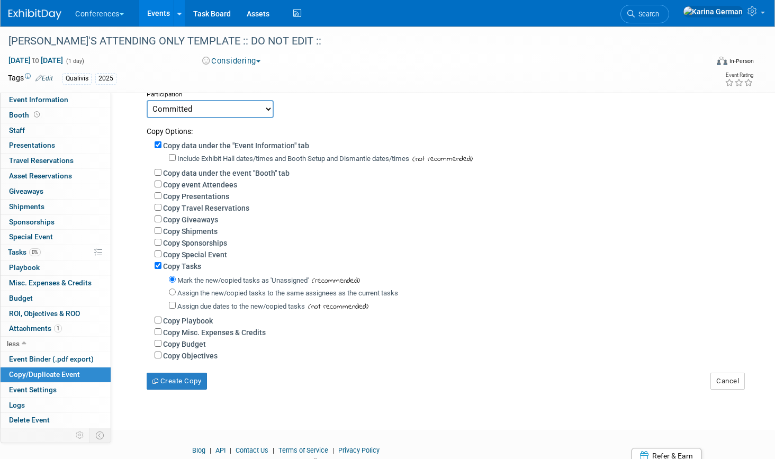
click at [229, 292] on label "Assign the new/copied tasks to the same assignees as the current tasks" at bounding box center [287, 293] width 221 height 8
click at [176, 292] on input "Assign the new/copied tasks to the same assignees as the current tasks" at bounding box center [172, 291] width 7 height 7
radio input "true"
click at [179, 343] on label "Copy Budget" at bounding box center [184, 344] width 43 height 8
click at [161, 343] on input "Copy Budget" at bounding box center [158, 343] width 7 height 7
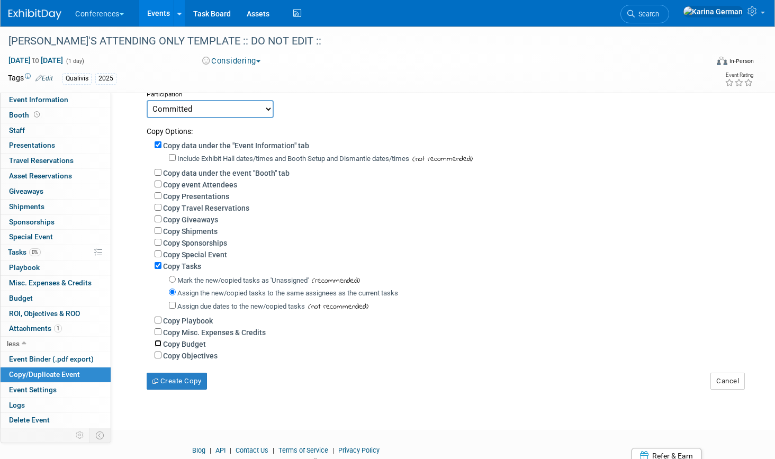
checkbox input "true"
click at [185, 382] on button "Create Copy" at bounding box center [177, 381] width 60 height 17
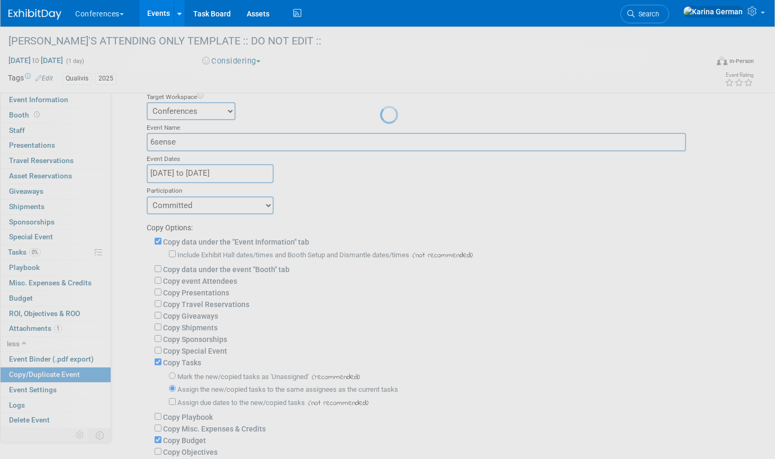
scroll to position [0, 0]
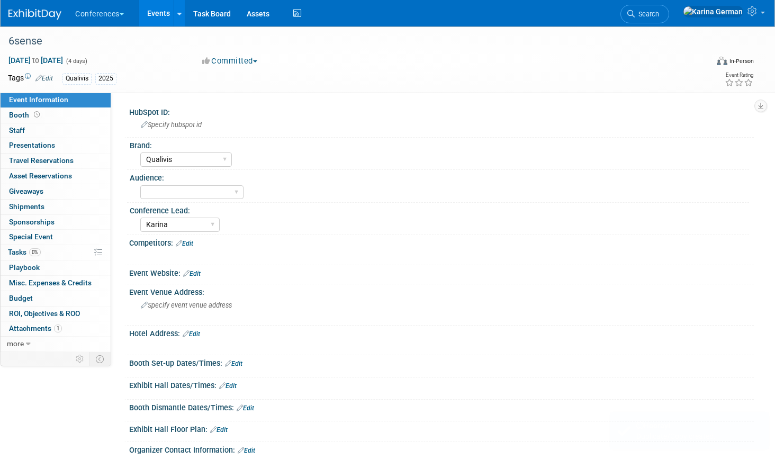
select select "Qualivis"
select select "Karina"
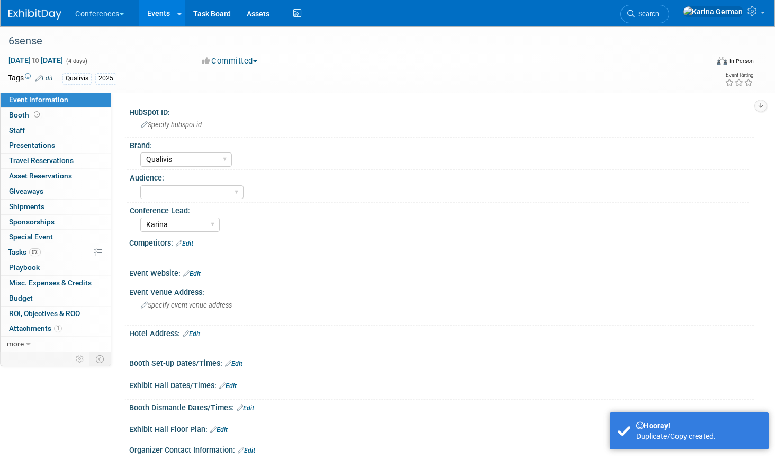
click at [53, 78] on link "Edit" at bounding box center [43, 78] width 17 height 7
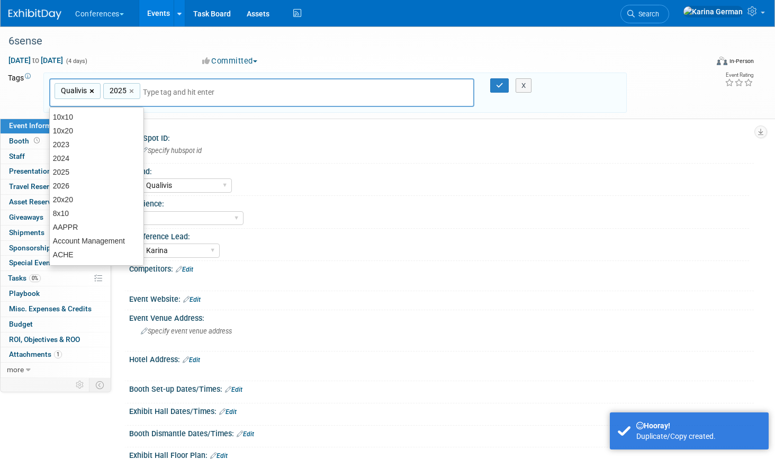
click at [94, 89] on link "×" at bounding box center [92, 91] width 7 height 12
type input "2025"
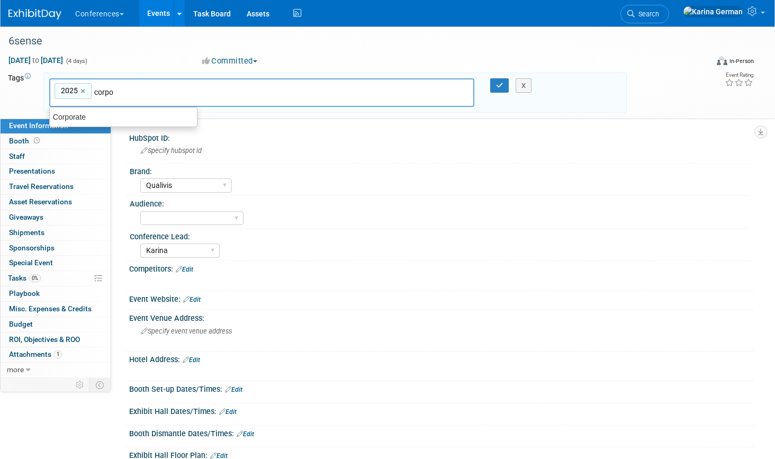
type input "corpor"
click at [85, 116] on div "Corporate" at bounding box center [123, 117] width 148 height 15
type input "2025, Corporate"
click at [503, 84] on button "button" at bounding box center [499, 85] width 19 height 15
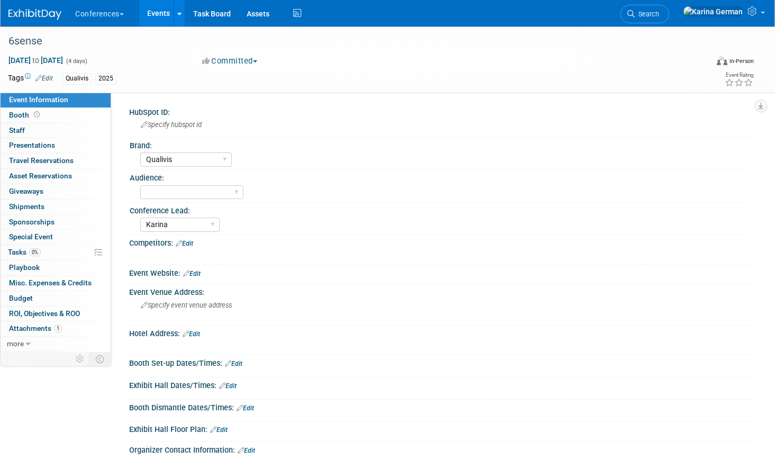
scroll to position [9, 0]
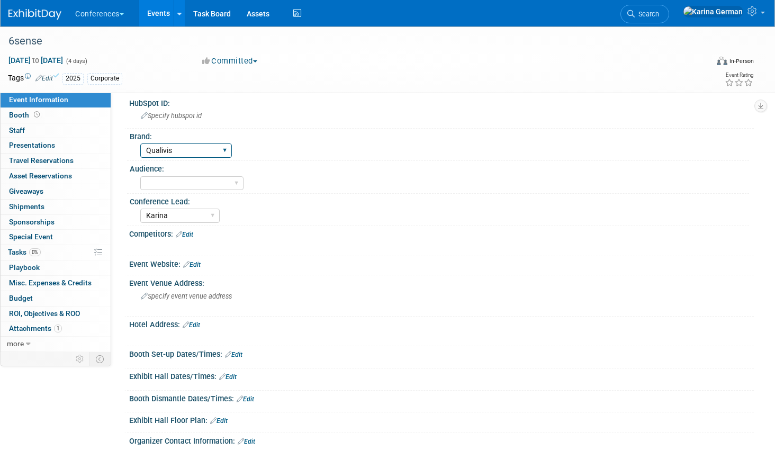
click at [211, 154] on select "Aya Bespoke Corporate Dawson DocCafe Education Government Services Locums Nursi…" at bounding box center [186, 150] width 92 height 14
click at [203, 153] on select "Aya Bespoke Corporate Dawson DocCafe Education Government Services Locums Nursi…" at bounding box center [186, 150] width 92 height 14
select select "Corporate"
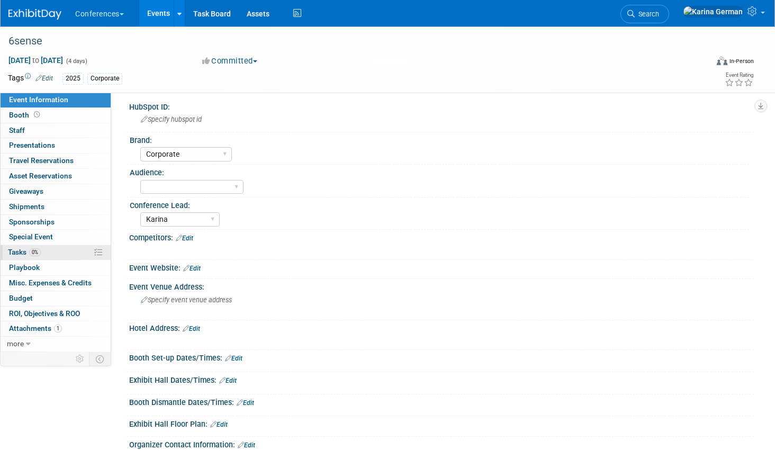
click at [28, 246] on link "0% Tasks 0%" at bounding box center [56, 252] width 110 height 15
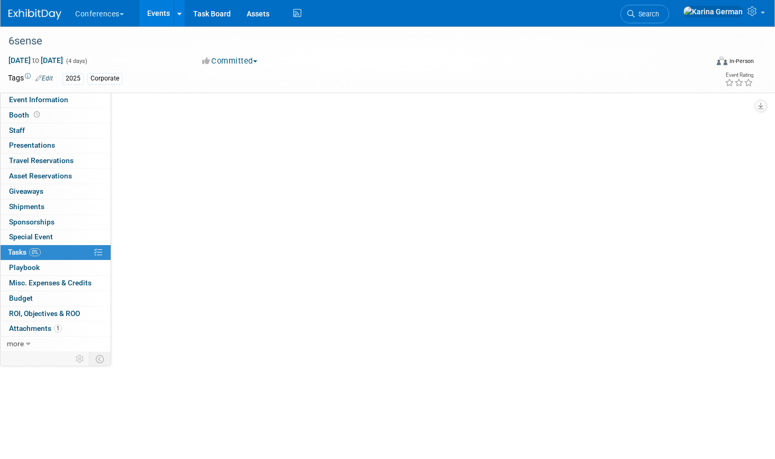
scroll to position [0, 0]
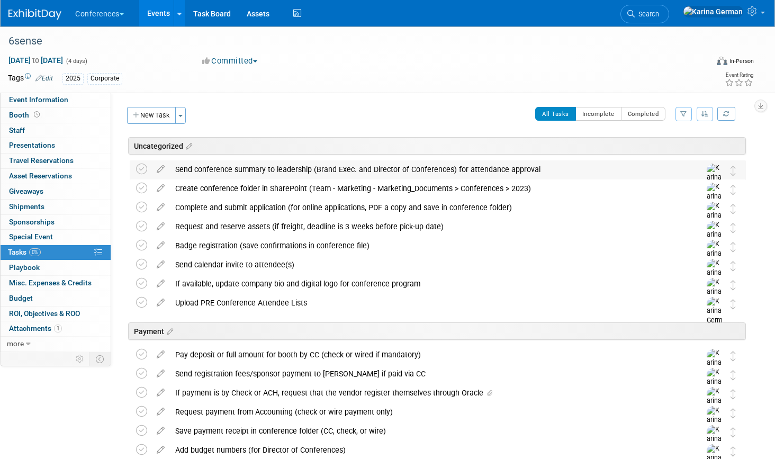
click at [135, 169] on div "Send conference summary to leadership (Brand Exec. and Director of Conferences)…" at bounding box center [438, 180] width 616 height 41
click at [141, 169] on icon at bounding box center [141, 169] width 11 height 11
click at [218, 171] on div "Send conference summary to leadership (Brand Exec. and Director of Conferences)…" at bounding box center [427, 169] width 515 height 18
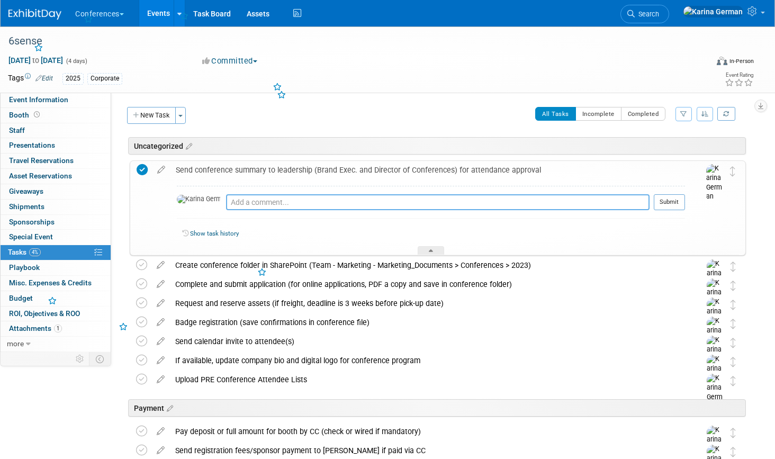
click at [226, 206] on textarea at bounding box center [437, 202] width 423 height 16
type textarea "approved by Jenny and Lisa Park"
click at [686, 191] on td at bounding box center [695, 208] width 21 height 94
click at [671, 200] on button "Submit" at bounding box center [669, 202] width 31 height 16
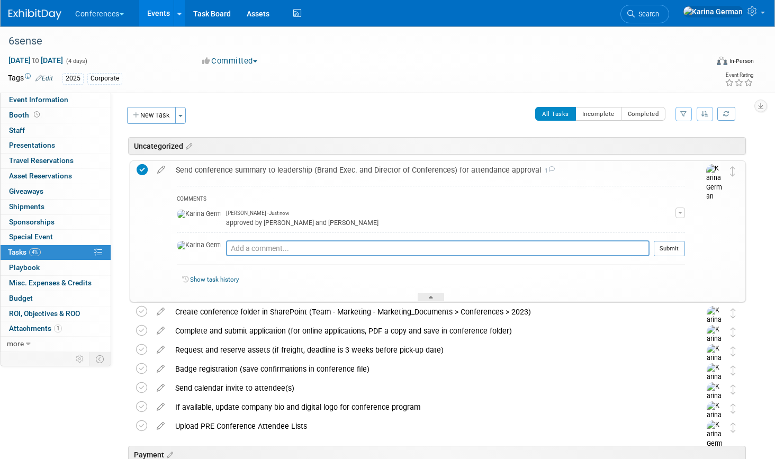
click at [358, 177] on div "Send conference summary to leadership (Brand Exec. and Director of Conferences)…" at bounding box center [427, 170] width 514 height 18
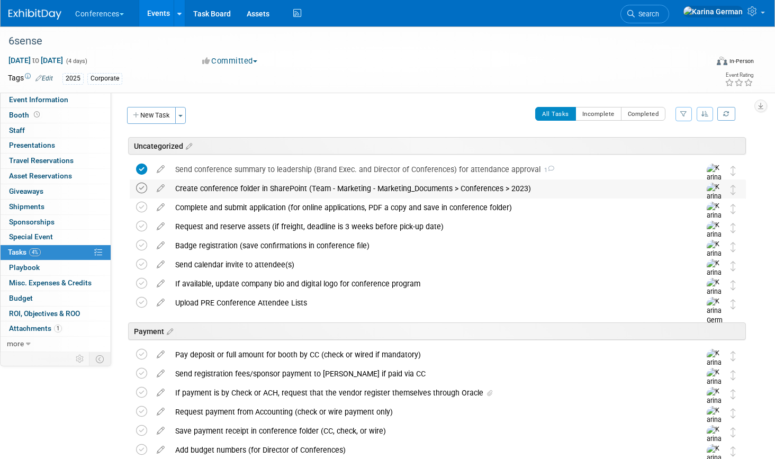
click at [137, 187] on icon at bounding box center [141, 188] width 11 height 11
click at [158, 209] on icon at bounding box center [160, 204] width 19 height 13
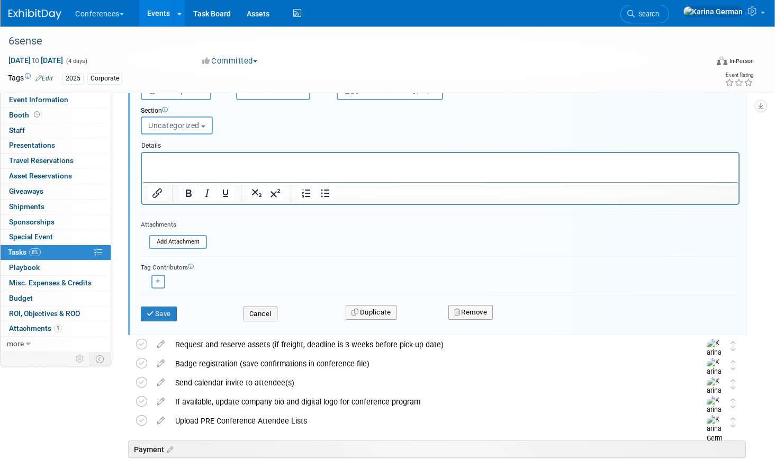
scroll to position [194, 0]
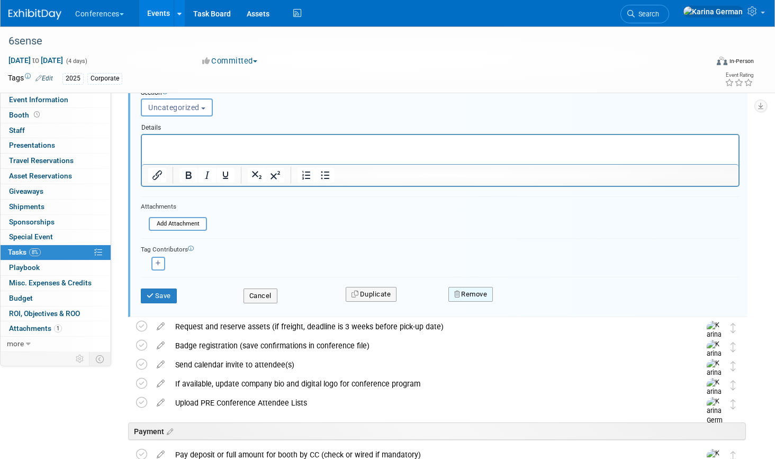
click at [493, 289] on button "Remove" at bounding box center [470, 294] width 45 height 15
click at [533, 307] on link "Yes" at bounding box center [529, 302] width 31 height 17
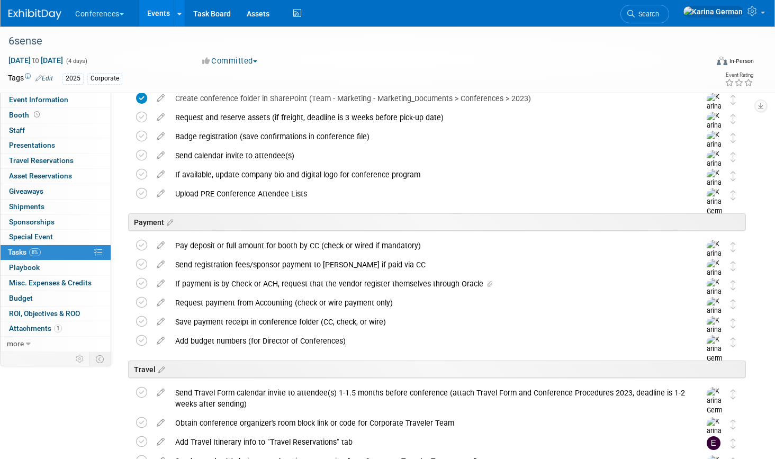
scroll to position [0, 0]
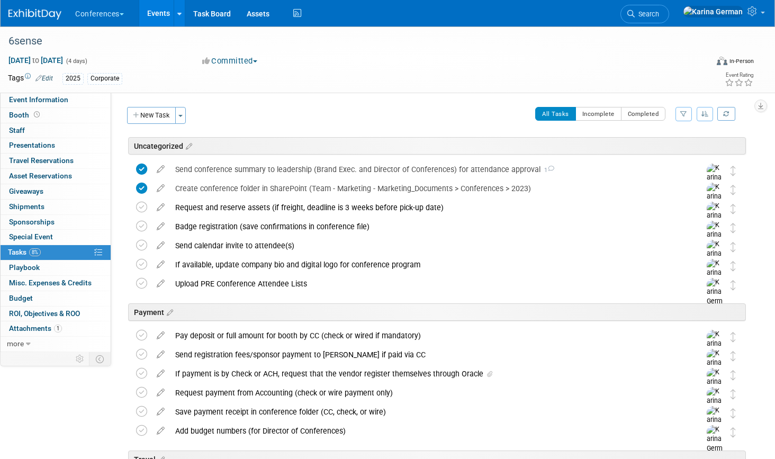
click at [160, 207] on icon at bounding box center [160, 204] width 19 height 13
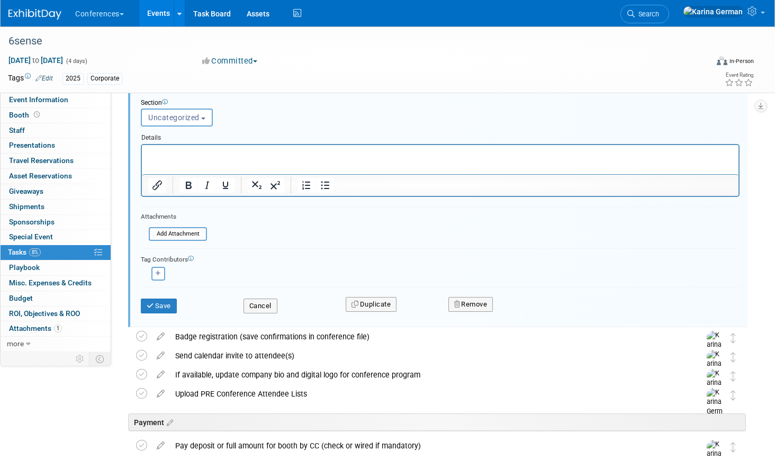
scroll to position [193, 0]
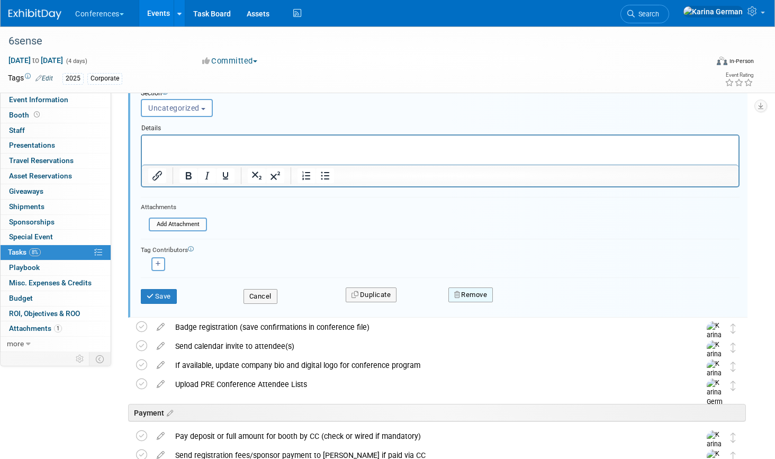
click at [484, 291] on button "Remove" at bounding box center [470, 294] width 45 height 15
click at [526, 298] on link "Yes" at bounding box center [529, 303] width 31 height 17
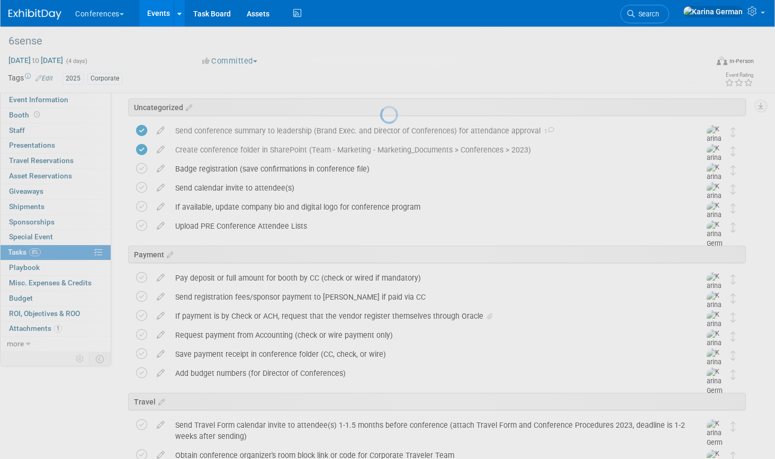
scroll to position [0, 0]
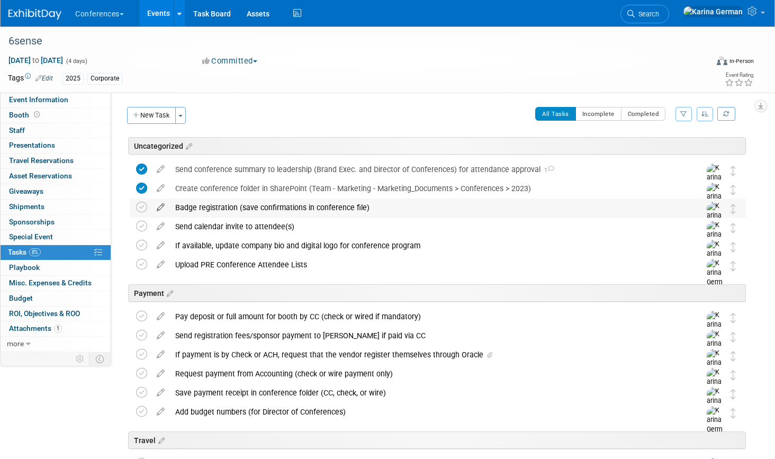
click at [165, 205] on icon at bounding box center [160, 204] width 19 height 13
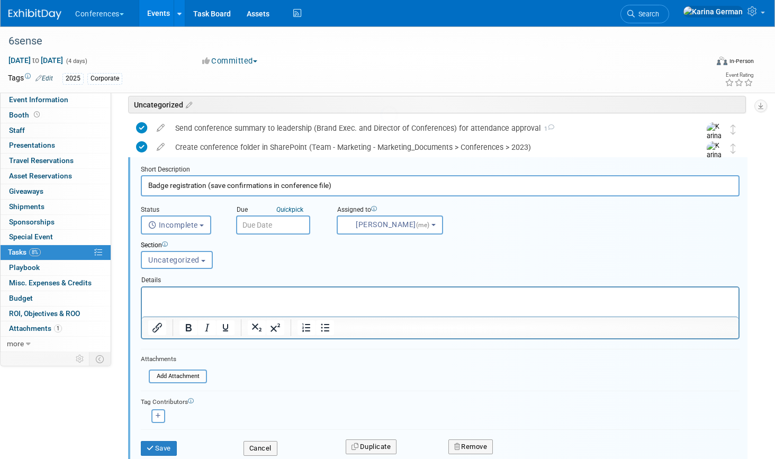
scroll to position [43, 0]
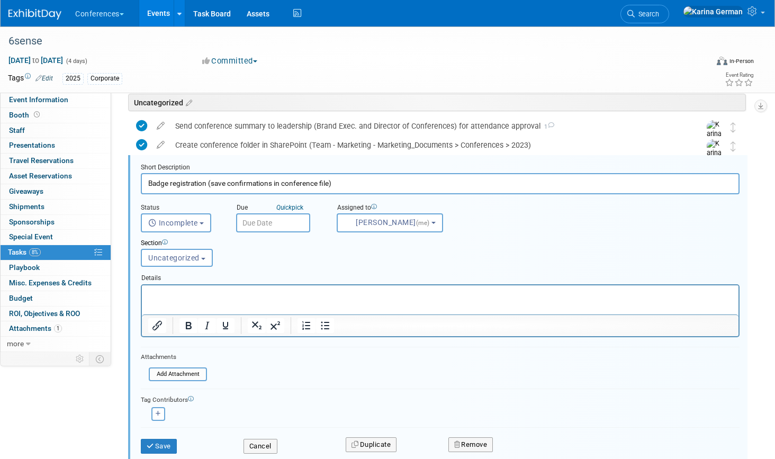
click at [247, 289] on p "Rich Text Area. Press ALT-0 for help." at bounding box center [440, 294] width 584 height 10
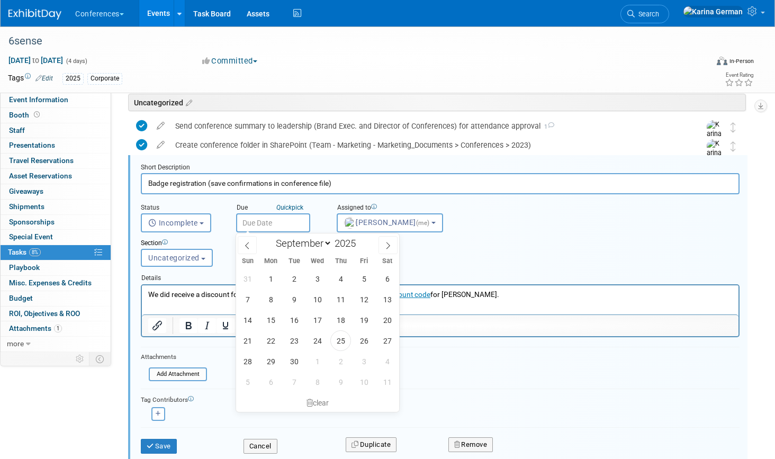
click at [303, 223] on input "text" at bounding box center [273, 222] width 74 height 19
click at [276, 357] on span "29" at bounding box center [270, 361] width 21 height 21
type input "Sep 29, 2025"
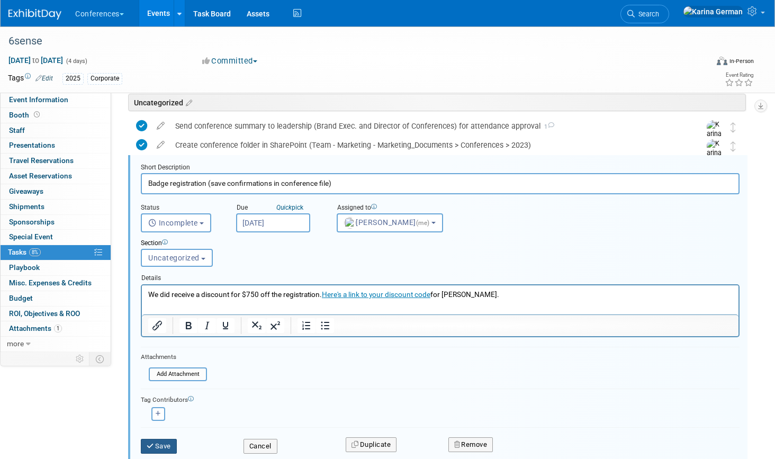
click at [167, 444] on button "Save" at bounding box center [159, 446] width 36 height 15
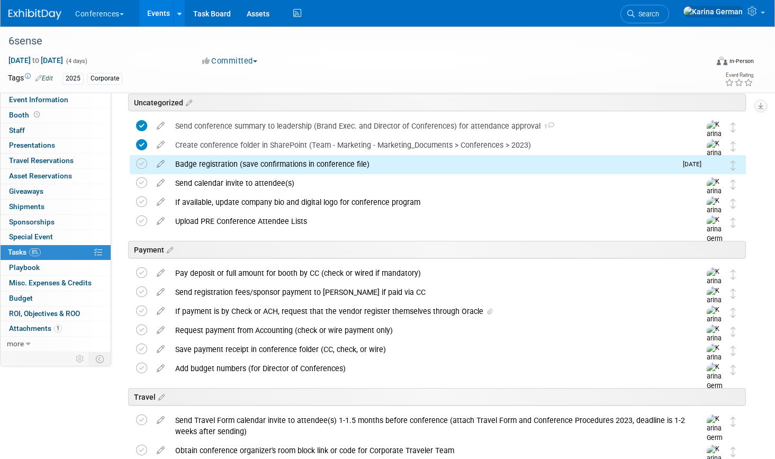
click at [231, 171] on div "Badge registration (save confirmations in conference file)" at bounding box center [423, 164] width 506 height 18
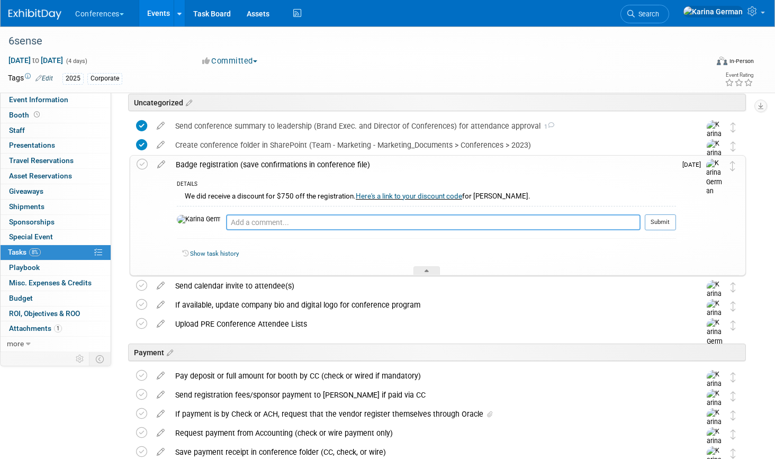
click at [241, 223] on textarea at bounding box center [433, 222] width 414 height 16
type textarea "emailed 6sense, promo code wasnt being applied"
click at [663, 225] on button "Submit" at bounding box center [660, 222] width 31 height 16
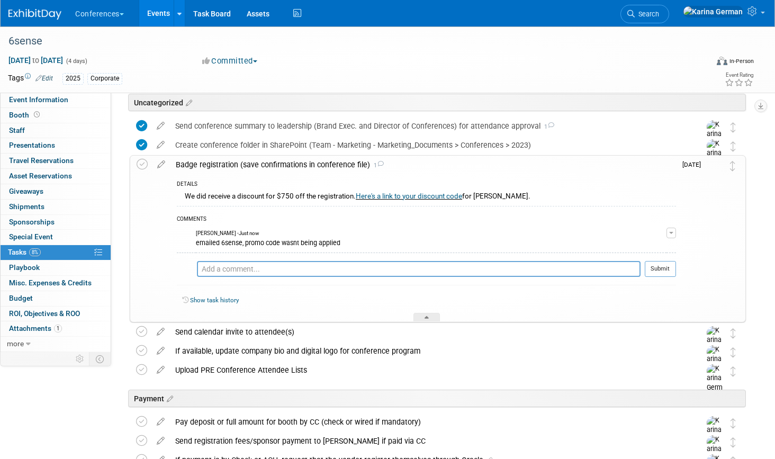
click at [247, 170] on div "Badge registration (save confirmations in conference file) 1" at bounding box center [422, 165] width 505 height 18
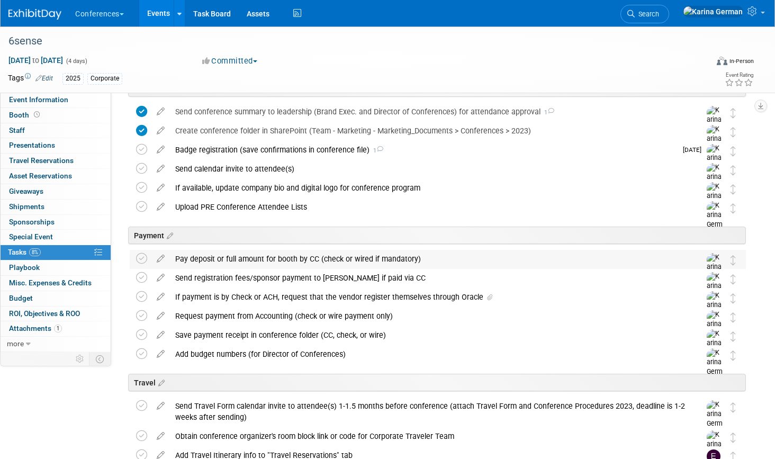
scroll to position [58, 0]
click at [166, 208] on icon at bounding box center [160, 203] width 19 height 13
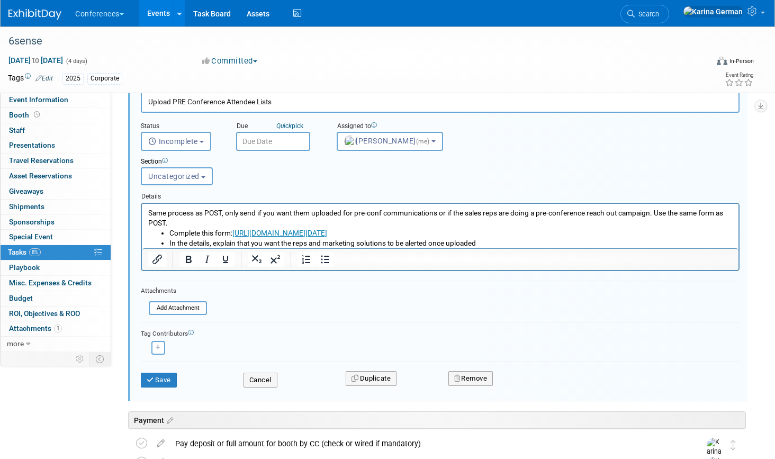
scroll to position [188, 0]
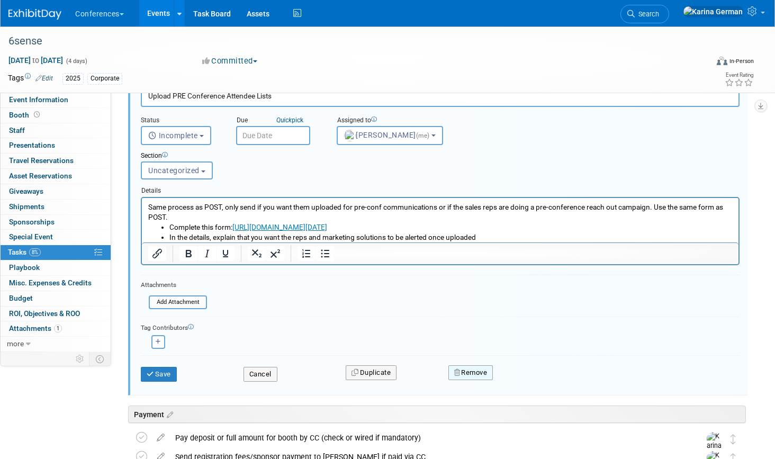
click at [460, 378] on button "Remove" at bounding box center [470, 372] width 45 height 15
click at [511, 384] on div "Yes No" at bounding box center [543, 381] width 69 height 17
click at [535, 381] on link "Yes" at bounding box center [529, 381] width 31 height 17
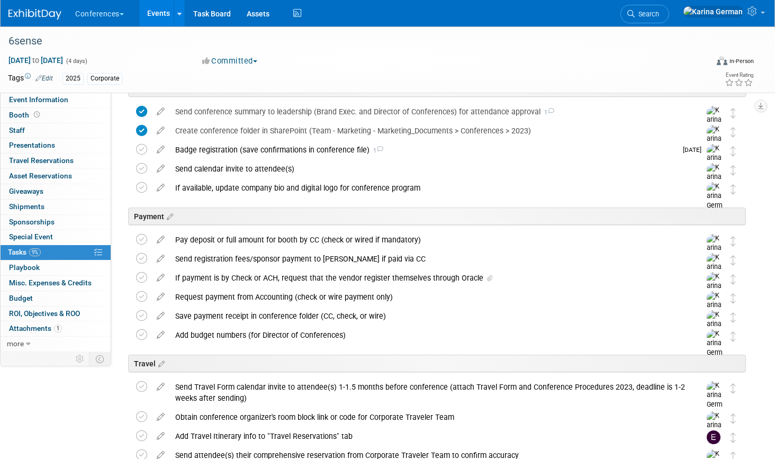
scroll to position [14, 0]
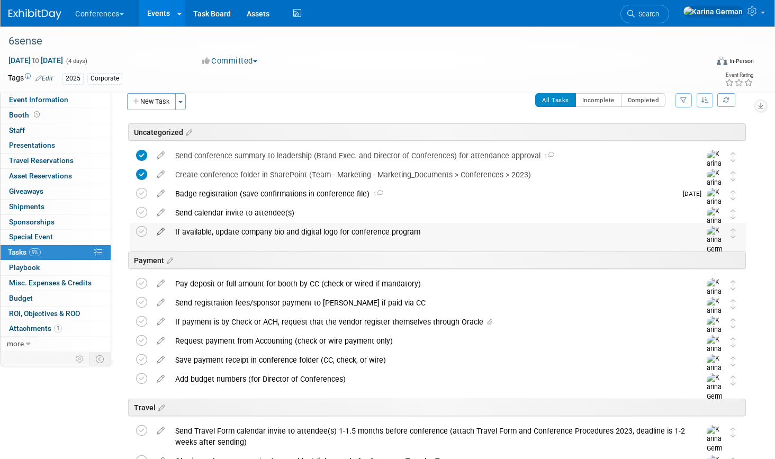
click at [159, 231] on icon at bounding box center [160, 229] width 19 height 13
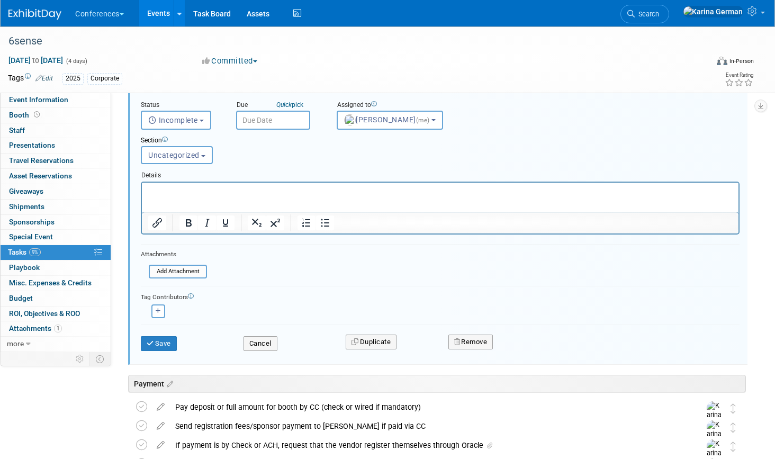
scroll to position [201, 0]
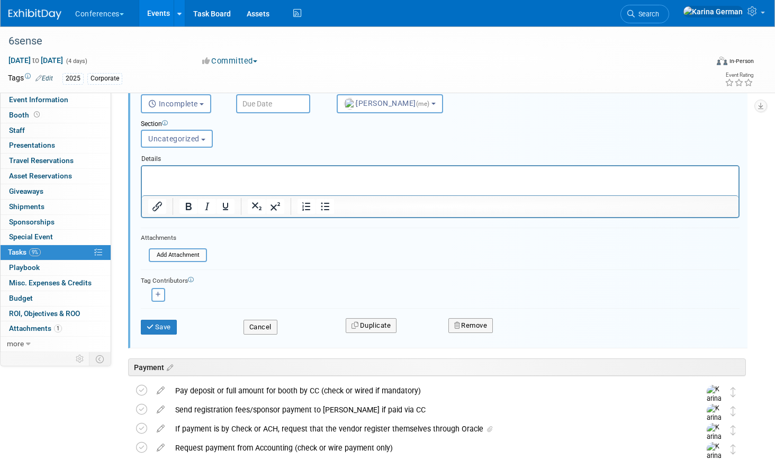
click at [474, 336] on div "Remove" at bounding box center [568, 325] width 256 height 25
click at [487, 328] on button "Remove" at bounding box center [470, 325] width 45 height 15
click at [542, 332] on link "Yes" at bounding box center [529, 333] width 31 height 17
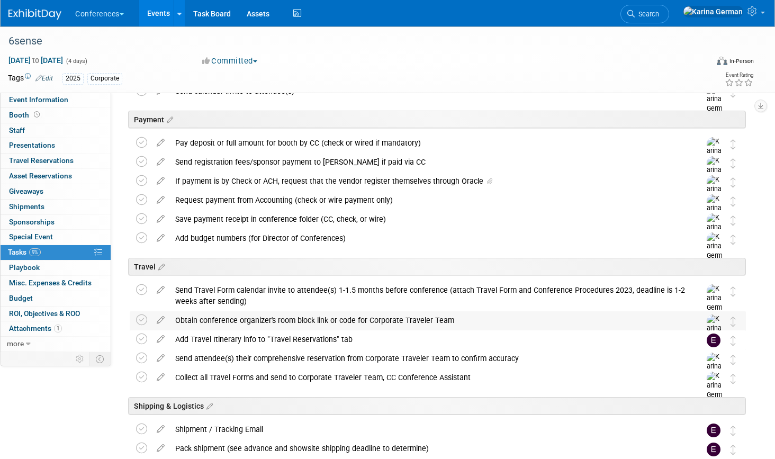
scroll to position [65, 0]
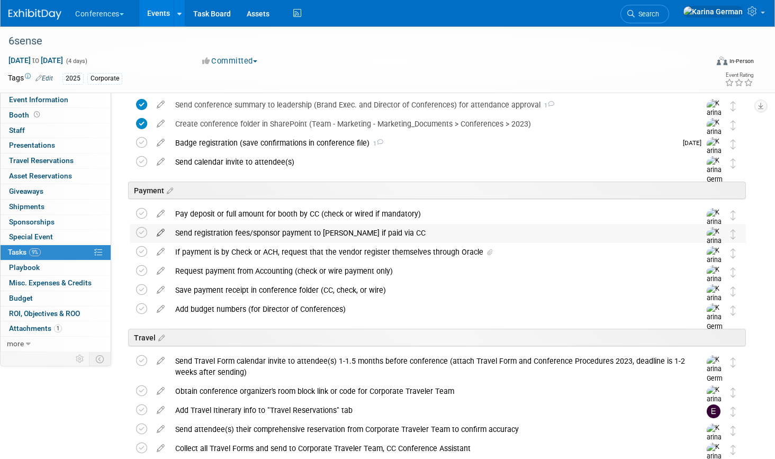
click at [159, 231] on icon at bounding box center [160, 230] width 19 height 13
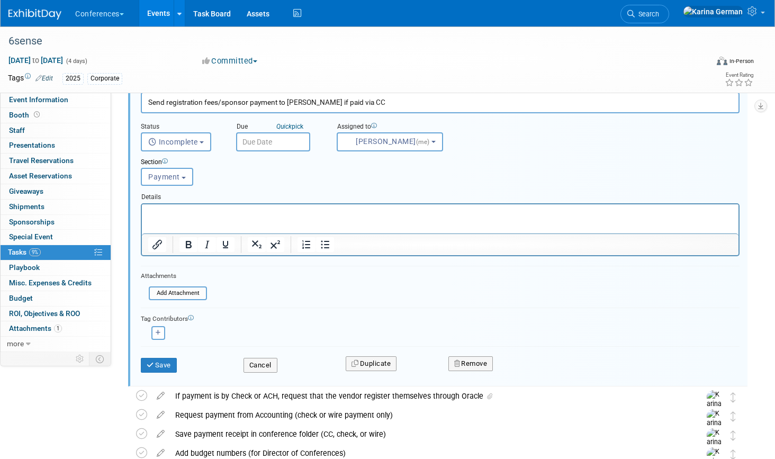
scroll to position [220, 0]
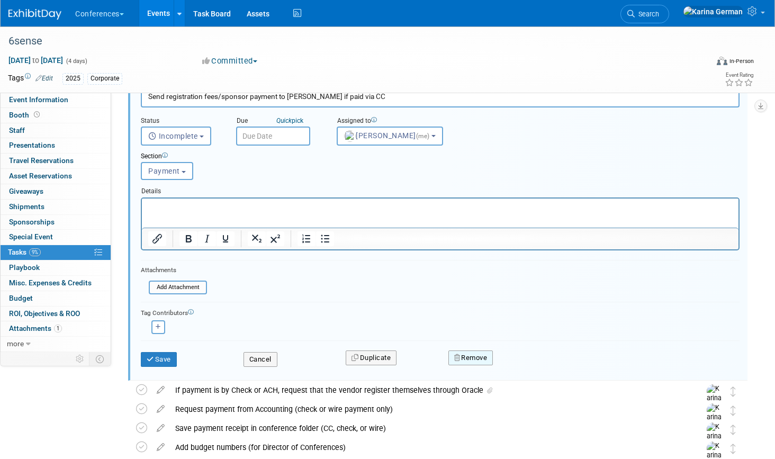
click at [488, 361] on button "Remove" at bounding box center [470, 357] width 45 height 15
click at [529, 366] on link "Yes" at bounding box center [529, 366] width 31 height 17
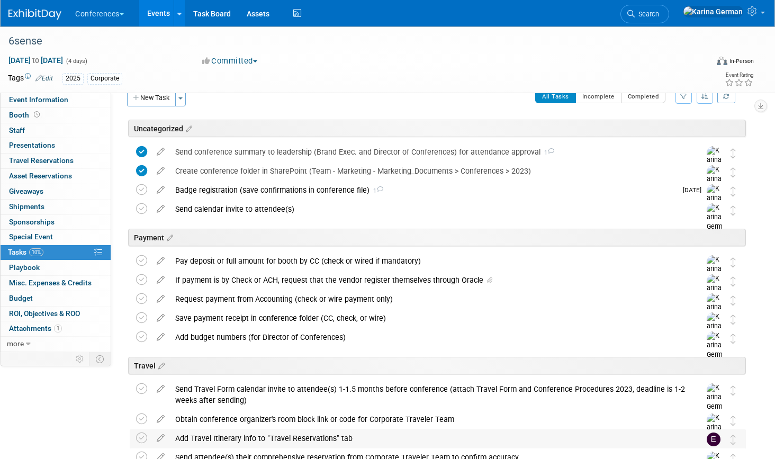
scroll to position [17, 0]
click at [161, 297] on icon at bounding box center [160, 297] width 19 height 13
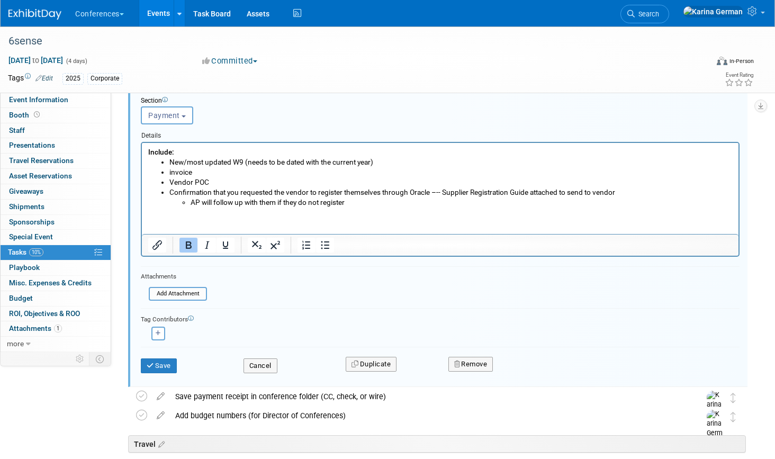
scroll to position [296, 0]
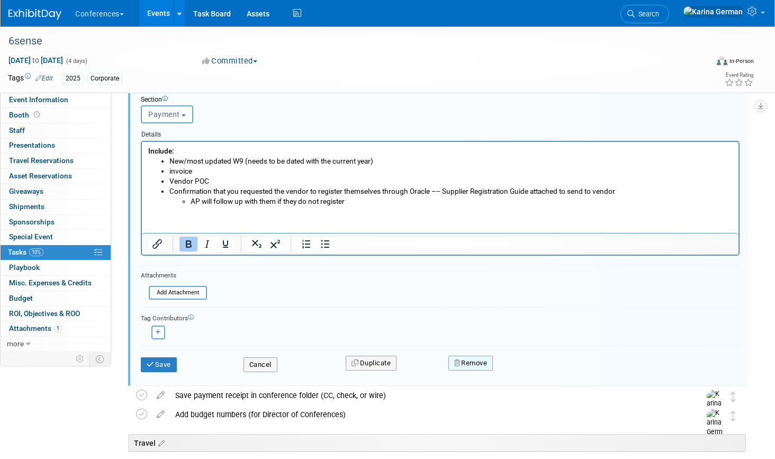
click at [486, 364] on button "Remove" at bounding box center [470, 363] width 45 height 15
click at [530, 375] on link "Yes" at bounding box center [529, 371] width 31 height 17
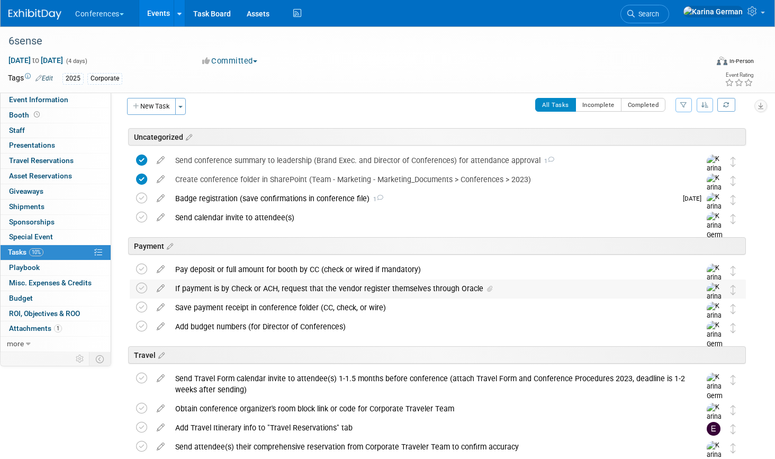
scroll to position [8, 0]
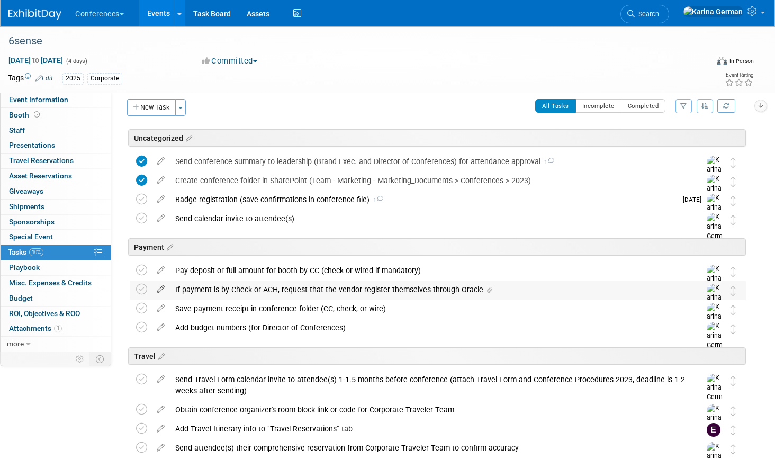
click at [163, 291] on icon at bounding box center [160, 286] width 19 height 13
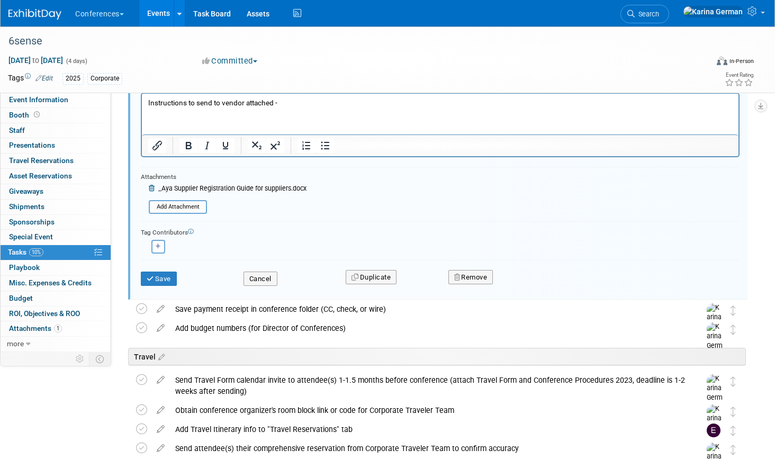
scroll to position [335, 0]
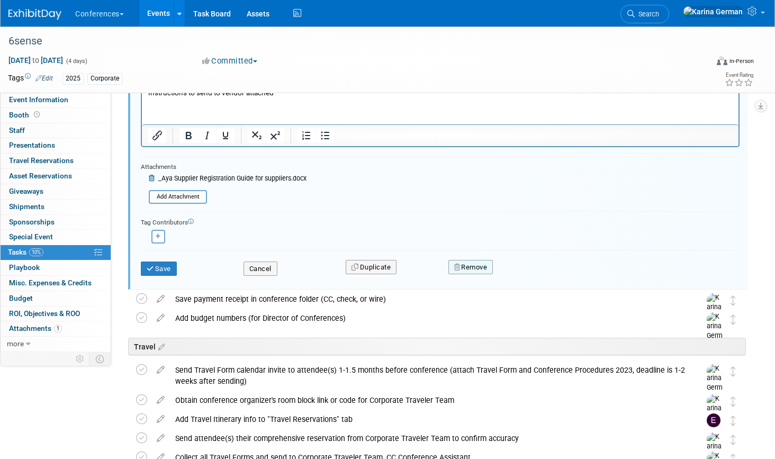
click at [484, 266] on button "Remove" at bounding box center [470, 267] width 45 height 15
click at [534, 271] on link "Yes" at bounding box center [529, 275] width 31 height 17
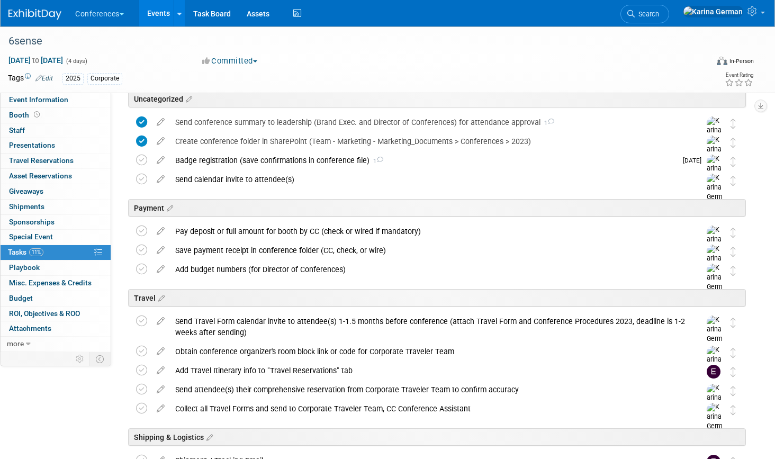
scroll to position [21, 0]
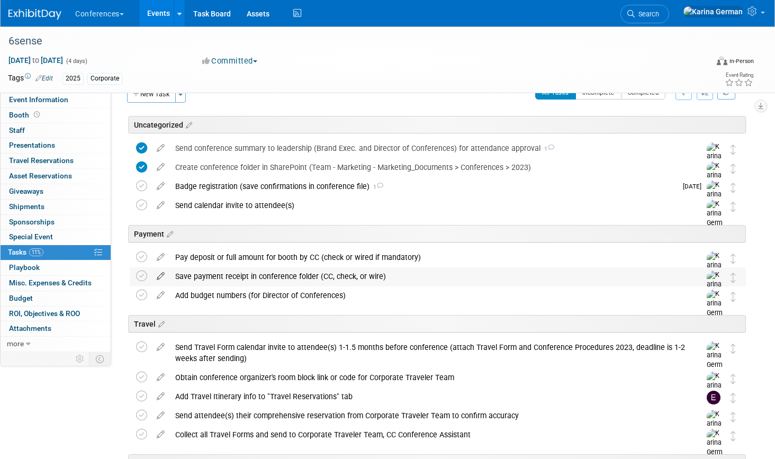
click at [162, 277] on icon at bounding box center [160, 273] width 19 height 13
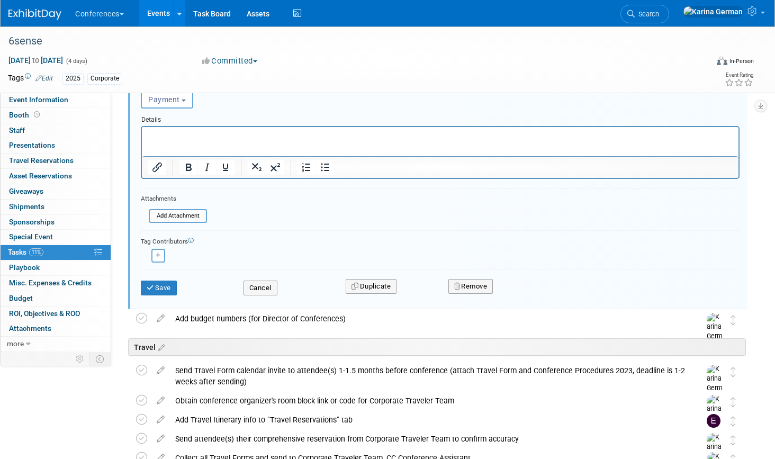
scroll to position [293, 0]
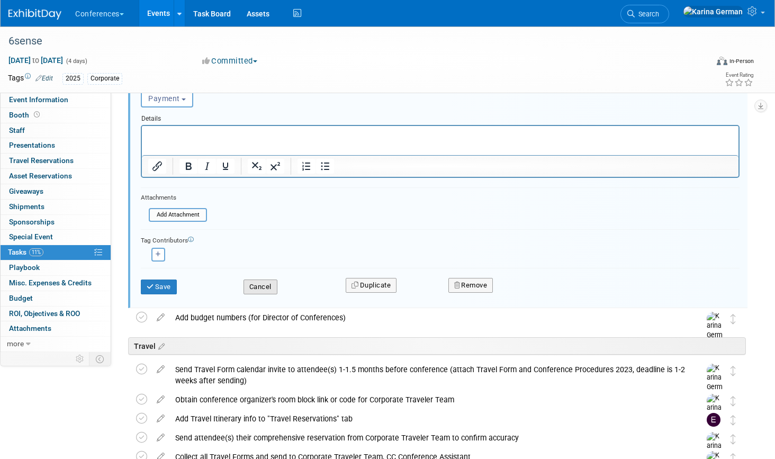
click at [274, 286] on button "Cancel" at bounding box center [260, 286] width 34 height 15
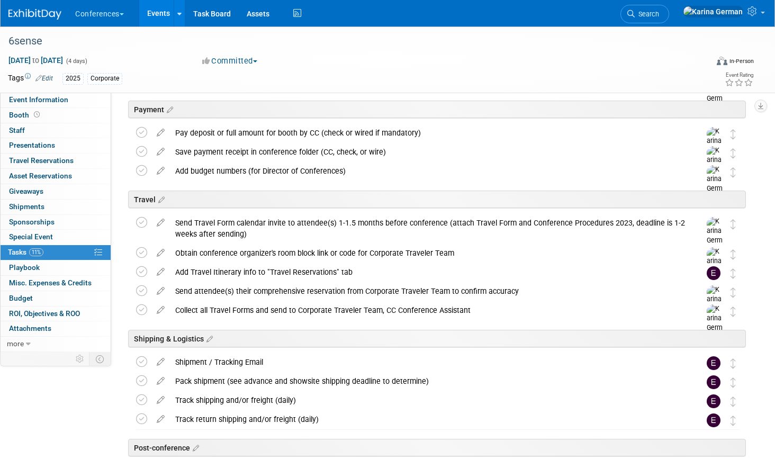
scroll to position [0, 0]
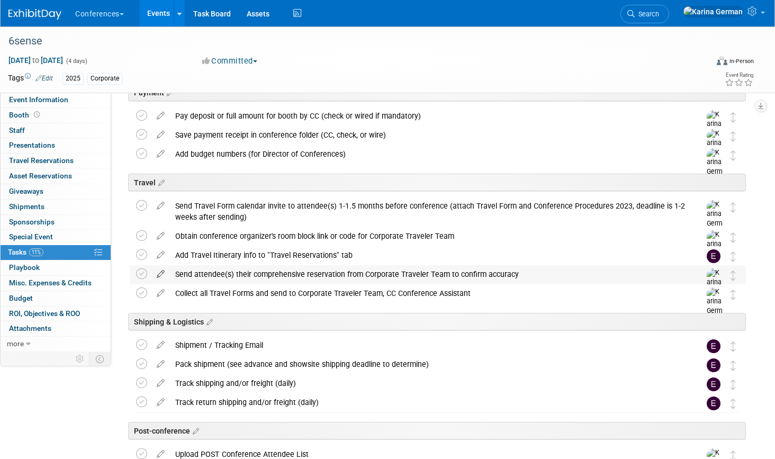
click at [160, 275] on icon at bounding box center [160, 271] width 19 height 13
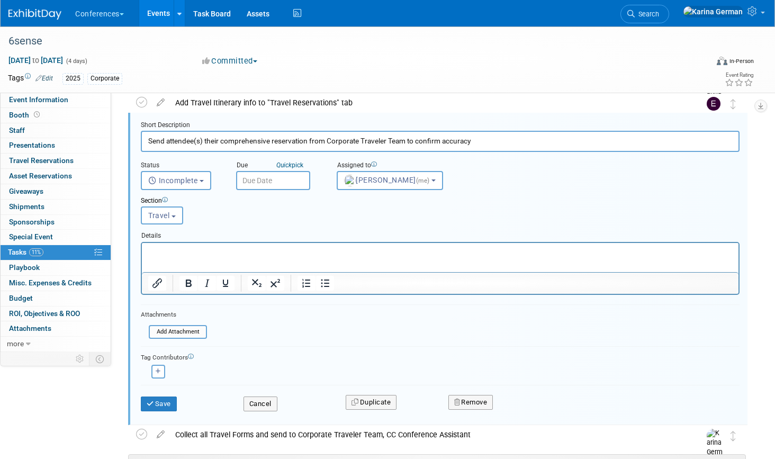
scroll to position [318, 0]
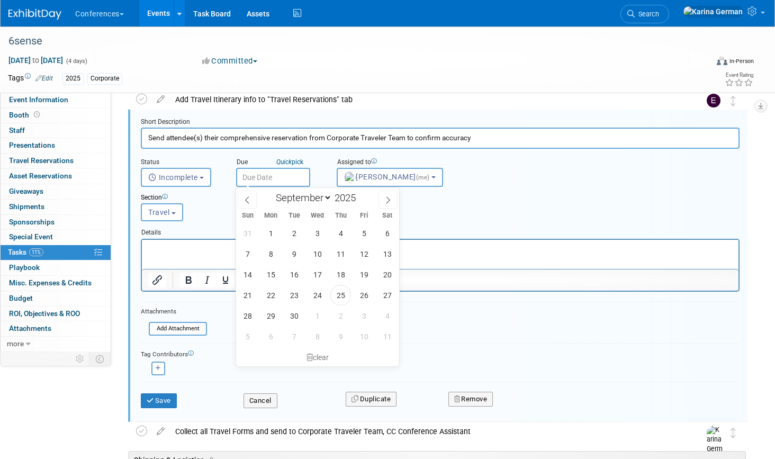
click at [277, 177] on input "text" at bounding box center [273, 177] width 74 height 19
click at [319, 313] on span "1" at bounding box center [317, 315] width 21 height 21
type input "Oct 1, 2025"
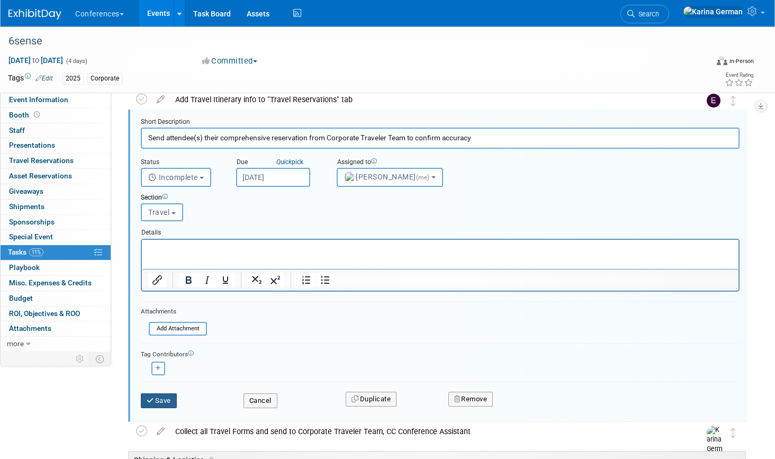
click at [164, 398] on button "Save" at bounding box center [159, 400] width 36 height 15
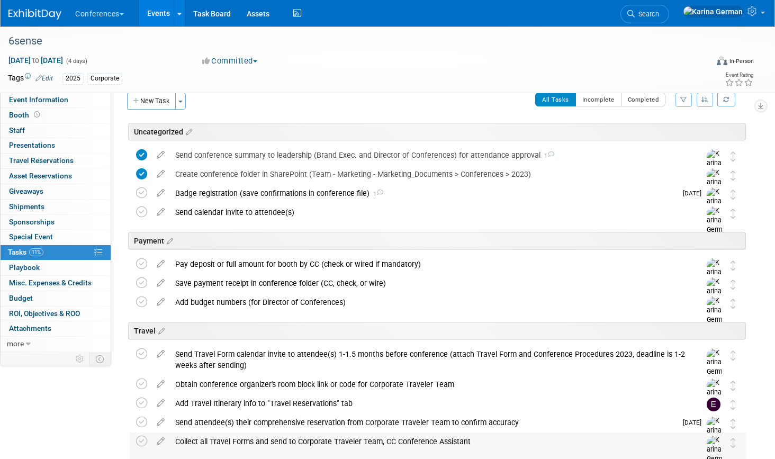
scroll to position [7, 0]
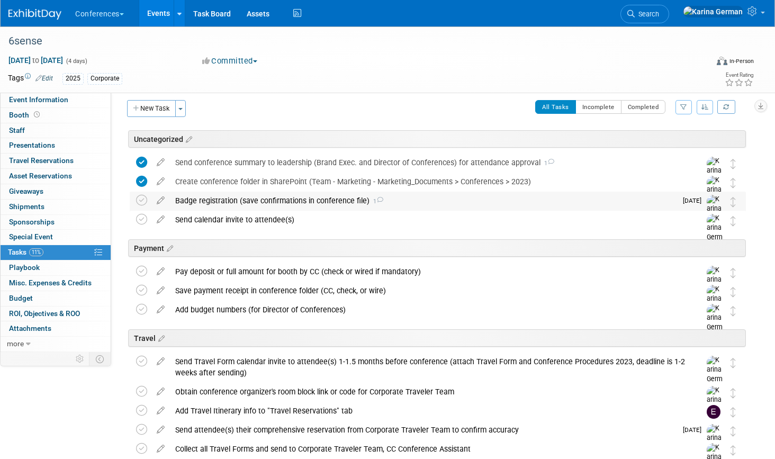
click at [317, 201] on div "Badge registration (save confirmations in conference file) 1" at bounding box center [423, 201] width 506 height 18
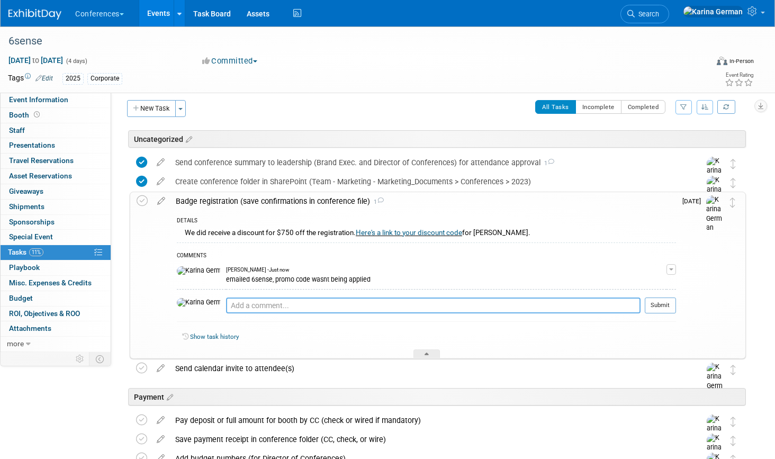
click at [268, 308] on textarea at bounding box center [433, 305] width 414 height 16
click at [263, 197] on div "Badge registration (save confirmations in conference file) 1" at bounding box center [422, 201] width 505 height 18
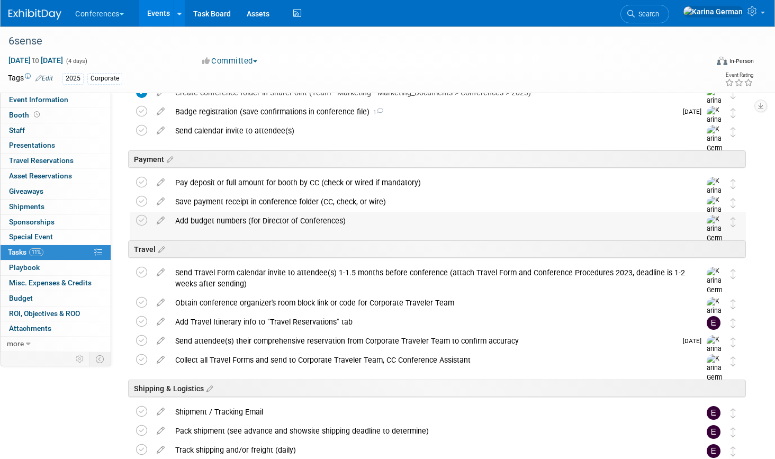
scroll to position [121, 0]
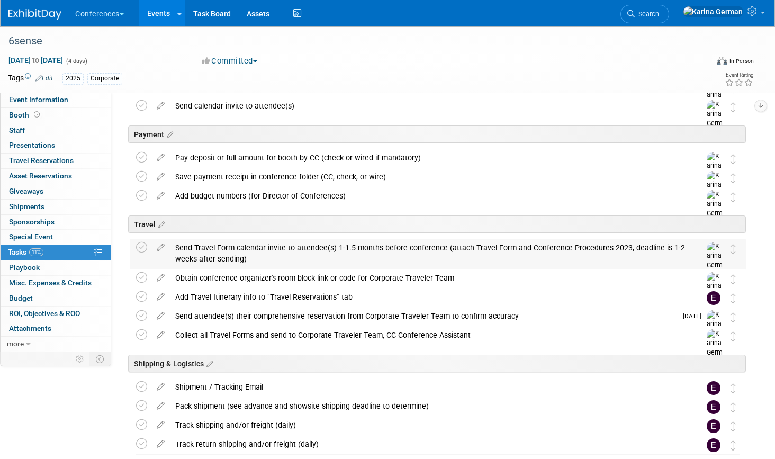
click at [258, 248] on div "Send Travel Form calendar invite to attendee(s) 1-1.5 months before conference …" at bounding box center [427, 253] width 515 height 29
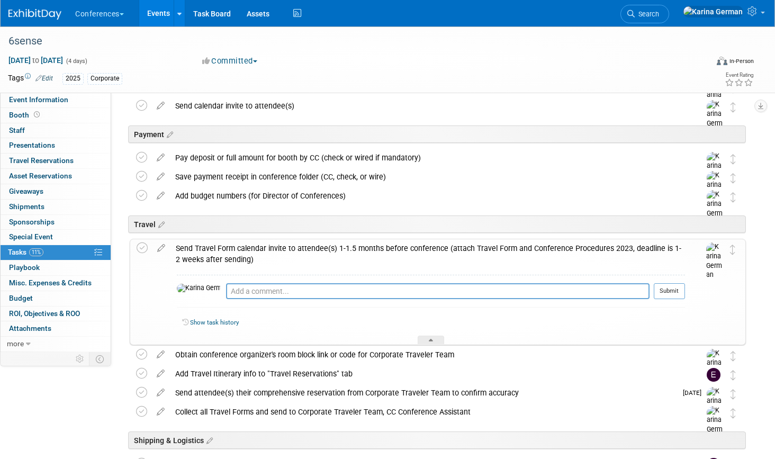
click at [232, 259] on div "Send Travel Form calendar invite to attendee(s) 1-1.5 months before conference …" at bounding box center [427, 253] width 514 height 29
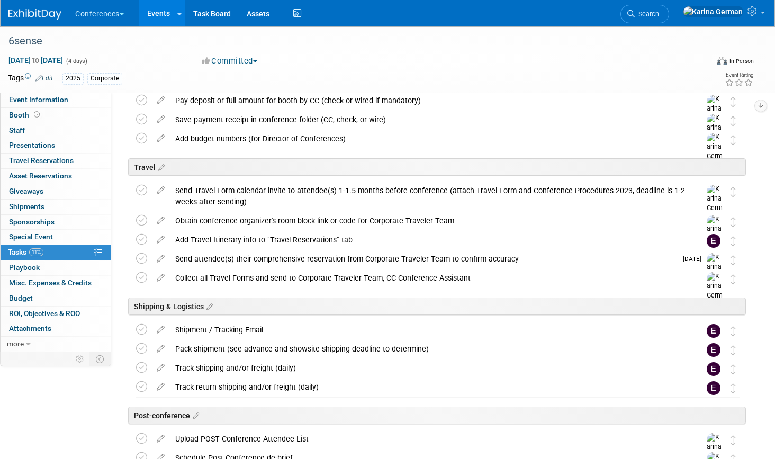
scroll to position [200, 0]
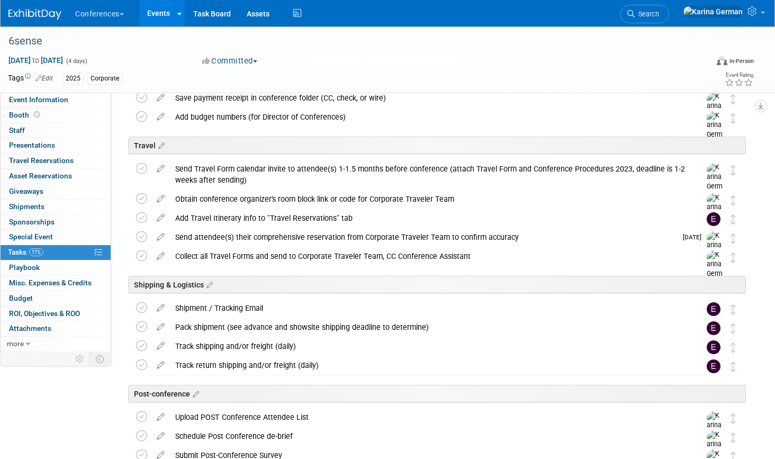
click at [255, 239] on div "Send attendee(s) their comprehensive reservation from Corporate Traveler Team t…" at bounding box center [423, 237] width 506 height 18
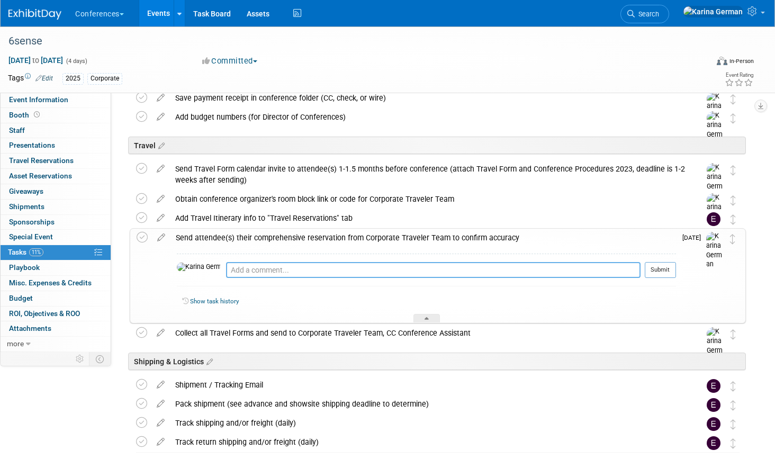
click at [258, 275] on textarea at bounding box center [433, 270] width 414 height 16
paste textarea "Once you register him and send him his travel request form, then I think this i…"
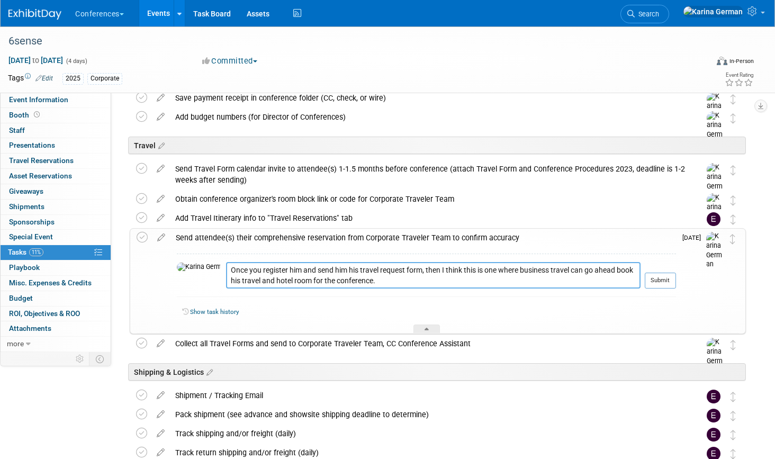
drag, startPoint x: 437, startPoint y: 269, endPoint x: 140, endPoint y: 258, distance: 297.1
click at [140, 258] on tr "Send attendee(s) their comprehensive reservation from Corporate Traveler Team t…" at bounding box center [438, 281] width 602 height 105
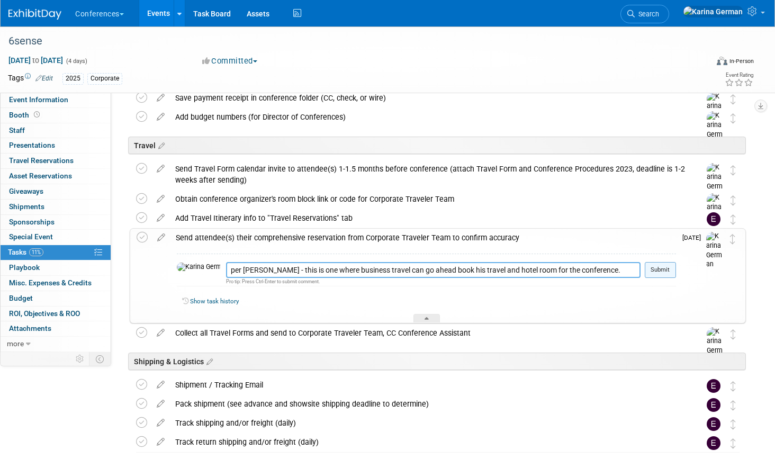
type textarea "per Jenny - this is one where business travel can go ahead book his travel and …"
click at [658, 269] on button "Submit" at bounding box center [660, 270] width 31 height 16
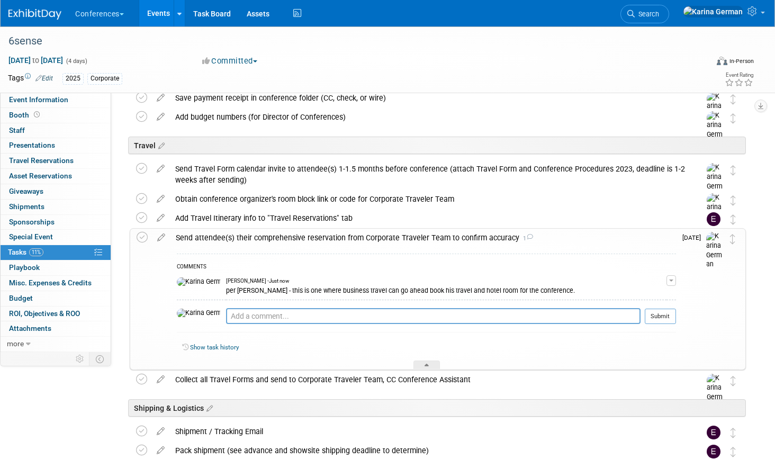
click at [267, 240] on div "Send attendee(s) their comprehensive reservation from Corporate Traveler Team t…" at bounding box center [422, 238] width 505 height 18
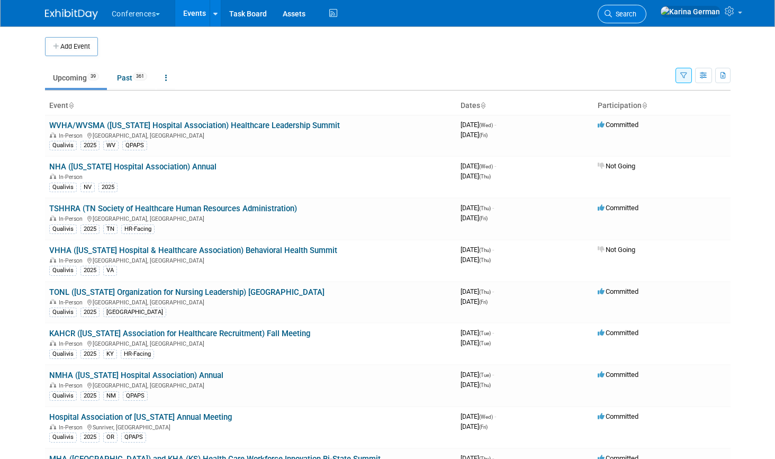
click at [636, 12] on span "Search" at bounding box center [624, 14] width 24 height 8
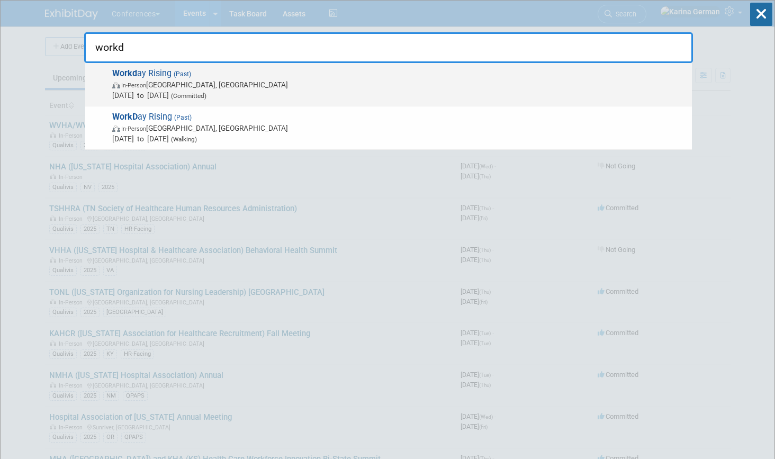
type input "workd"
click at [461, 80] on span "In-Person [GEOGRAPHIC_DATA], [GEOGRAPHIC_DATA]" at bounding box center [399, 84] width 574 height 11
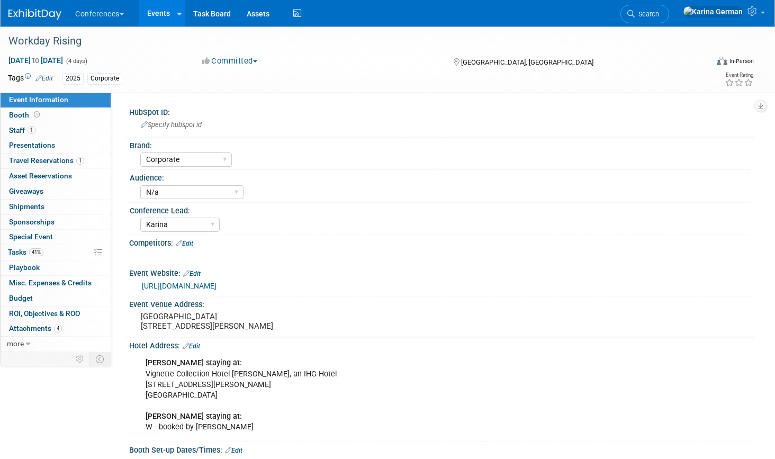
select select "Corporate"
select select "N/a"
select select "Karina"
click at [669, 10] on link "Search" at bounding box center [644, 14] width 49 height 19
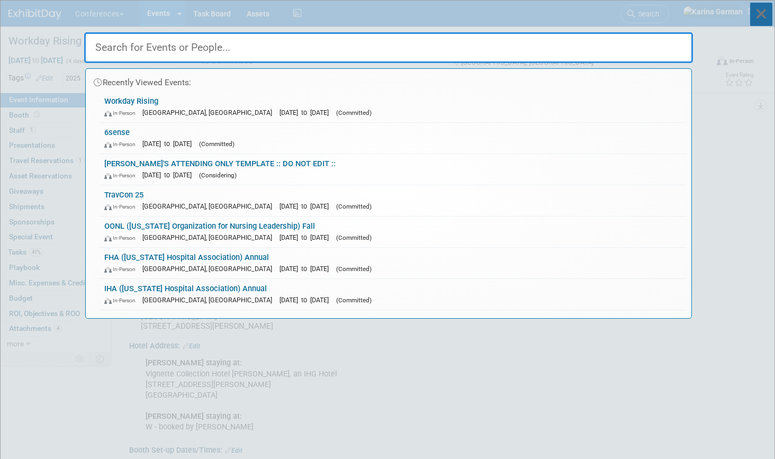
click at [761, 14] on icon at bounding box center [761, 14] width 22 height 23
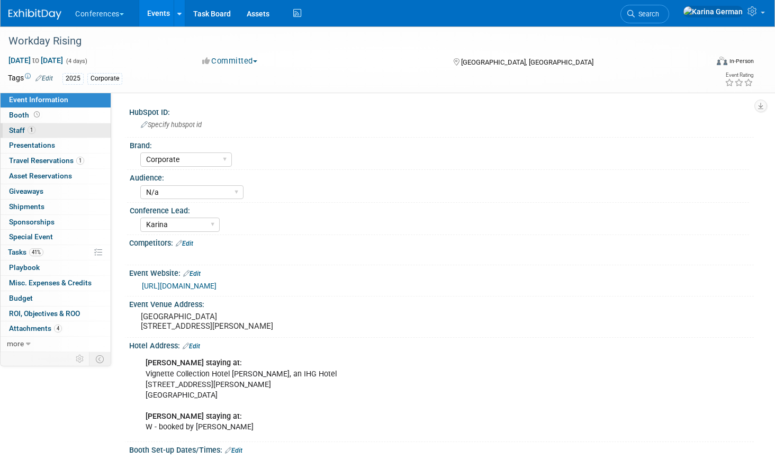
click at [57, 133] on link "1 Staff 1" at bounding box center [56, 130] width 110 height 15
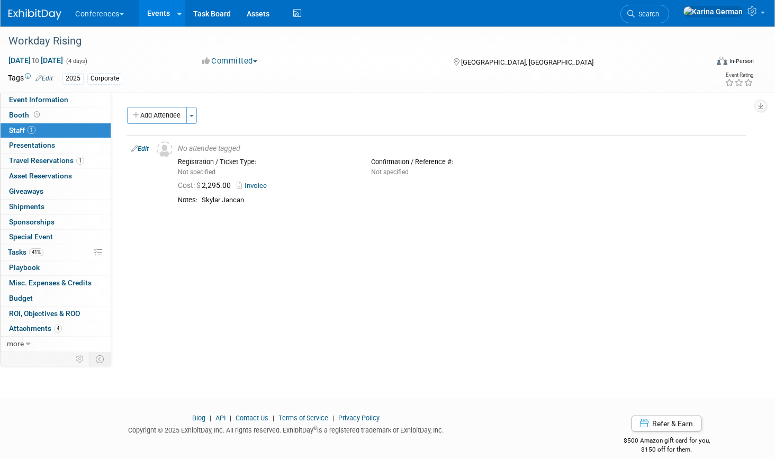
click at [660, 25] on li "Search" at bounding box center [644, 13] width 49 height 26
click at [659, 16] on span "Search" at bounding box center [647, 14] width 24 height 8
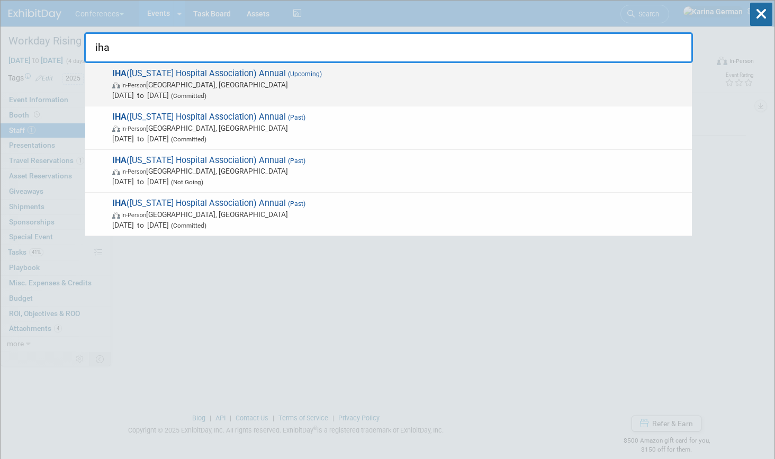
type input "iha"
click at [364, 96] on span "Oct 6, 2025 to Oct 8, 2025 (Committed)" at bounding box center [399, 95] width 574 height 11
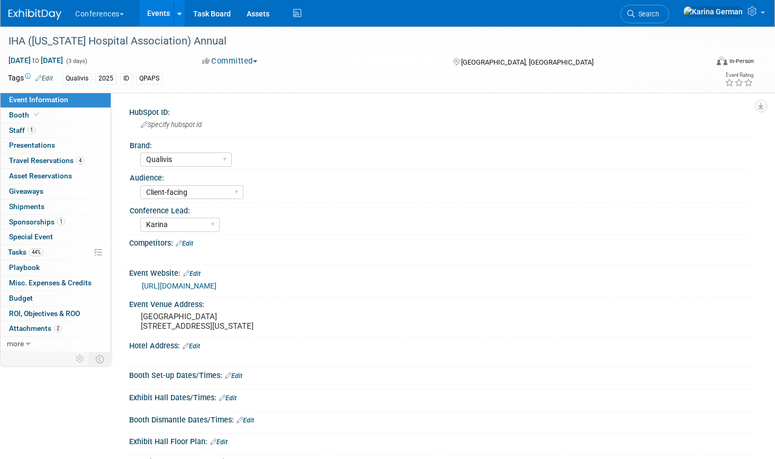
select select "Qualivis"
select select "Client-facing"
select select "Karina"
click at [47, 256] on link "44% Tasks 44%" at bounding box center [56, 252] width 110 height 15
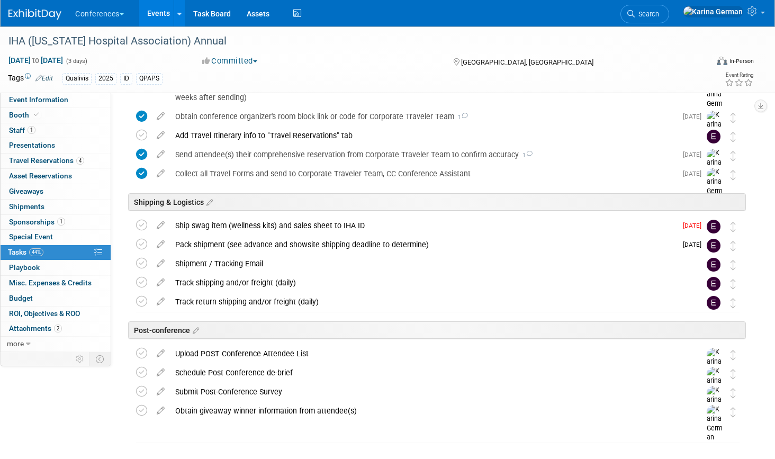
scroll to position [529, 0]
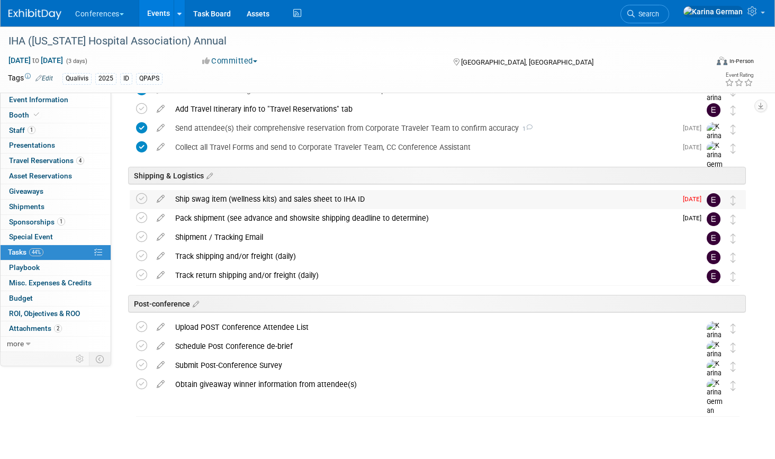
click at [284, 201] on div "Ship swag item (wellness kits) and sales sheet to IHA ID" at bounding box center [423, 199] width 506 height 18
